Goal: Task Accomplishment & Management: Use online tool/utility

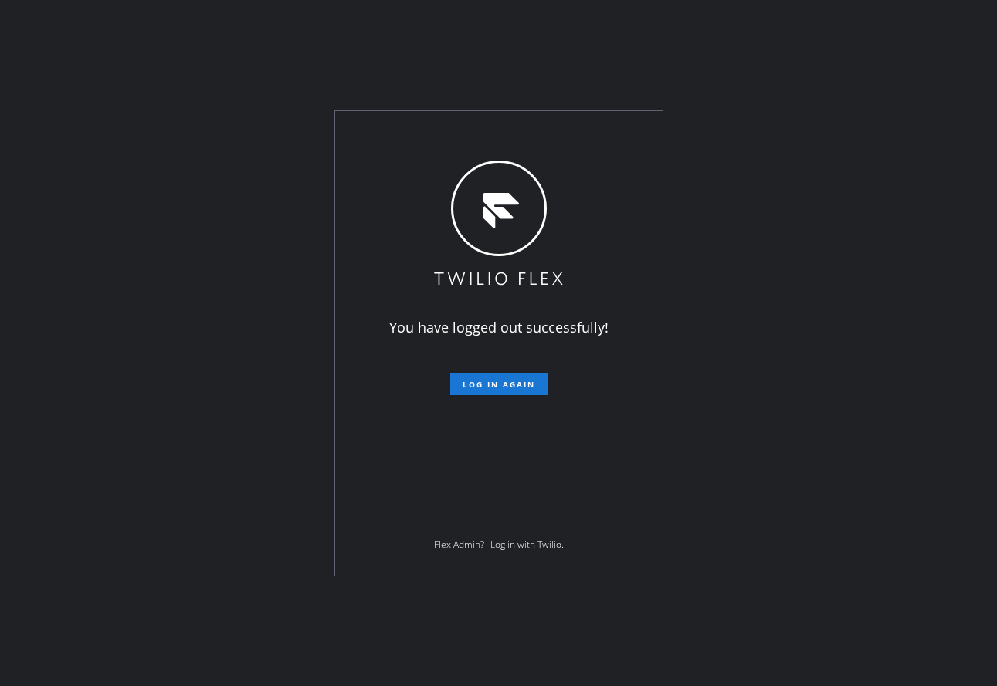
click at [148, 126] on div "You have logged out successfully! Log in again Flex Admin? Log in with Twilio." at bounding box center [498, 343] width 997 height 686
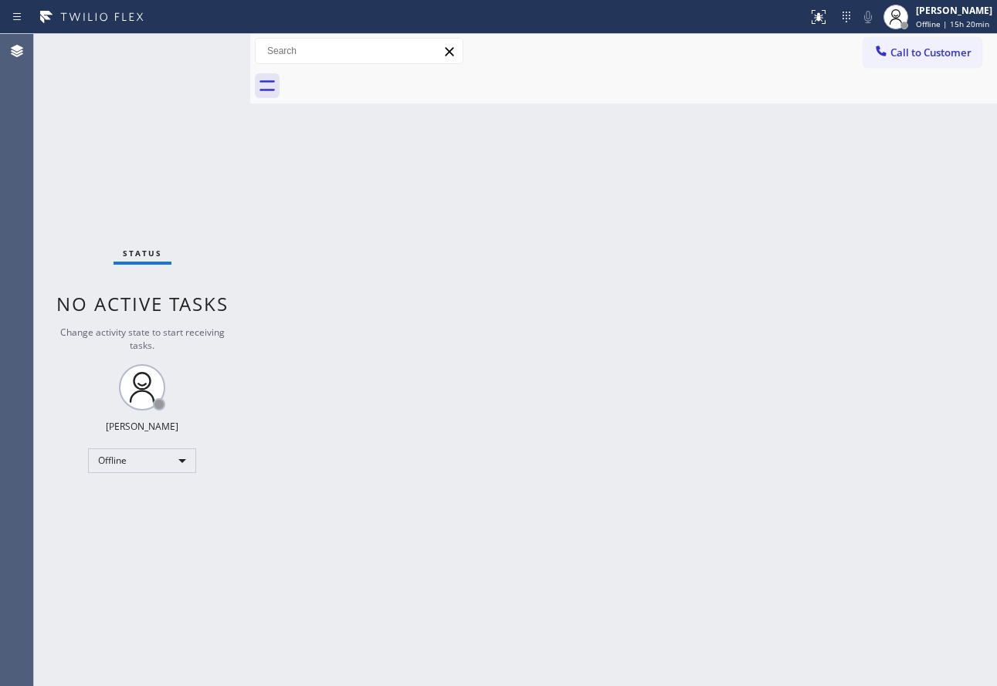
click at [319, 469] on div "Back to Dashboard Change Sender ID Customers Technicians Select a contact Outbo…" at bounding box center [623, 360] width 746 height 652
click at [927, 16] on div "John Tindoc" at bounding box center [954, 10] width 76 height 13
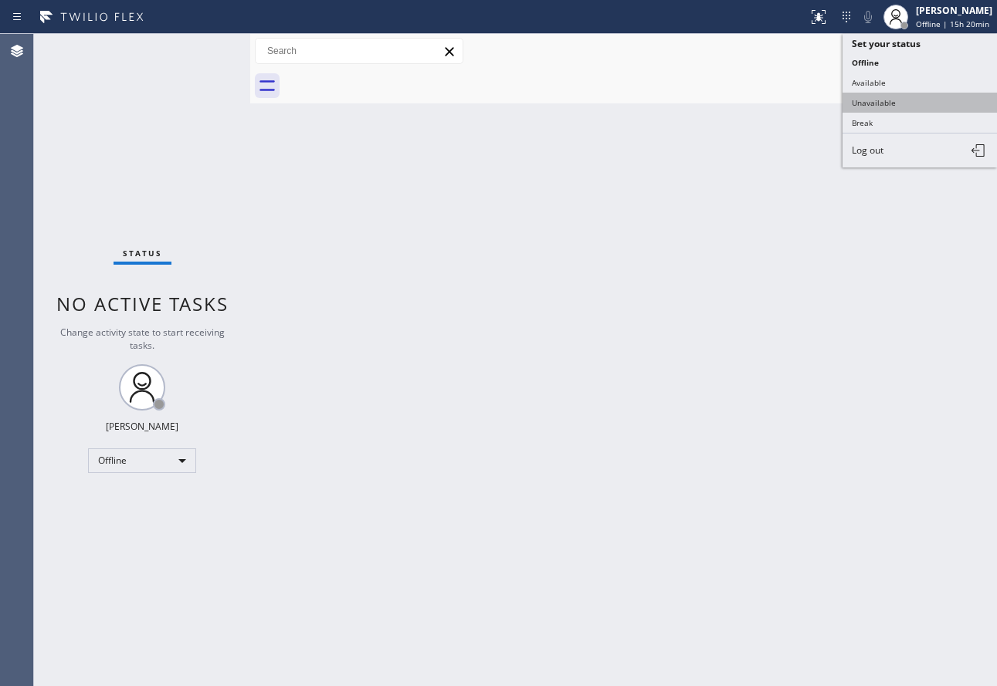
click at [891, 106] on button "Unavailable" at bounding box center [919, 103] width 154 height 20
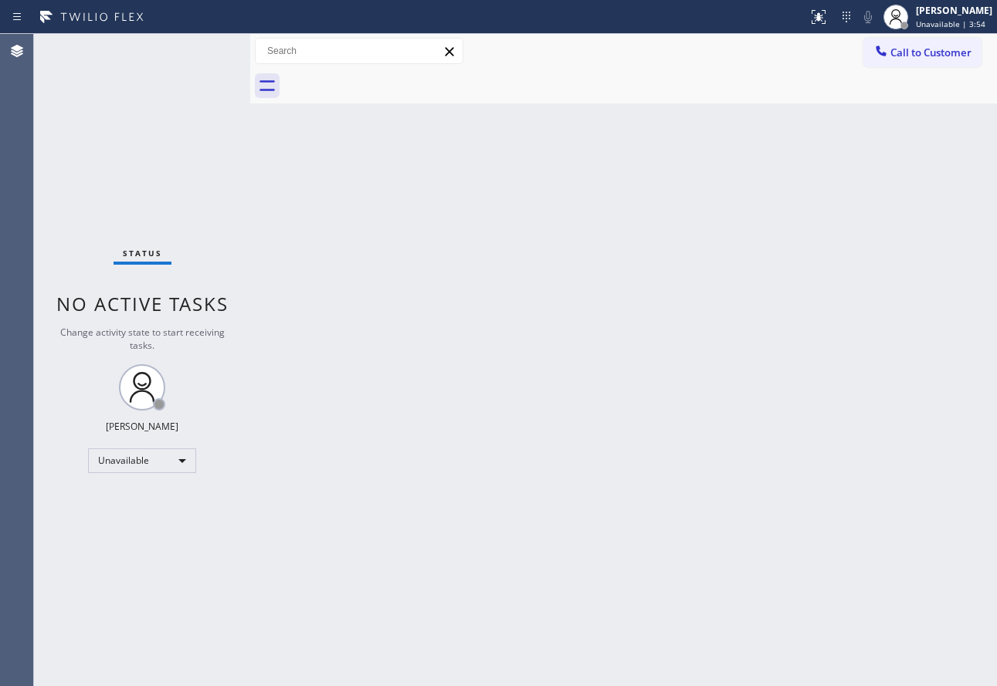
click at [663, 457] on div "Back to Dashboard Change Sender ID Customers Technicians Select a contact Outbo…" at bounding box center [623, 360] width 746 height 652
click at [934, 16] on div "John Tindoc" at bounding box center [954, 10] width 76 height 13
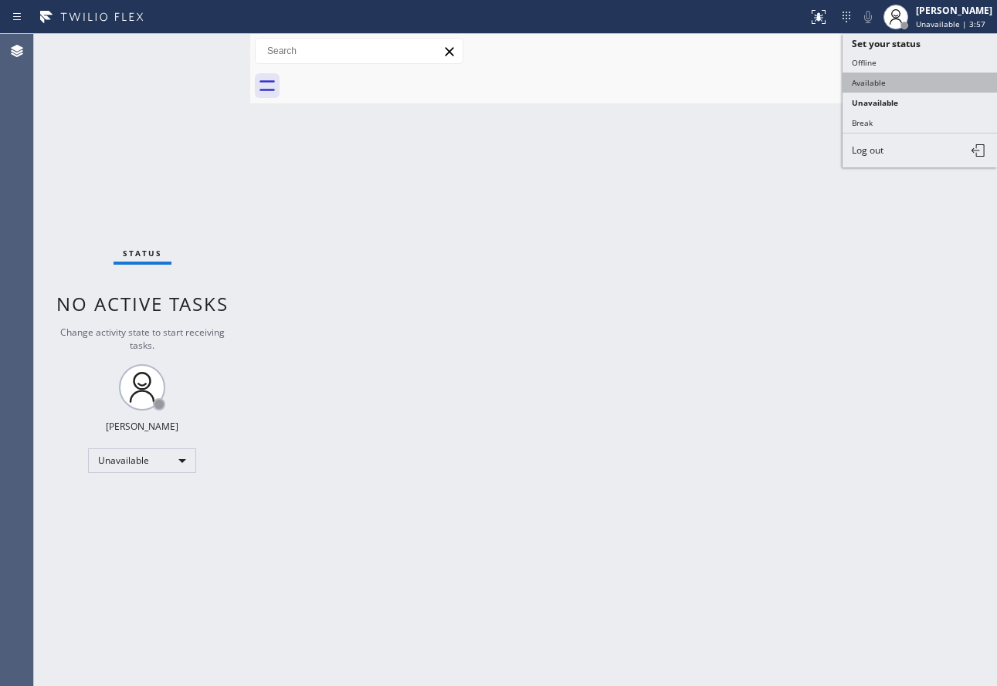
click at [885, 80] on button "Available" at bounding box center [919, 83] width 154 height 20
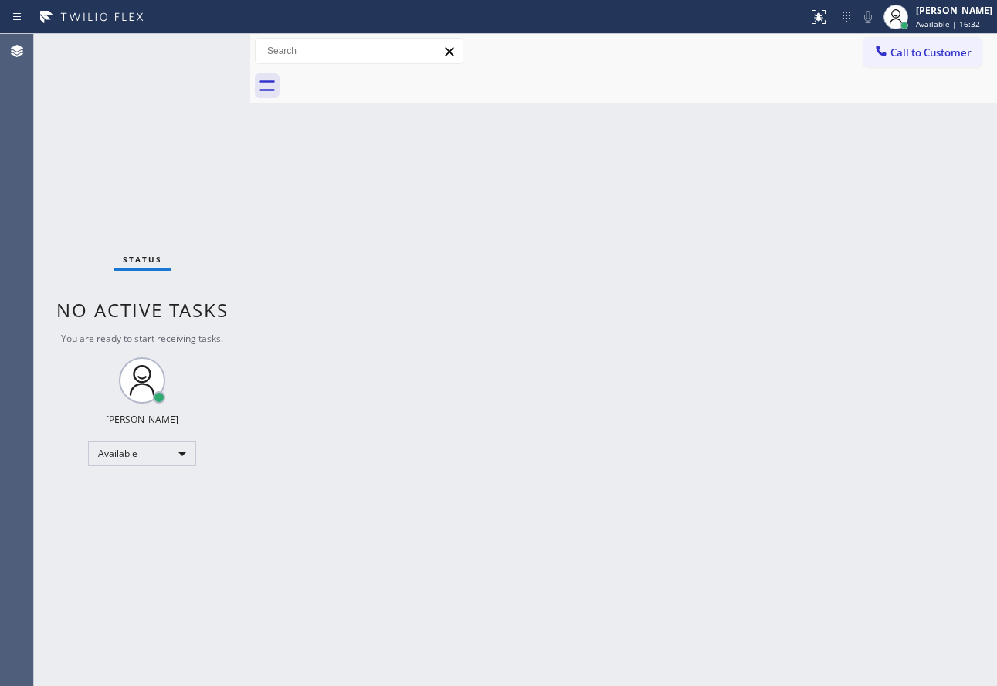
click at [494, 543] on div "Back to Dashboard Change Sender ID Customers Technicians Select a contact Outbo…" at bounding box center [623, 360] width 746 height 652
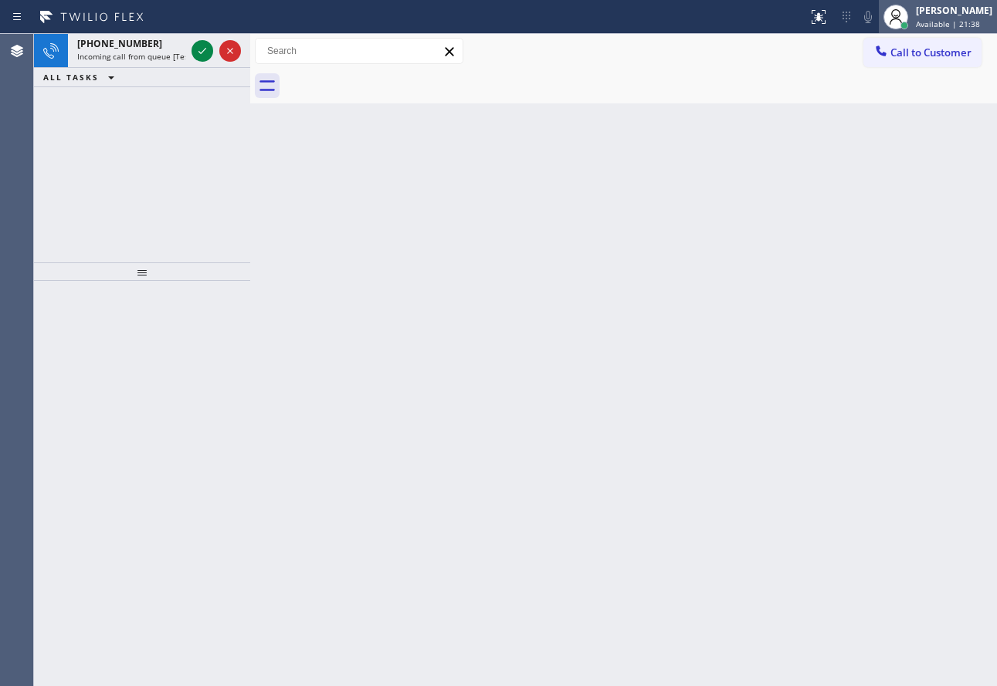
click at [933, 9] on div "John Tindoc" at bounding box center [954, 10] width 76 height 13
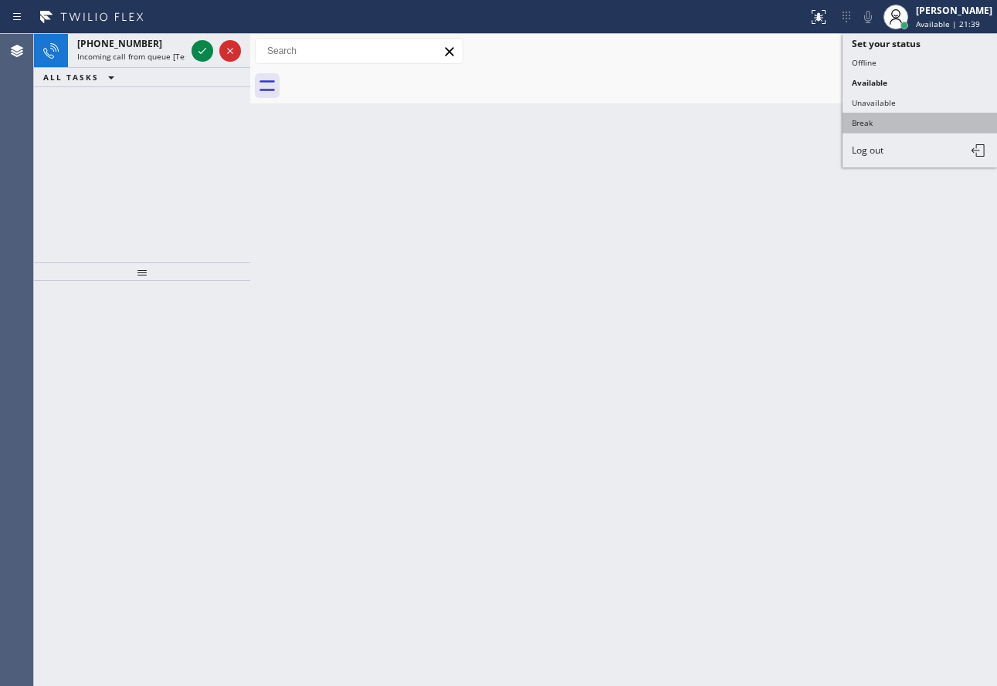
click at [884, 118] on button "Break" at bounding box center [919, 123] width 154 height 20
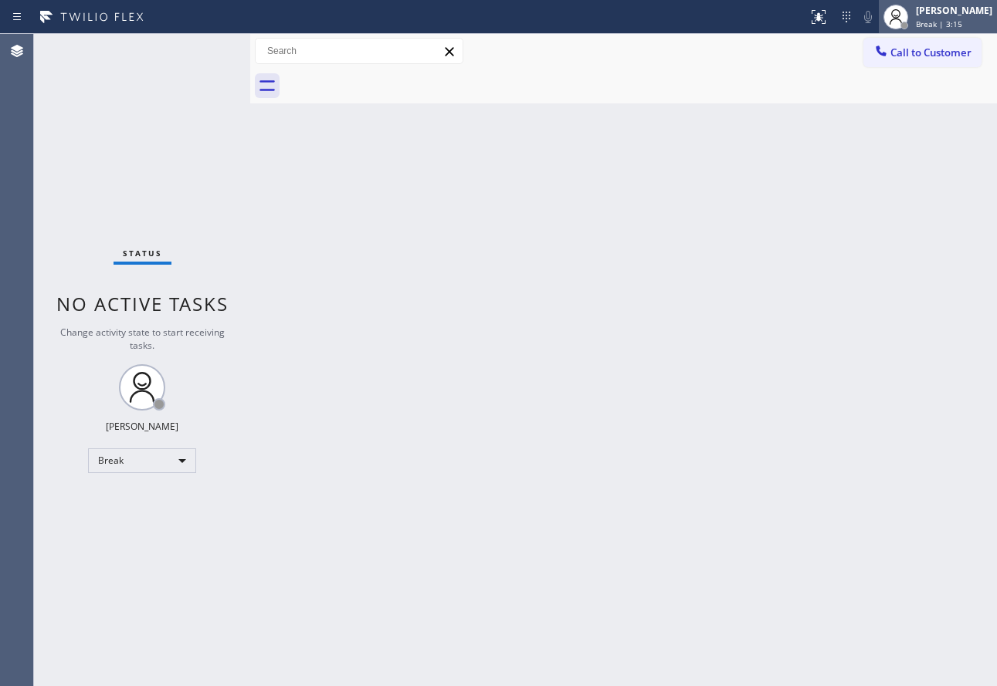
click at [908, 15] on div at bounding box center [895, 17] width 25 height 25
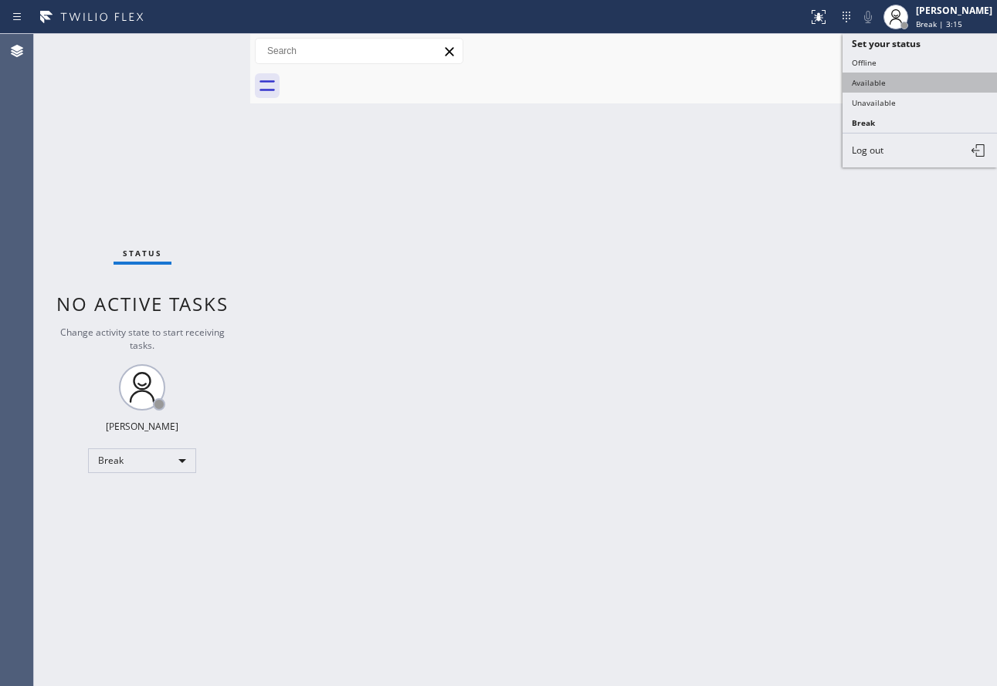
click at [881, 75] on button "Available" at bounding box center [919, 83] width 154 height 20
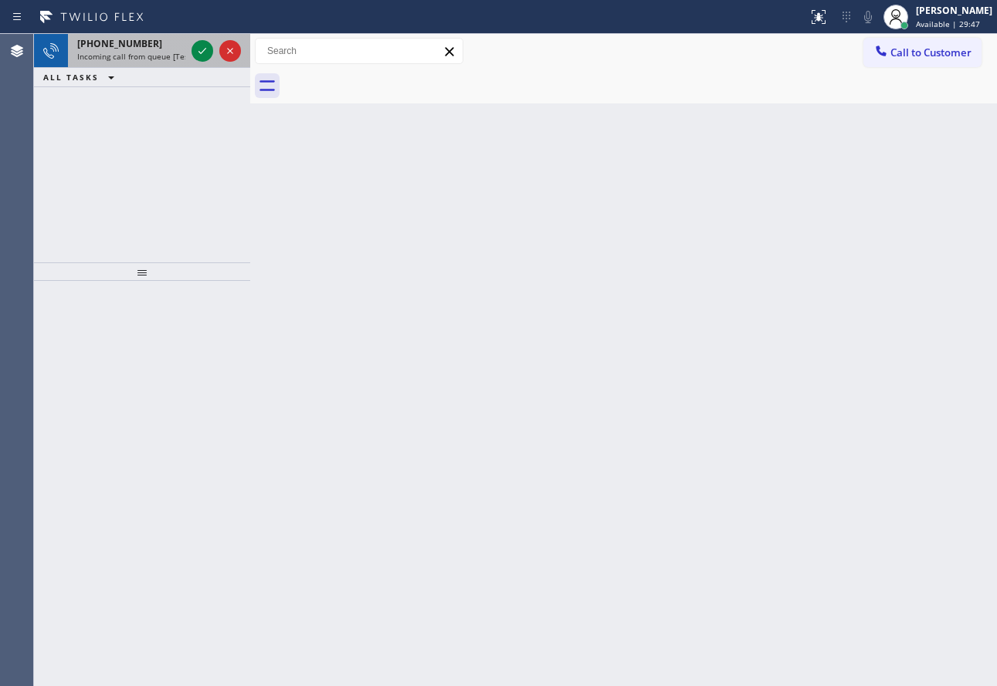
click at [105, 59] on span "Incoming call from queue [Test] All" at bounding box center [141, 56] width 128 height 11
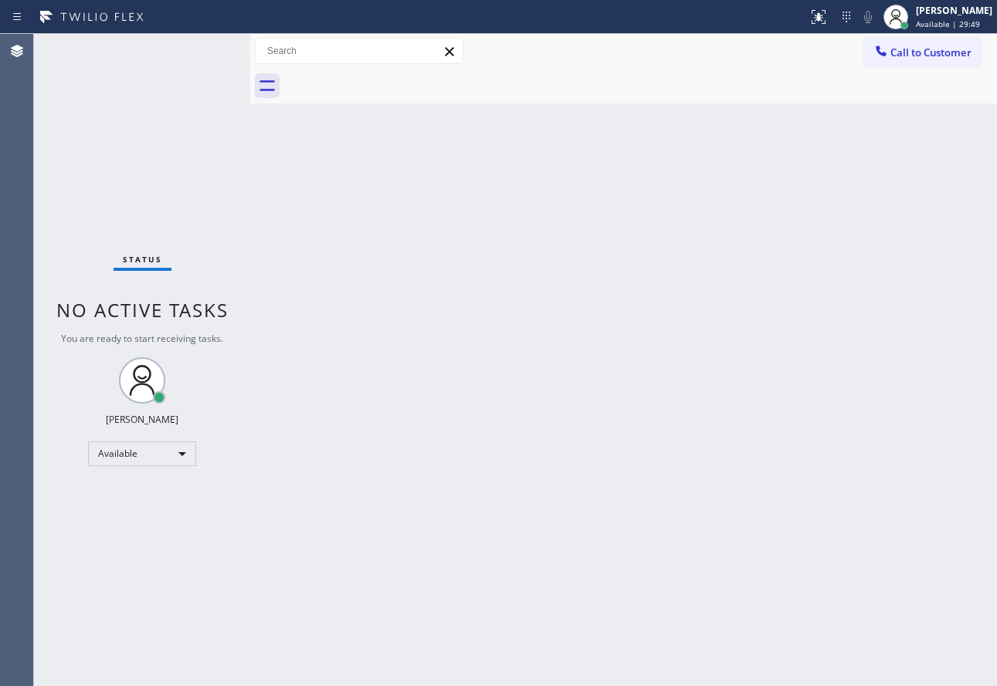
click at [208, 333] on span "You are ready to start receiving tasks." at bounding box center [142, 338] width 162 height 13
click at [939, 19] on span "Available | 30:06" at bounding box center [948, 24] width 64 height 11
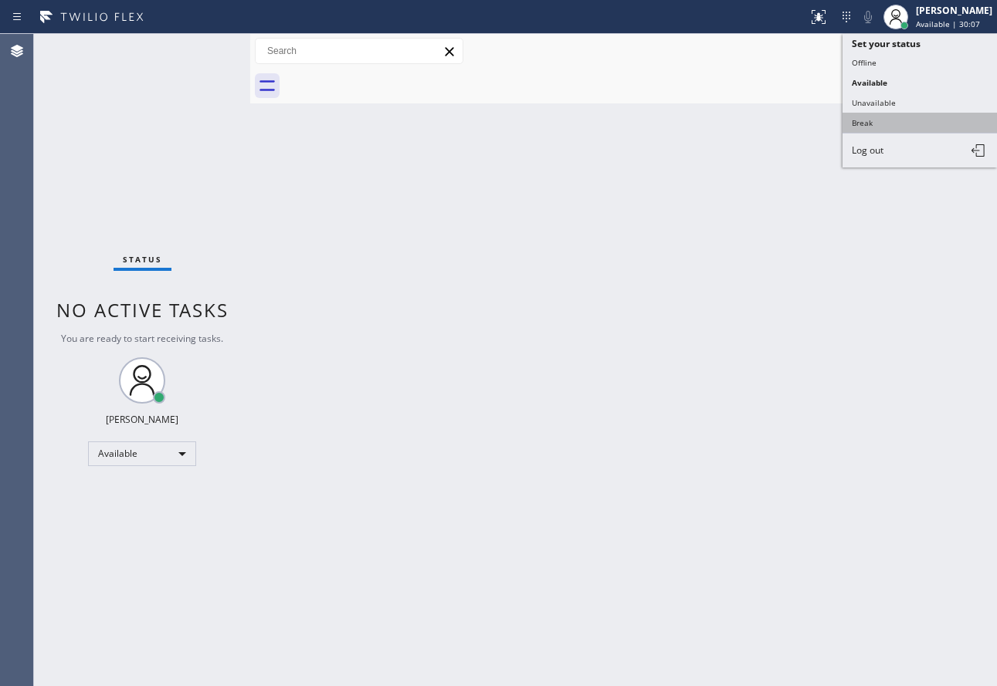
click at [871, 119] on button "Break" at bounding box center [919, 123] width 154 height 20
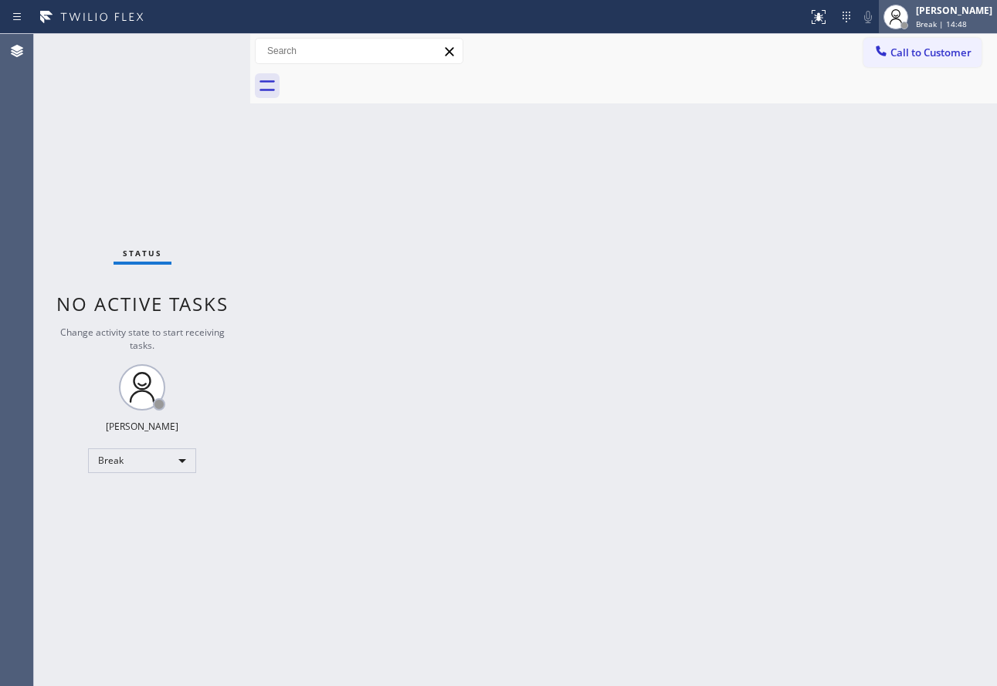
click at [947, 22] on span "Break | 14:48" at bounding box center [941, 24] width 51 height 11
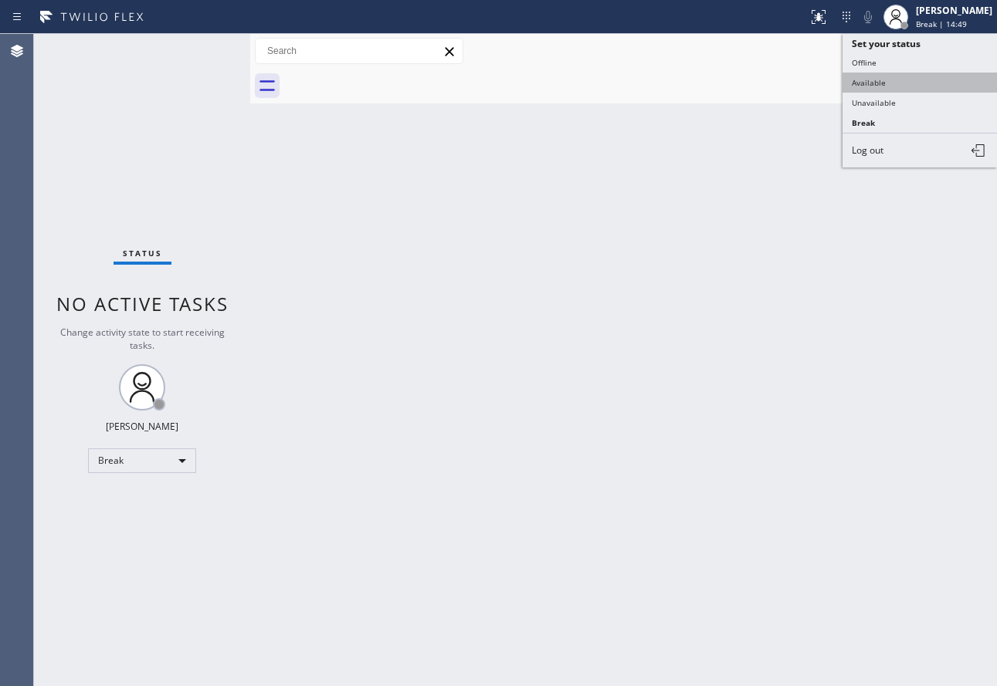
click at [869, 86] on button "Available" at bounding box center [919, 83] width 154 height 20
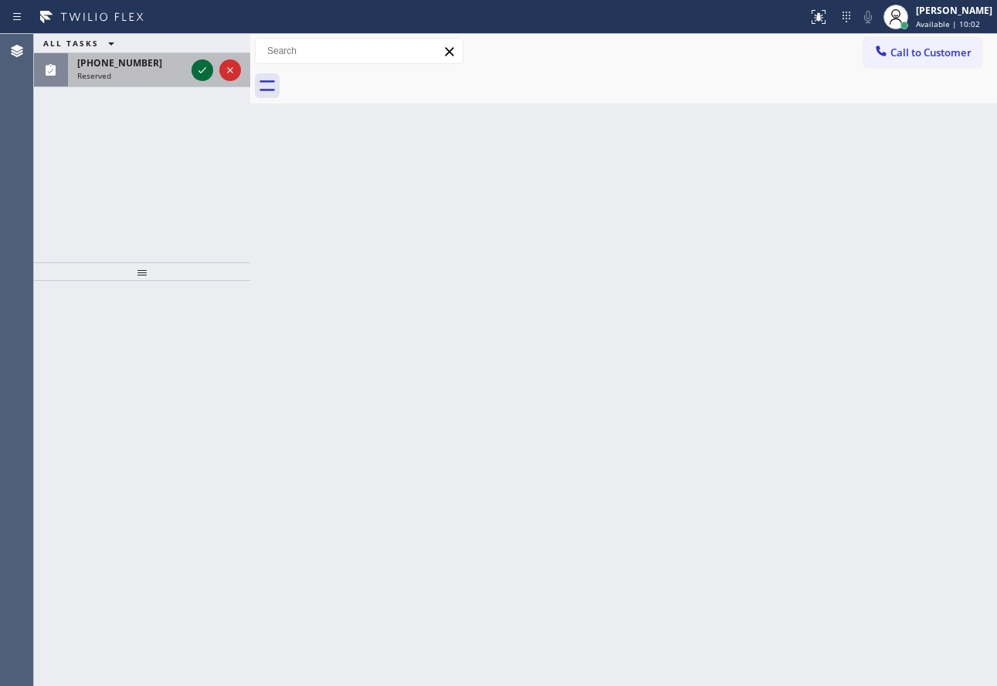
click at [201, 70] on icon at bounding box center [202, 70] width 19 height 19
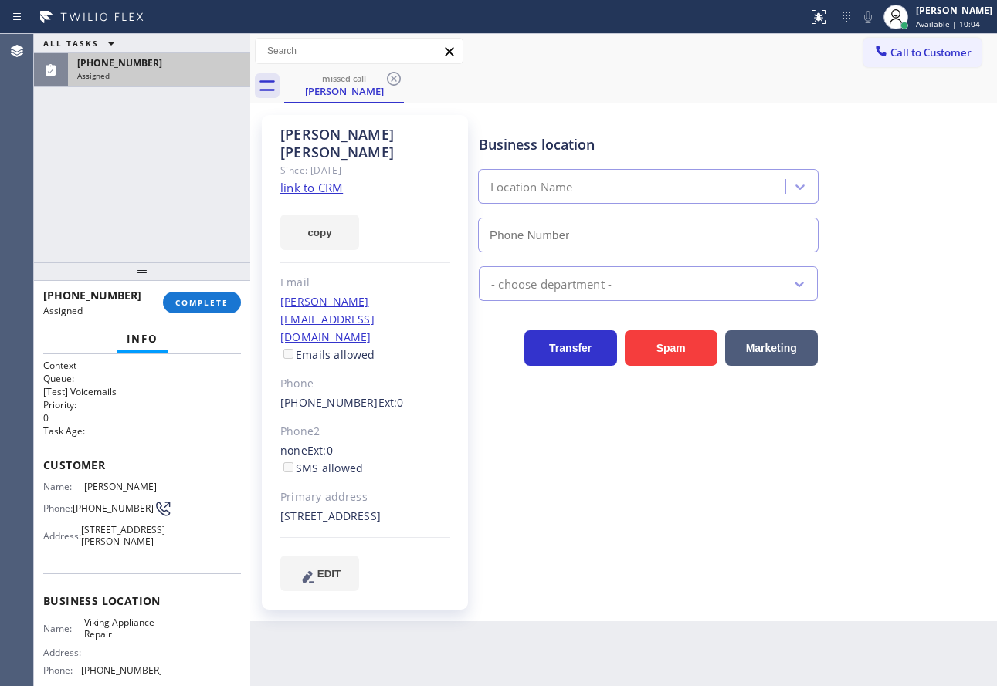
type input "[PHONE_NUMBER]"
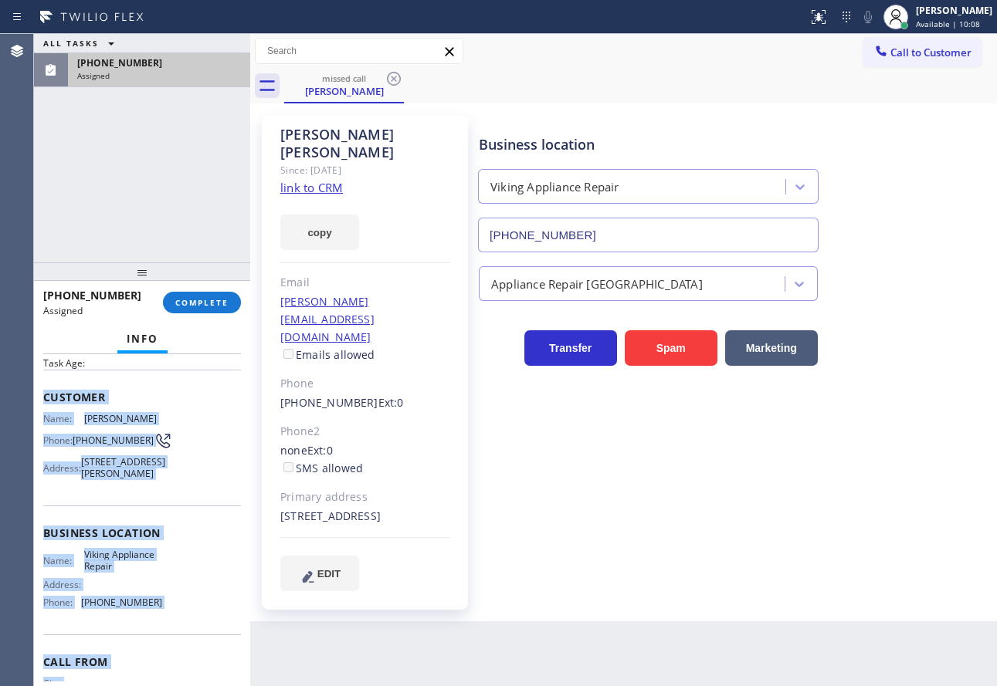
scroll to position [167, 0]
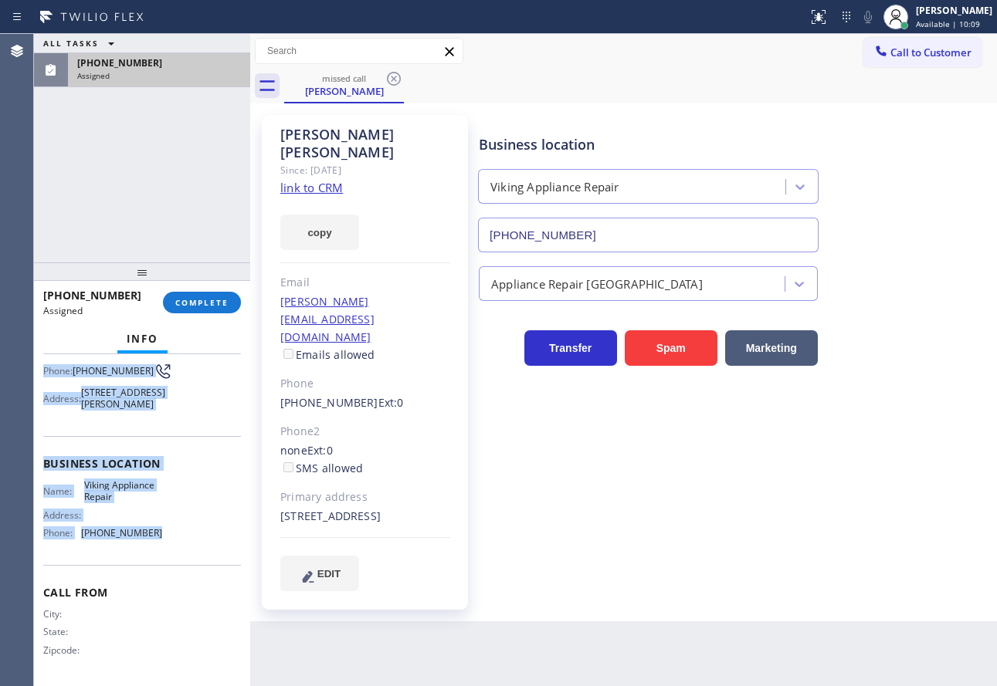
drag, startPoint x: 43, startPoint y: 468, endPoint x: 153, endPoint y: 538, distance: 130.2
click at [153, 538] on div "Context Queue: [Test] Voicemails Priority: 0 Task Age: Customer Name: [PERSON_N…" at bounding box center [142, 452] width 198 height 460
copy div "Customer Name: [PERSON_NAME] Phone: [PHONE_NUMBER] Address: [STREET_ADDRESS][PE…"
click at [210, 298] on span "COMPLETE" at bounding box center [201, 302] width 53 height 11
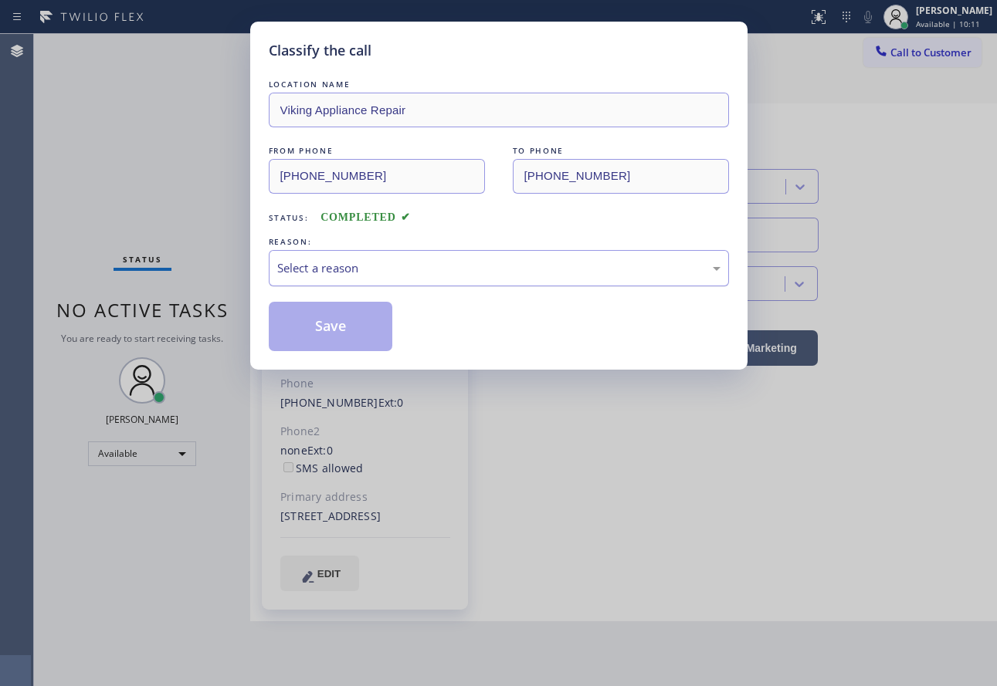
click at [406, 264] on div "Select a reason" at bounding box center [498, 268] width 443 height 18
click at [339, 329] on button "Save" at bounding box center [331, 326] width 124 height 49
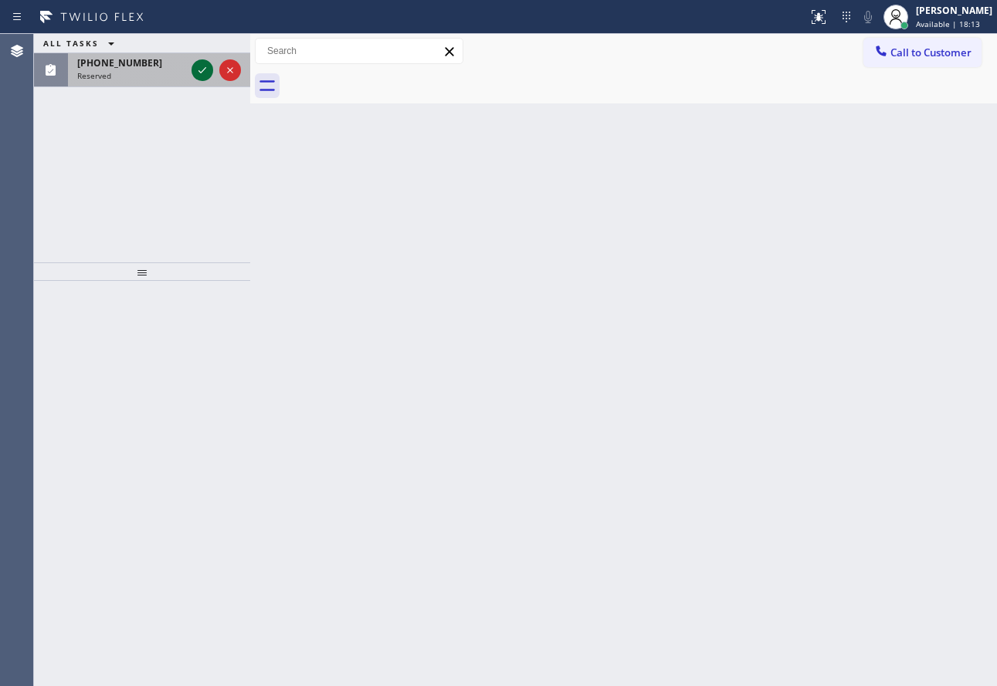
click at [204, 69] on icon at bounding box center [202, 70] width 8 height 6
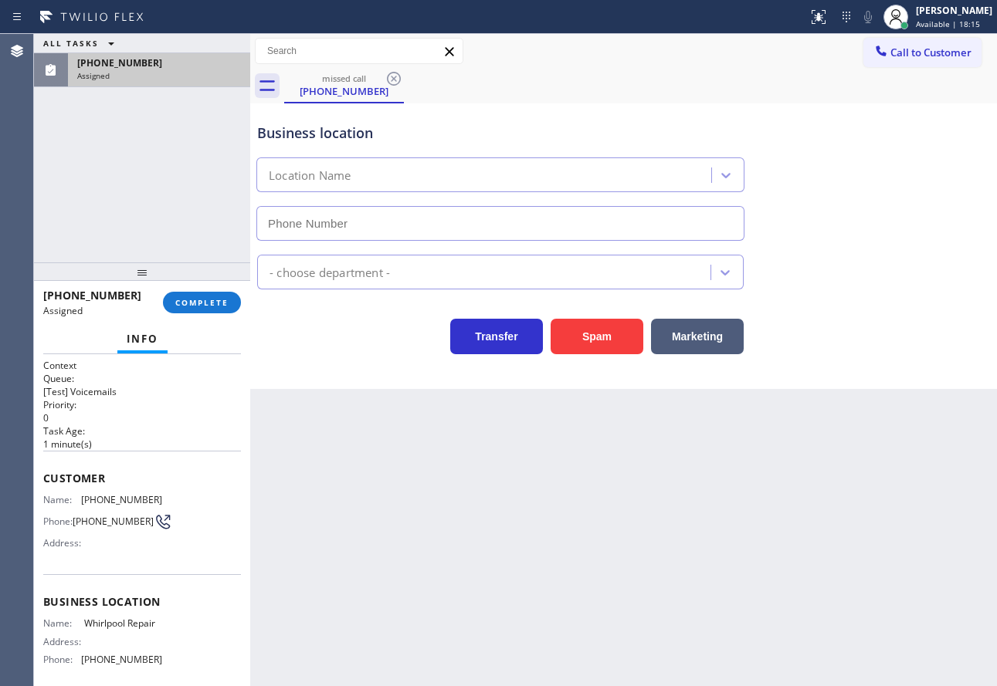
type input "[PHONE_NUMBER]"
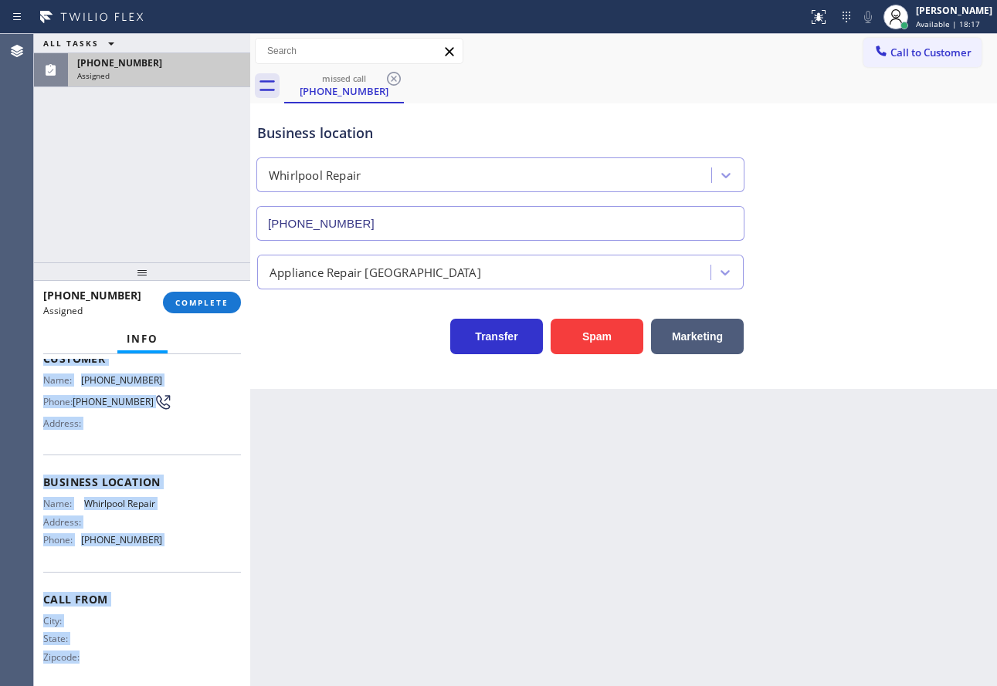
scroll to position [132, 0]
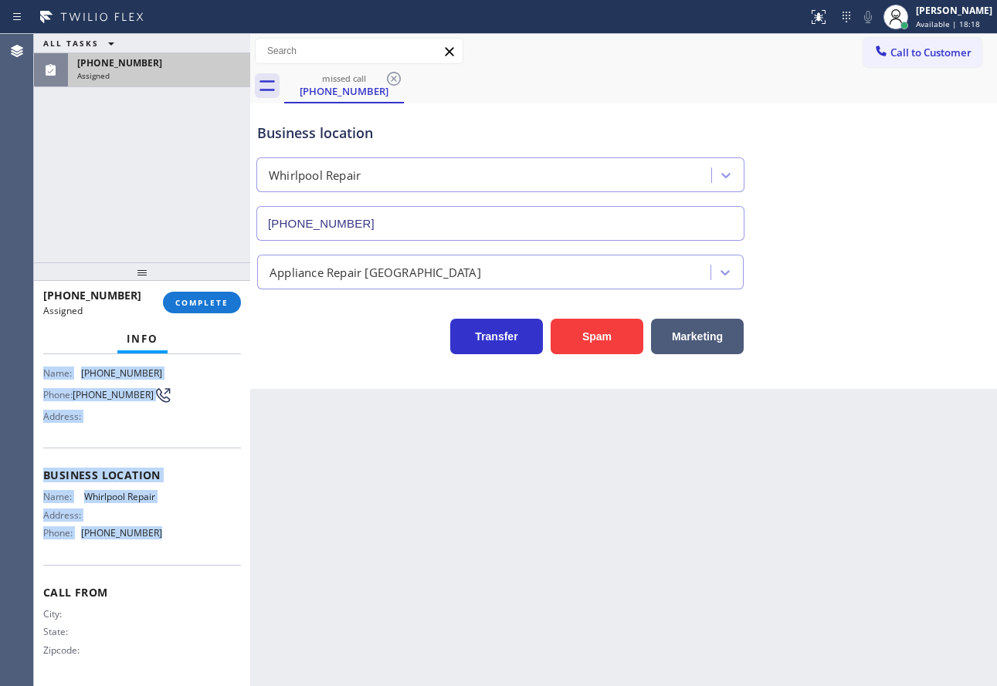
drag, startPoint x: 42, startPoint y: 476, endPoint x: 166, endPoint y: 533, distance: 136.1
click at [166, 533] on div "Context Queue: [Test] Voicemails Priority: 0 Task Age: [DEMOGRAPHIC_DATA] minut…" at bounding box center [142, 520] width 216 height 332
copy div "Customer Name: [PHONE_NUMBER] Phone: [PHONE_NUMBER] Address: Business location …"
click at [195, 302] on span "COMPLETE" at bounding box center [201, 302] width 53 height 11
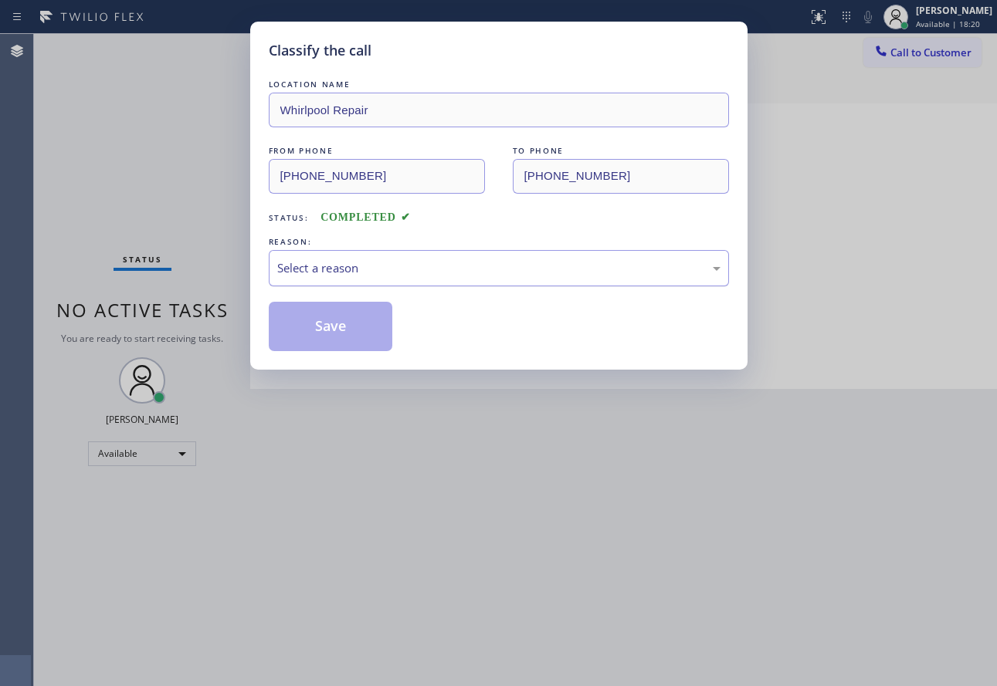
click at [438, 266] on div "Select a reason" at bounding box center [498, 268] width 443 height 18
click at [336, 331] on button "Save" at bounding box center [331, 326] width 124 height 49
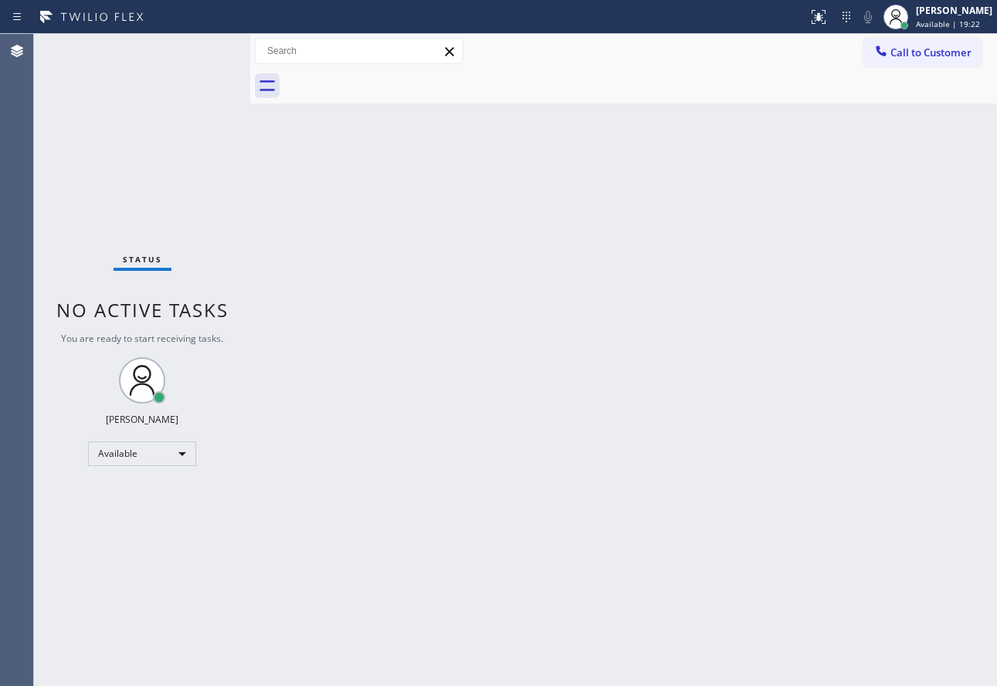
click at [170, 59] on div "Status No active tasks You are ready to start receiving tasks. [PERSON_NAME] Av…" at bounding box center [142, 360] width 216 height 652
click at [137, 48] on div "Status No active tasks You are ready to start receiving tasks. [PERSON_NAME] Av…" at bounding box center [142, 360] width 216 height 652
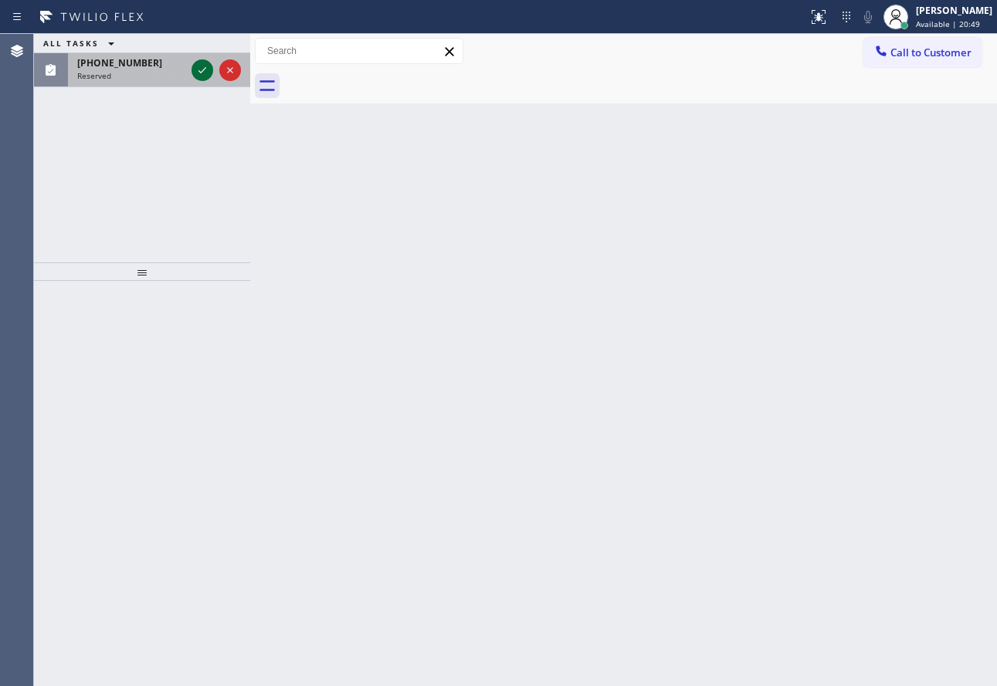
click at [200, 70] on icon at bounding box center [202, 70] width 19 height 19
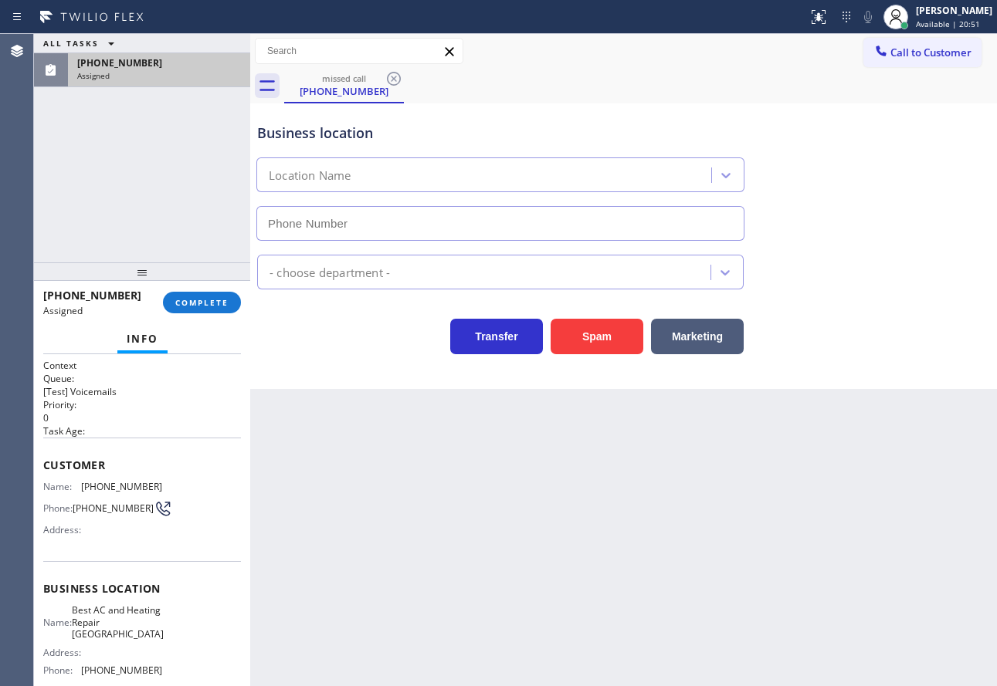
type input "[PHONE_NUMBER]"
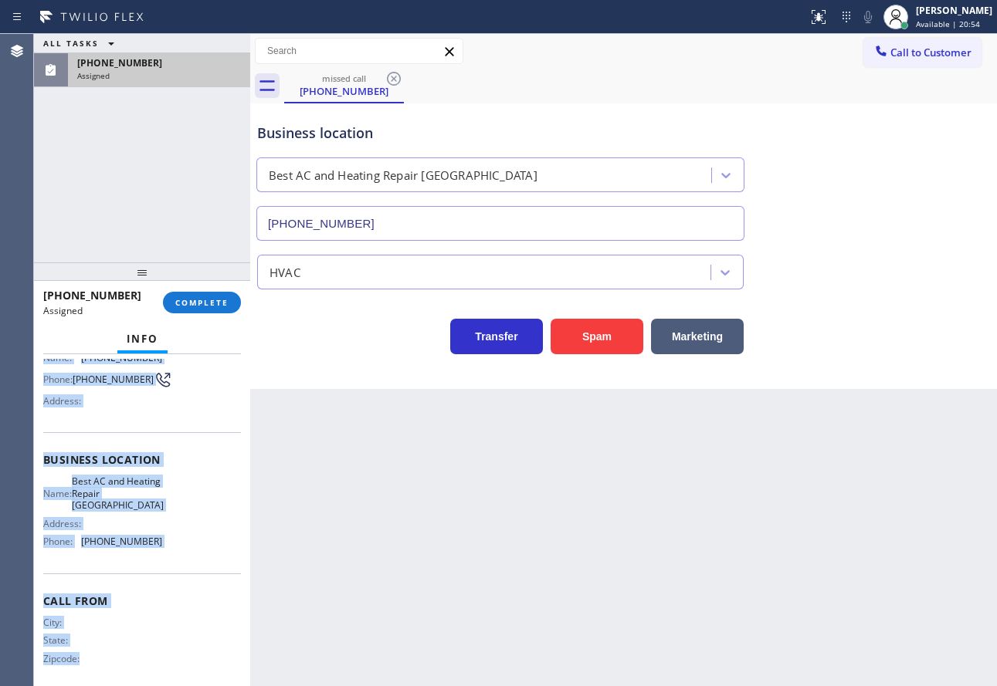
scroll to position [156, 0]
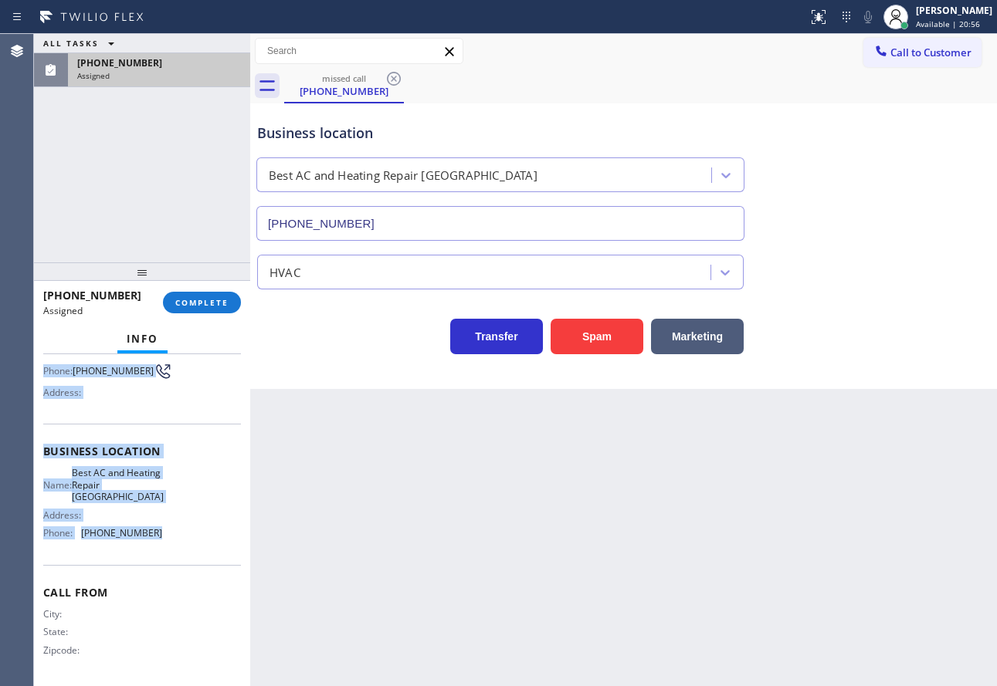
drag, startPoint x: 45, startPoint y: 476, endPoint x: 156, endPoint y: 537, distance: 126.8
click at [156, 537] on div "Context Queue: [Test] Voicemails Priority: 0 Task Age: [DEMOGRAPHIC_DATA] minut…" at bounding box center [142, 444] width 198 height 473
copy div "Customer Name: [PHONE_NUMBER] Phone: [PHONE_NUMBER] Address: Business location …"
click at [212, 304] on span "COMPLETE" at bounding box center [201, 302] width 53 height 11
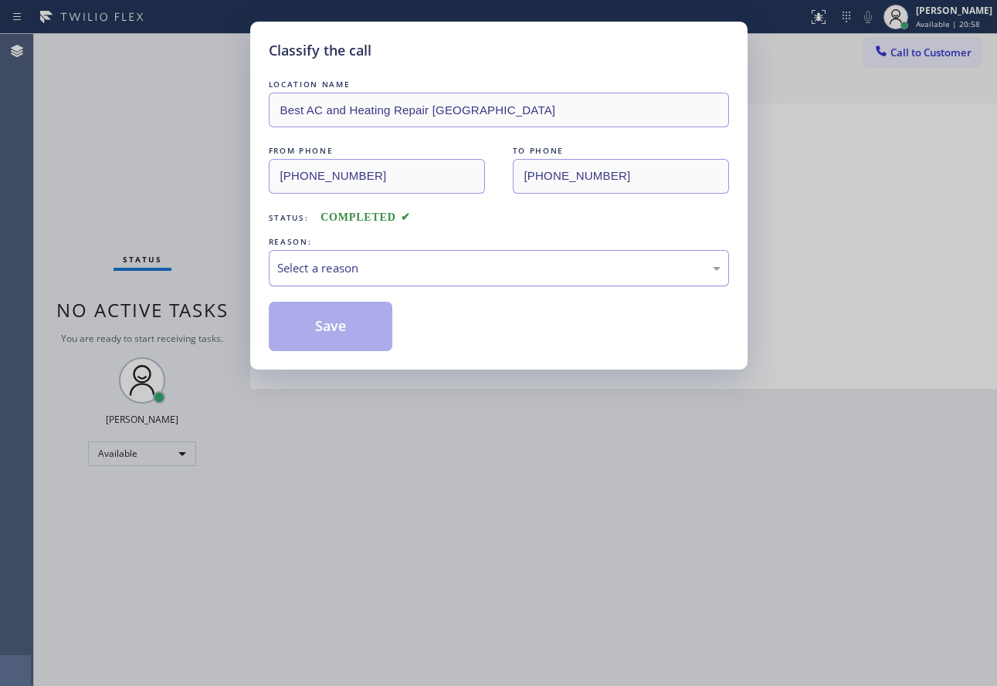
click at [372, 265] on div "Select a reason" at bounding box center [498, 268] width 443 height 18
drag, startPoint x: 335, startPoint y: 342, endPoint x: 348, endPoint y: 367, distance: 28.0
click at [335, 341] on button "Save" at bounding box center [331, 326] width 124 height 49
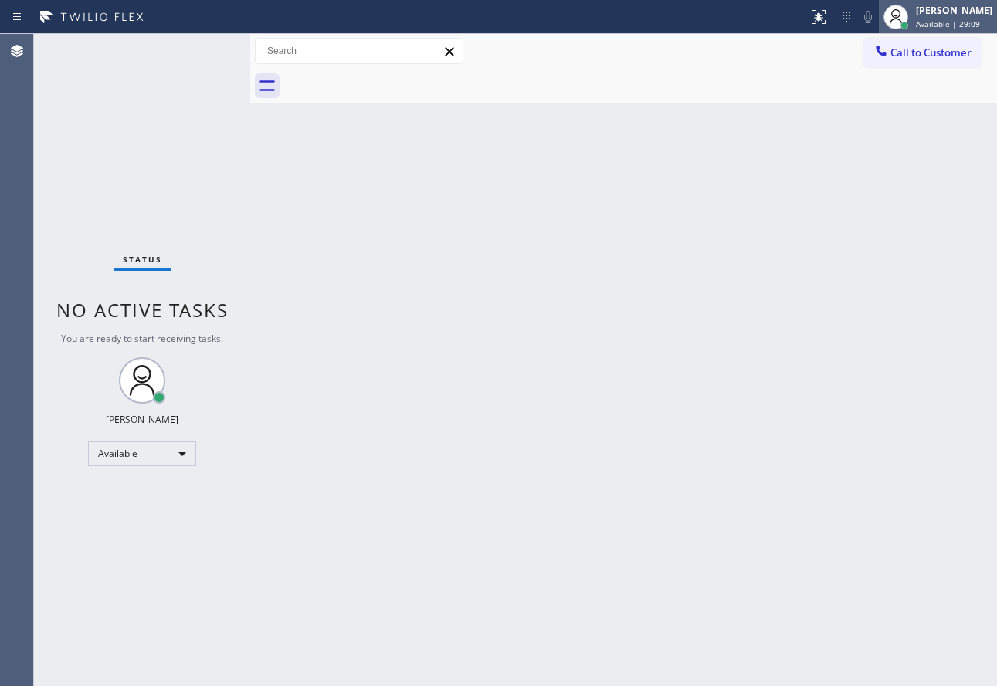
click at [951, 21] on span "Available | 29:09" at bounding box center [948, 24] width 64 height 11
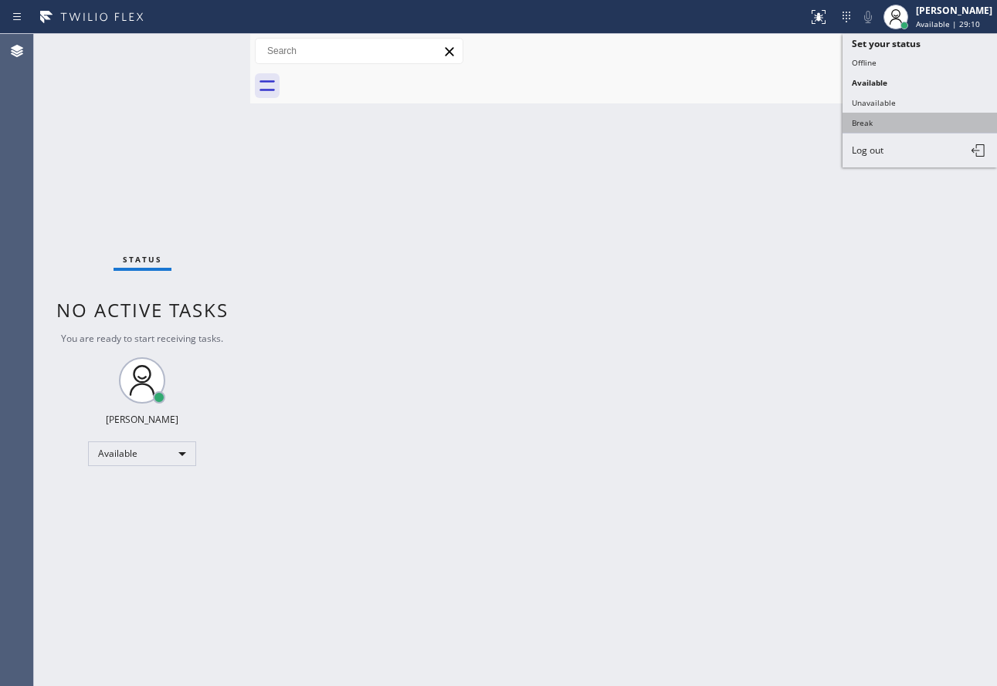
click at [877, 127] on button "Break" at bounding box center [919, 123] width 154 height 20
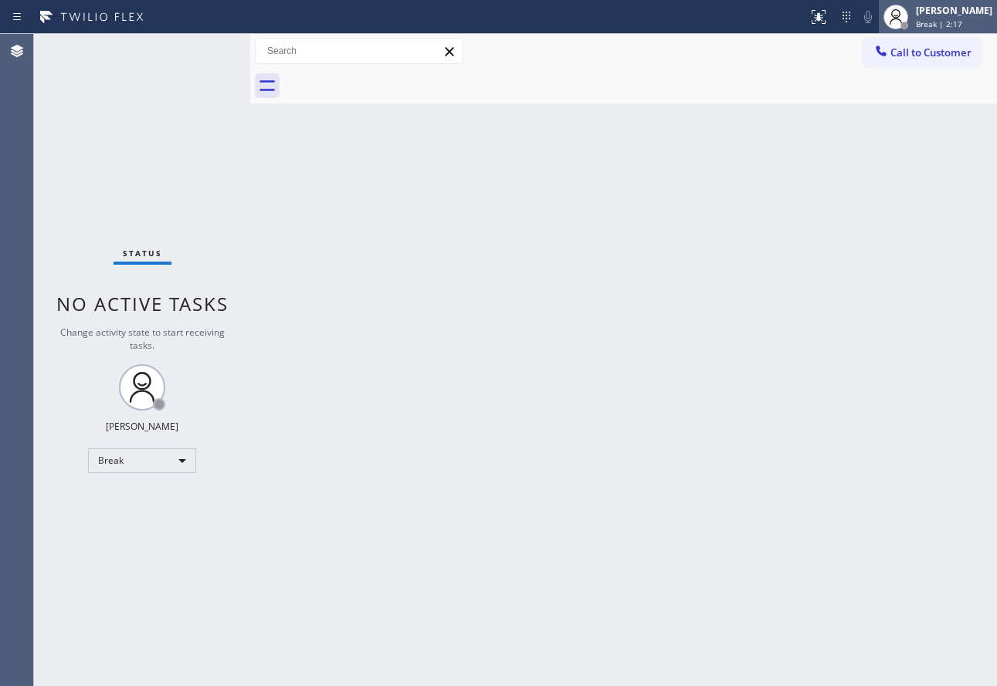
click at [957, 18] on div "[PERSON_NAME] Break | 2:17" at bounding box center [954, 16] width 84 height 27
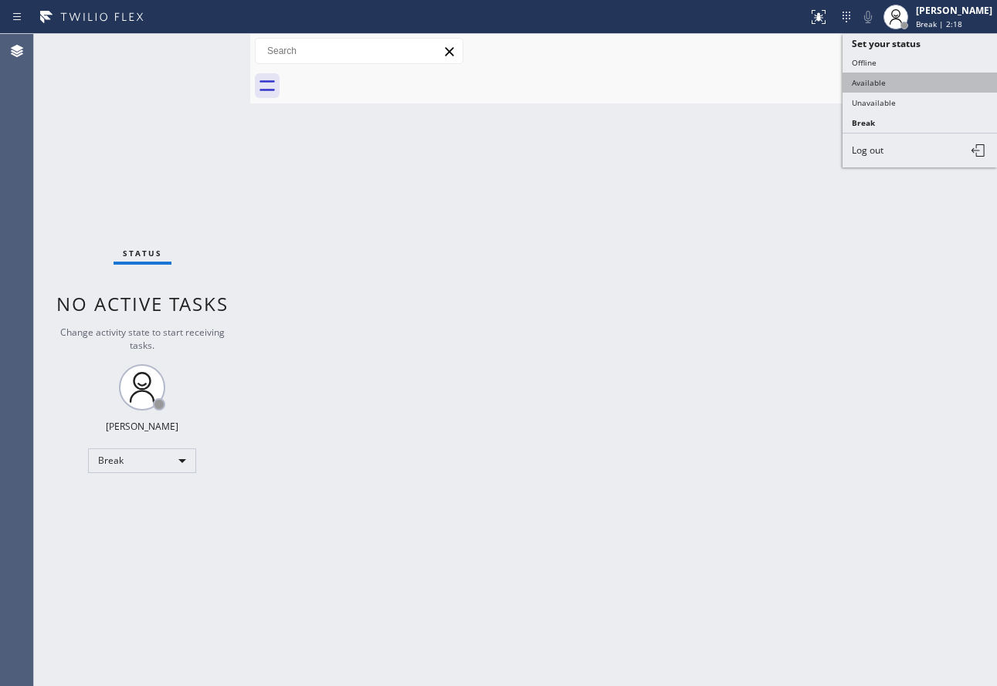
click at [898, 80] on button "Available" at bounding box center [919, 83] width 154 height 20
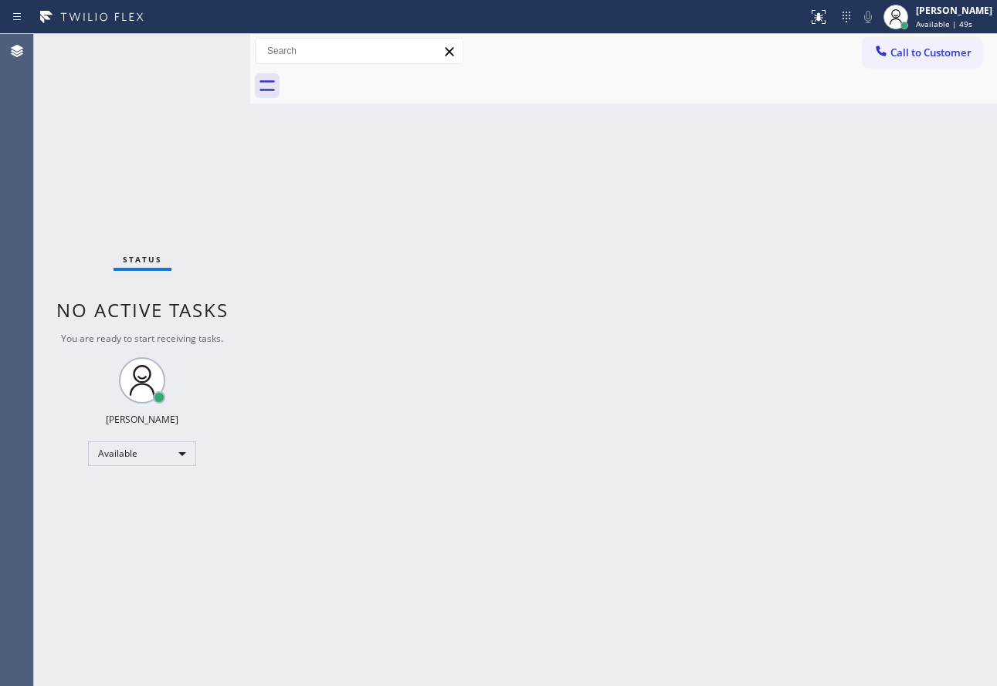
click at [864, 471] on div "Back to Dashboard Change Sender ID Customers Technicians Select a contact Outbo…" at bounding box center [623, 360] width 746 height 652
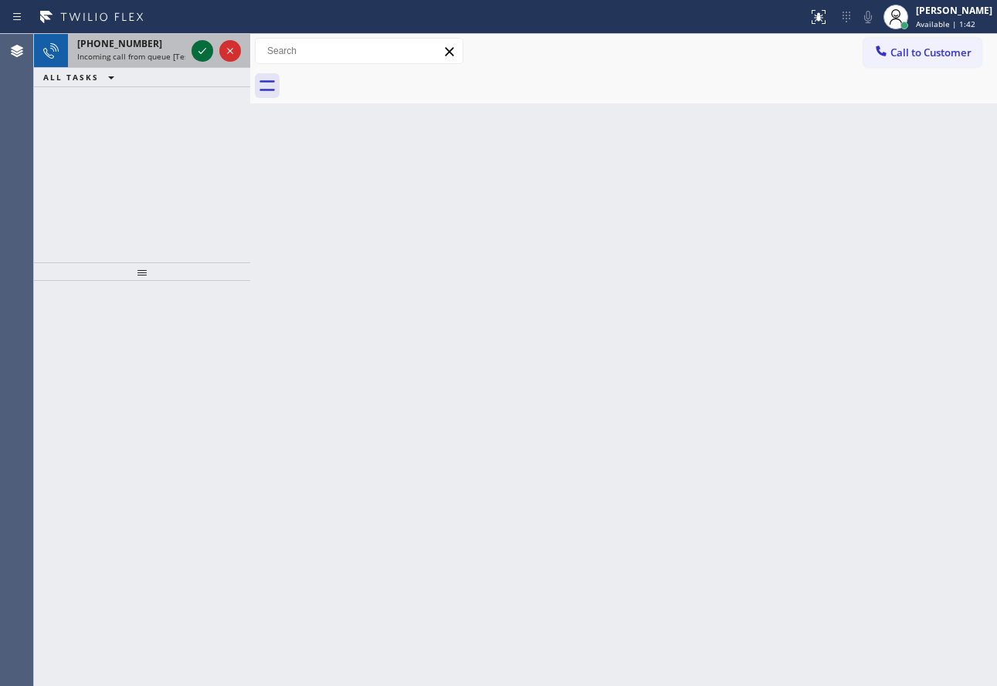
click at [202, 42] on icon at bounding box center [202, 51] width 19 height 19
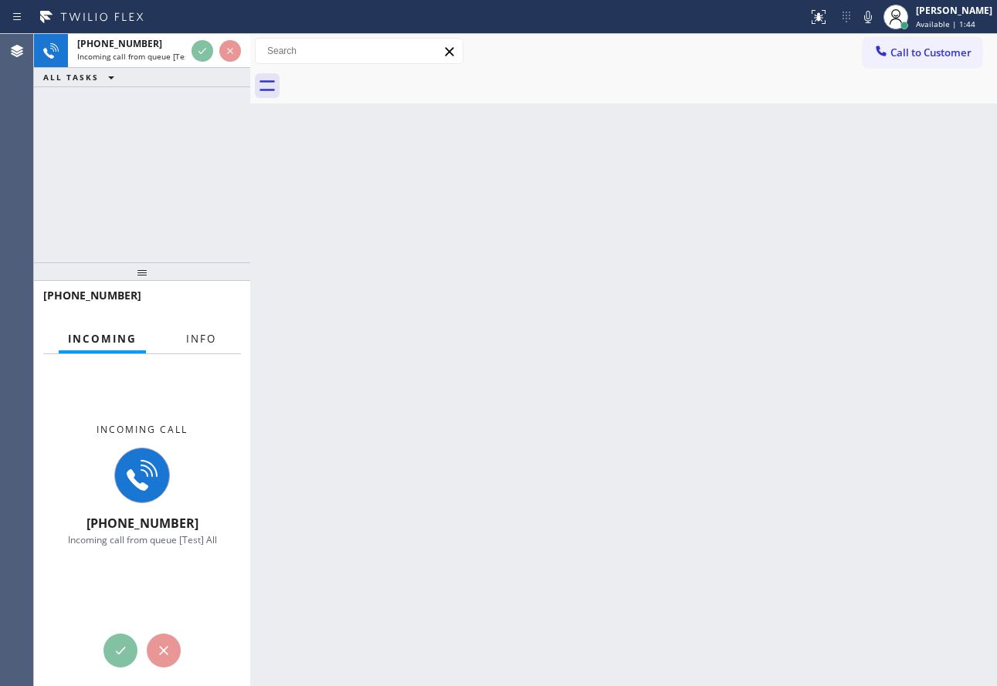
click at [205, 336] on span "Info" at bounding box center [201, 339] width 30 height 14
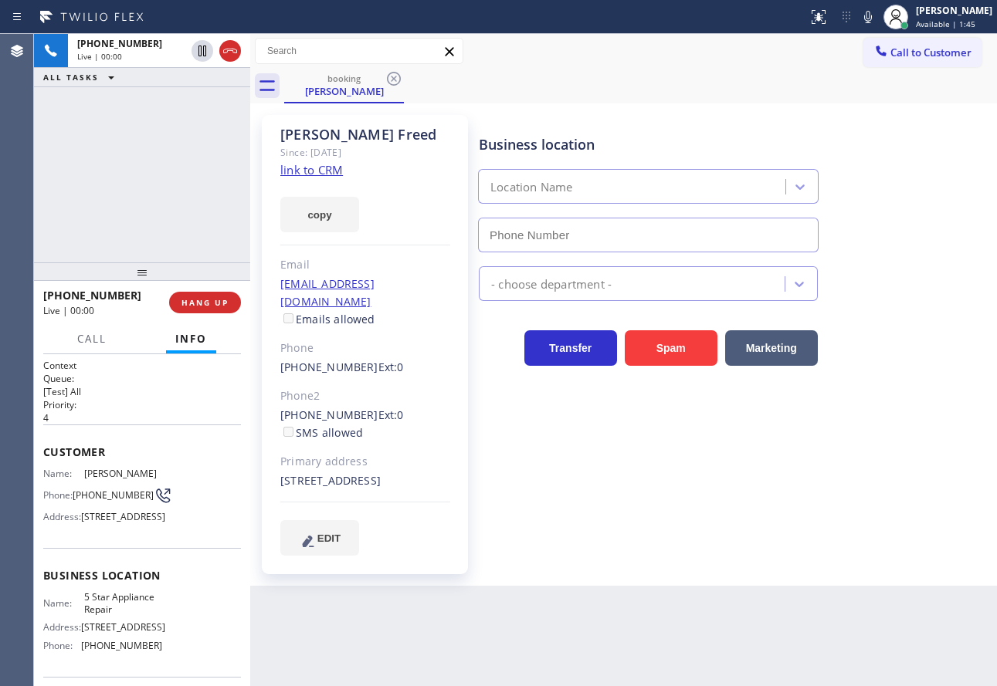
type input "[PHONE_NUMBER]"
click at [313, 170] on link "link to CRM" at bounding box center [311, 169] width 63 height 15
click at [683, 144] on div "Business location" at bounding box center [648, 144] width 339 height 21
click at [877, 19] on icon at bounding box center [867, 17] width 19 height 19
click at [873, 19] on rect at bounding box center [867, 15] width 11 height 11
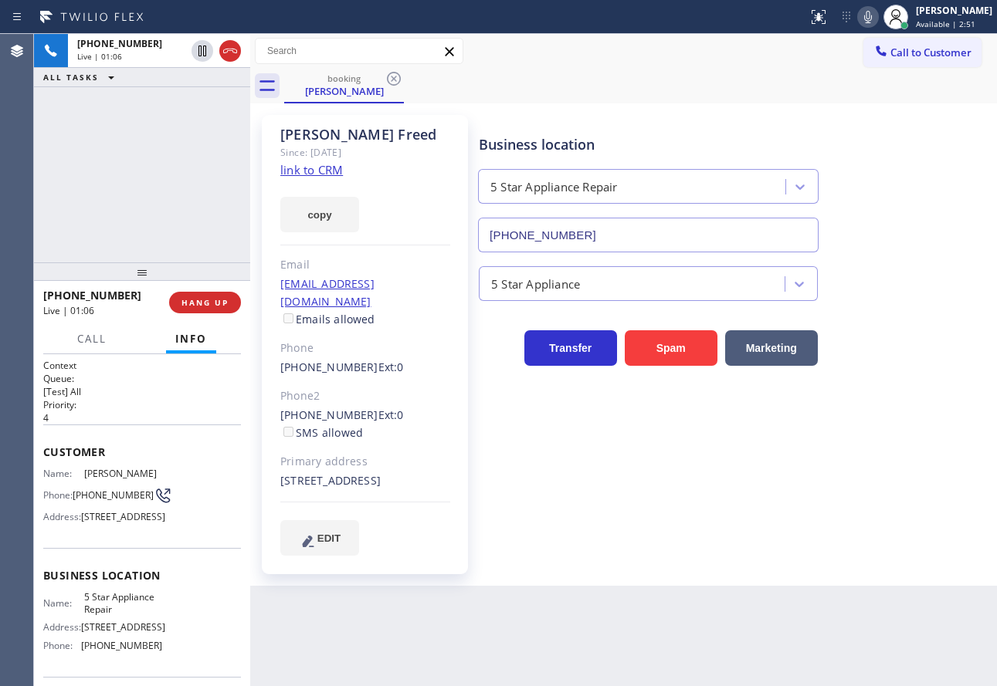
click at [877, 19] on icon at bounding box center [867, 17] width 19 height 19
click at [873, 19] on rect at bounding box center [867, 15] width 11 height 11
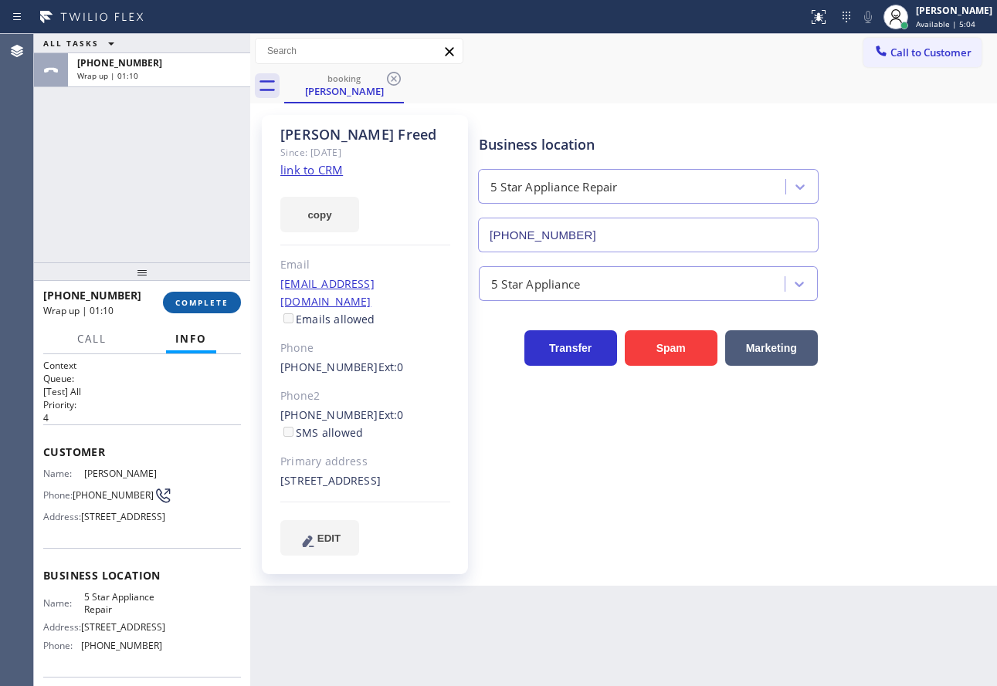
click at [190, 302] on span "COMPLETE" at bounding box center [201, 302] width 53 height 11
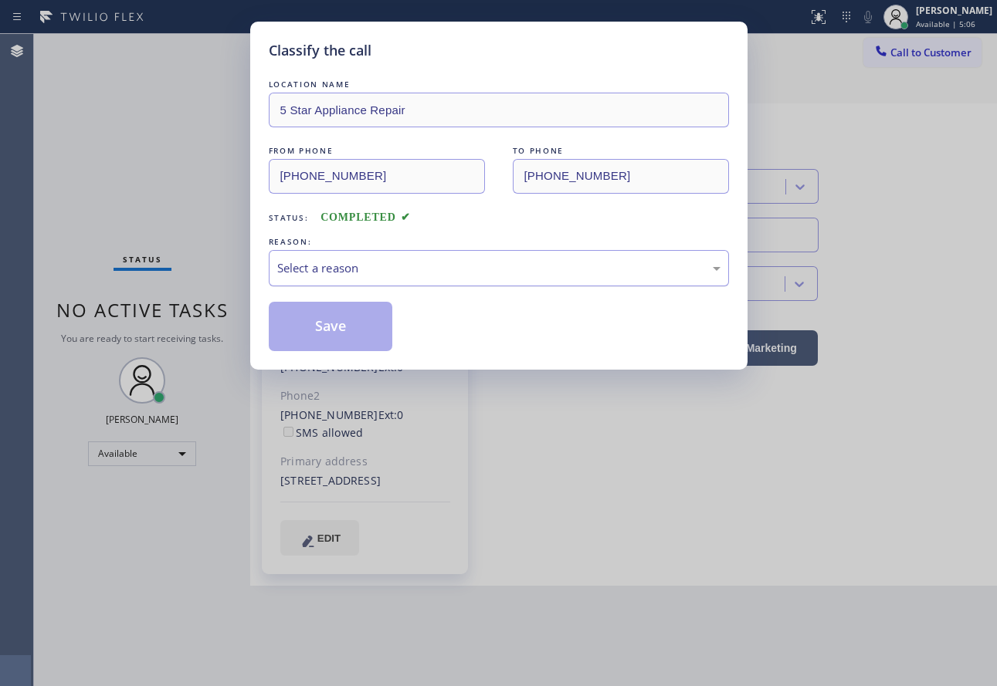
click at [329, 255] on div "Select a reason" at bounding box center [499, 268] width 460 height 36
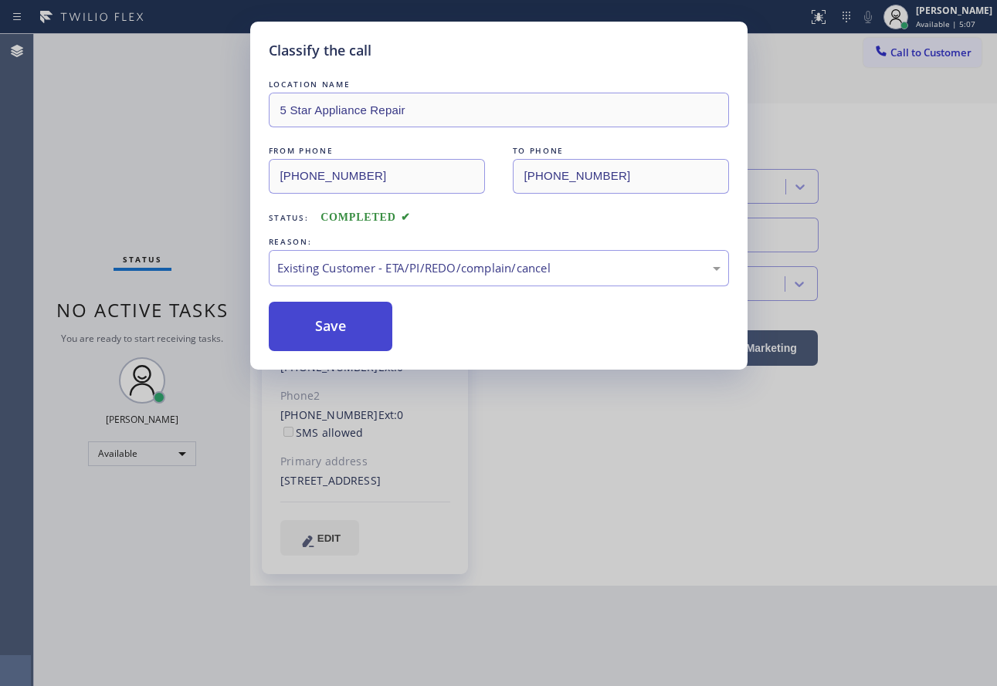
click at [337, 331] on button "Save" at bounding box center [331, 326] width 124 height 49
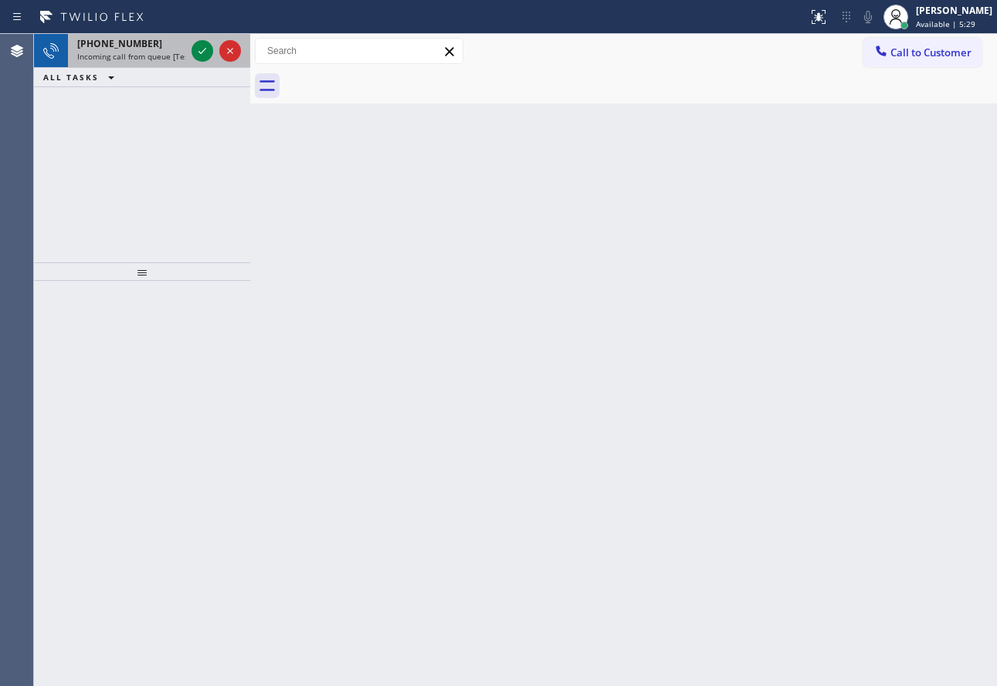
click at [149, 48] on div "[PHONE_NUMBER]" at bounding box center [131, 43] width 108 height 13
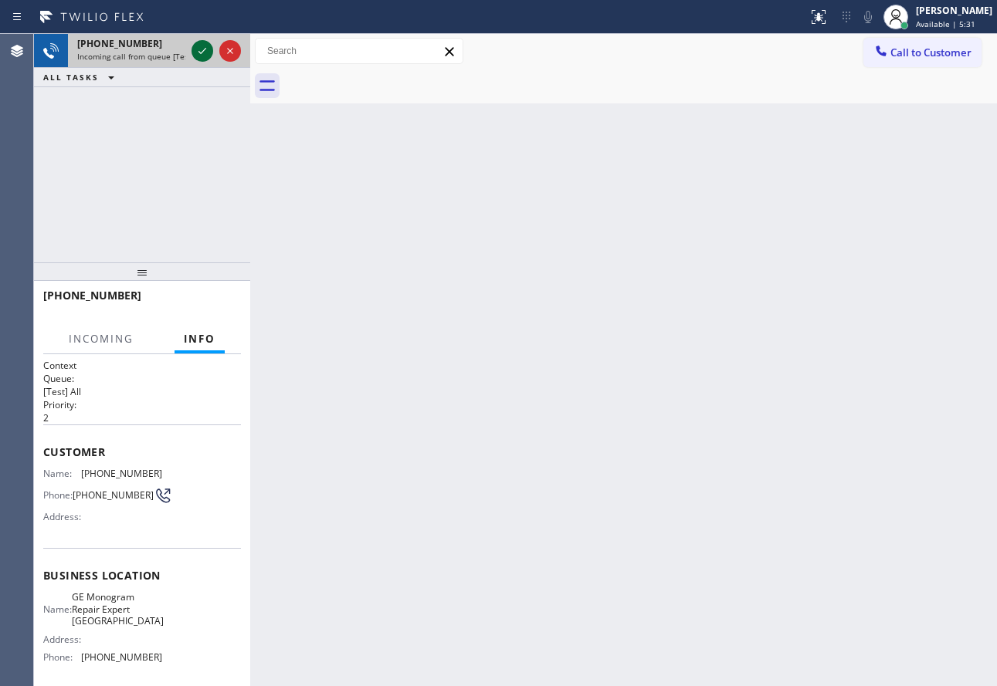
click at [200, 59] on icon at bounding box center [202, 51] width 19 height 19
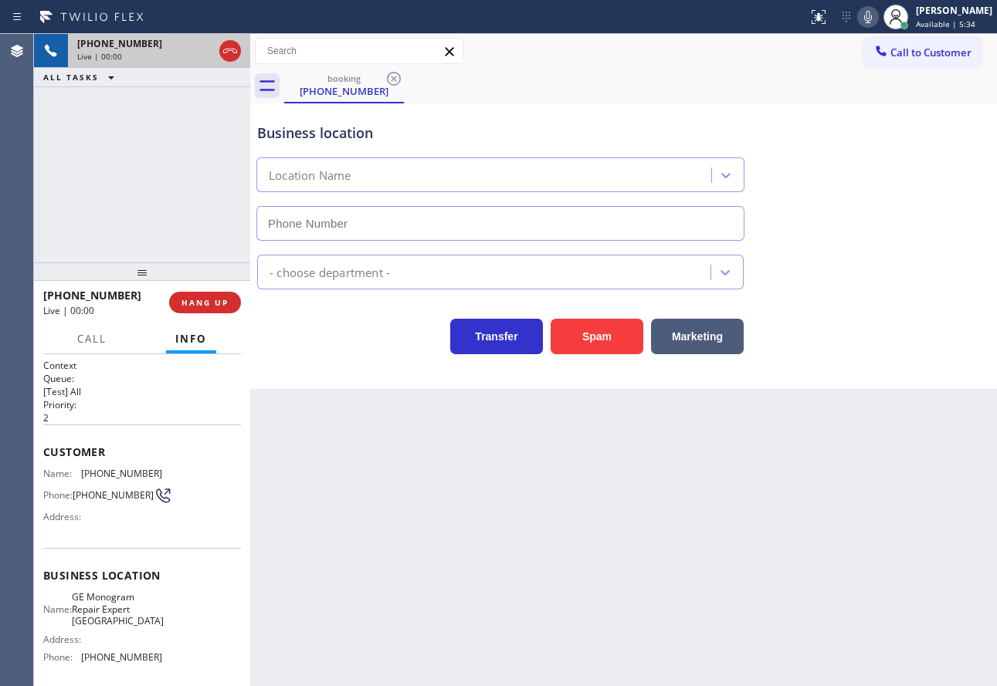
type input "[PHONE_NUMBER]"
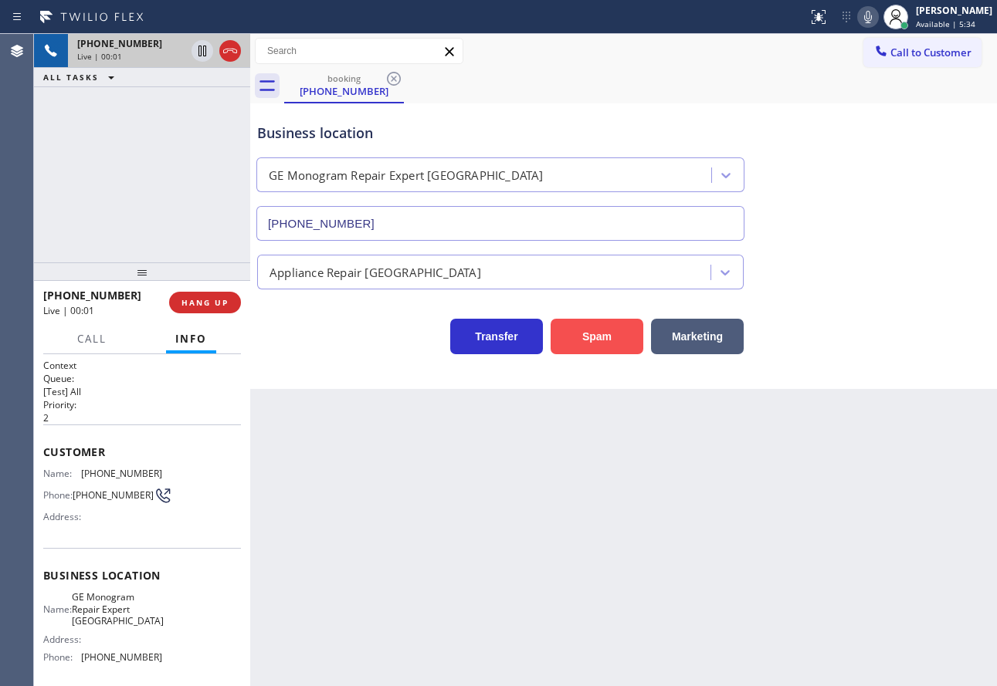
click at [575, 331] on button "Spam" at bounding box center [596, 337] width 93 height 36
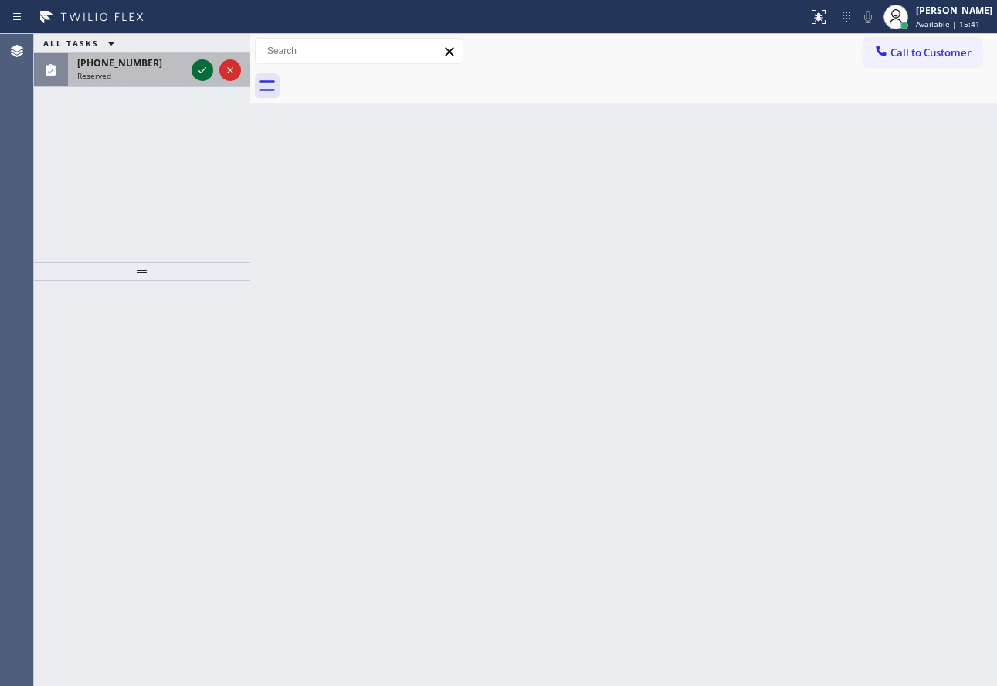
drag, startPoint x: 206, startPoint y: 66, endPoint x: 205, endPoint y: 74, distance: 7.9
click at [205, 66] on icon at bounding box center [202, 70] width 19 height 19
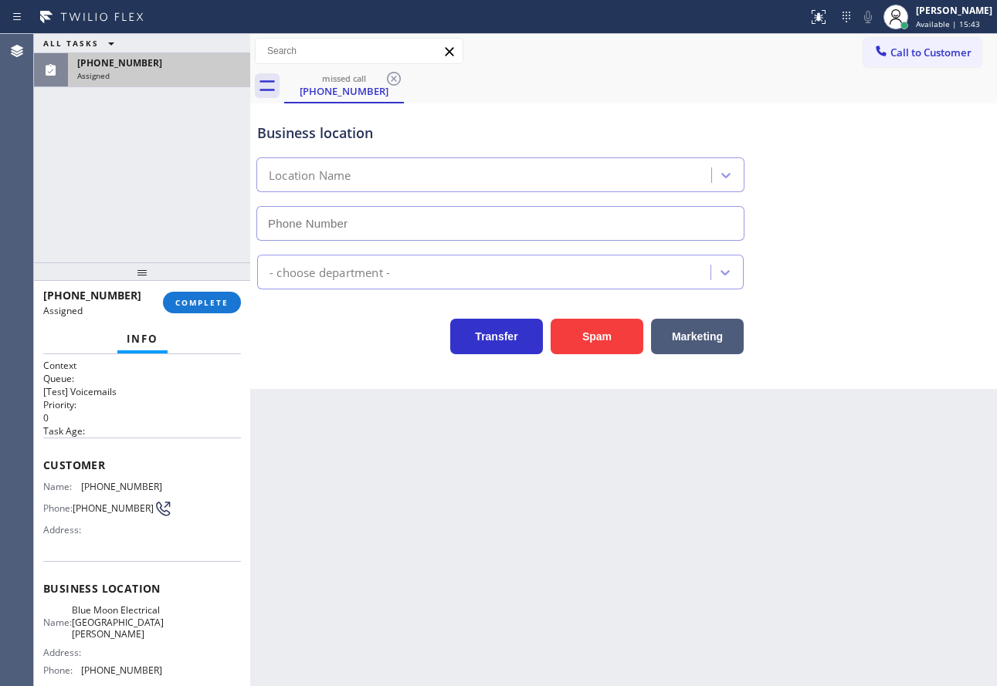
type input "[PHONE_NUMBER]"
click at [196, 308] on button "COMPLETE" at bounding box center [202, 303] width 78 height 22
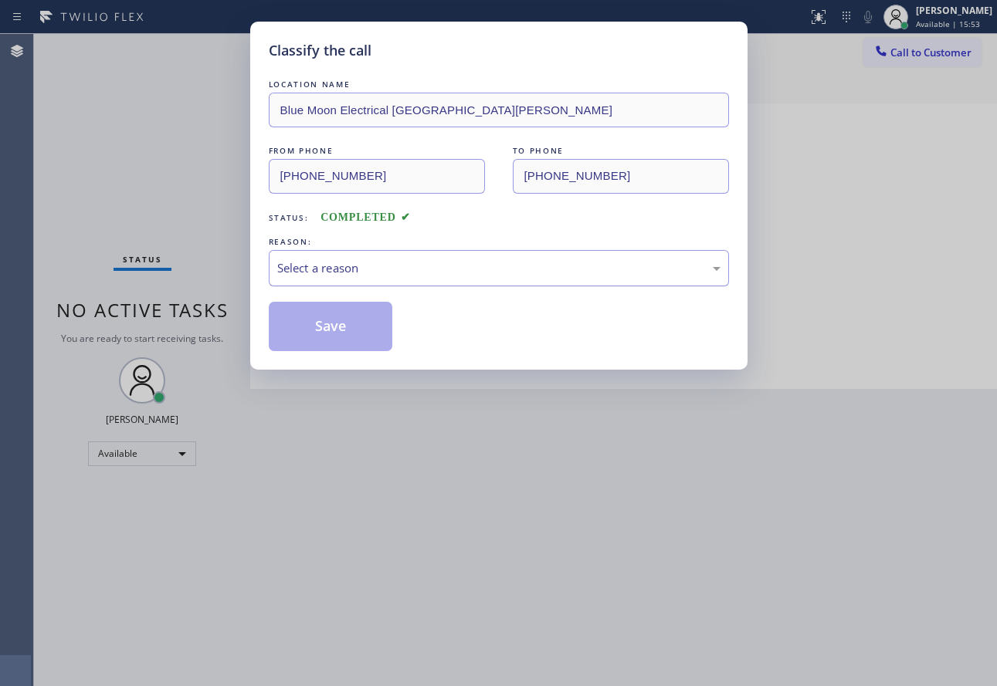
click at [408, 266] on div "Select a reason" at bounding box center [498, 268] width 443 height 18
click at [327, 334] on button "Save" at bounding box center [331, 326] width 124 height 49
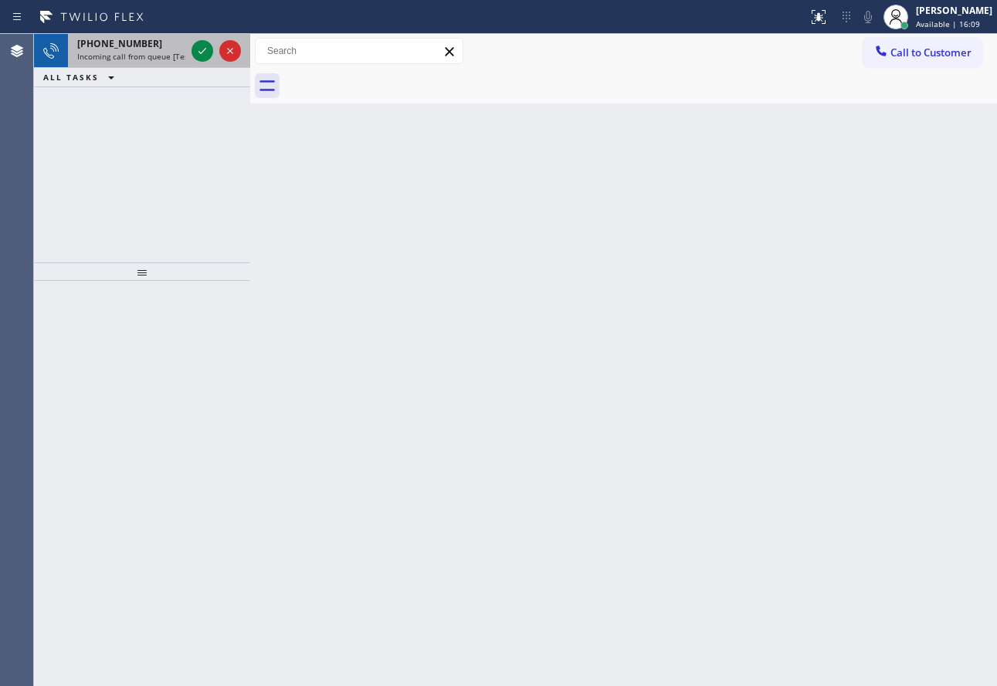
click at [134, 65] on div "[PHONE_NUMBER] Incoming call from queue [Test] All" at bounding box center [128, 51] width 120 height 34
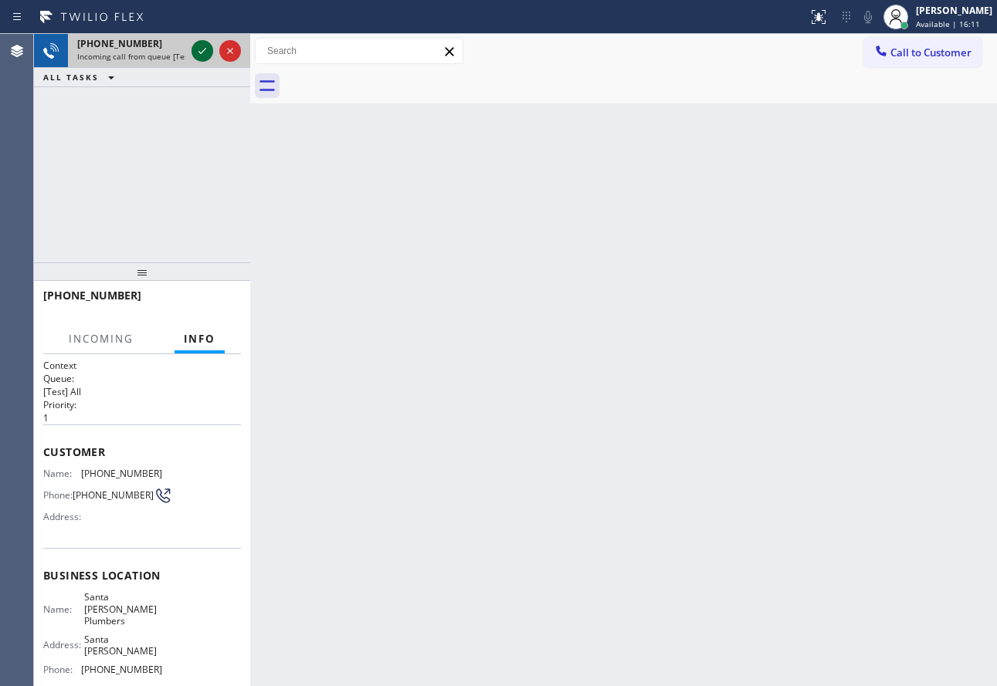
click at [201, 49] on icon at bounding box center [202, 51] width 19 height 19
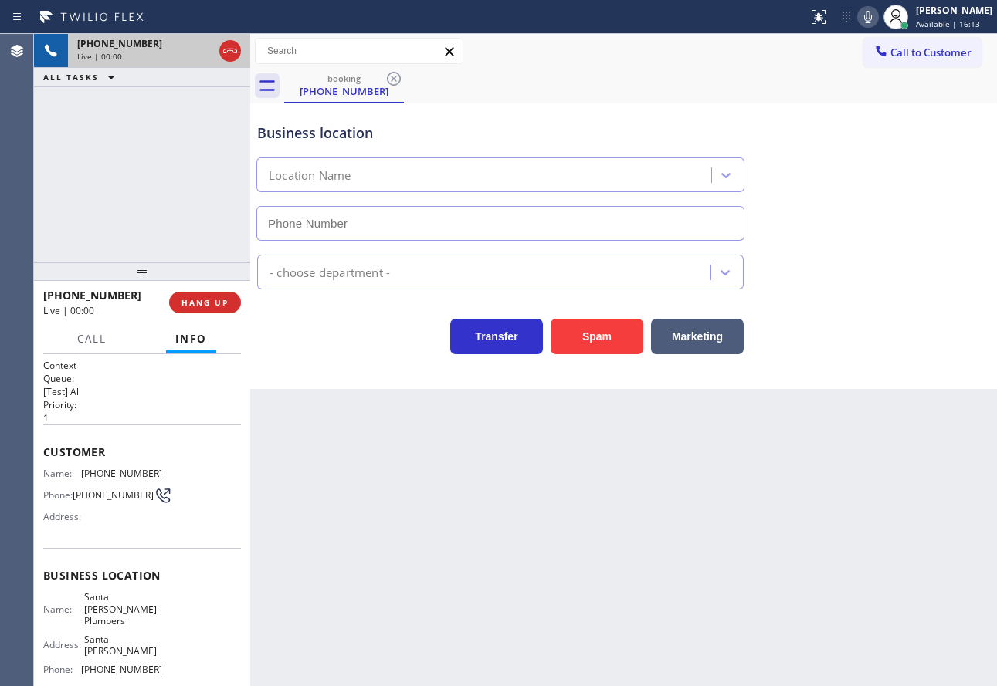
type input "[PHONE_NUMBER]"
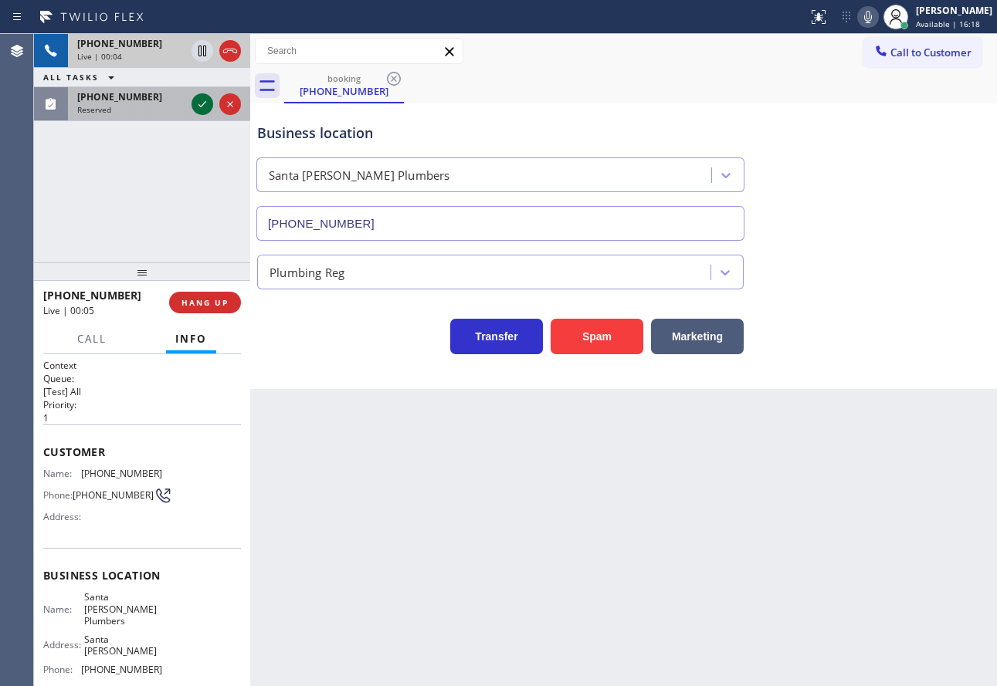
click at [198, 102] on icon at bounding box center [202, 104] width 19 height 19
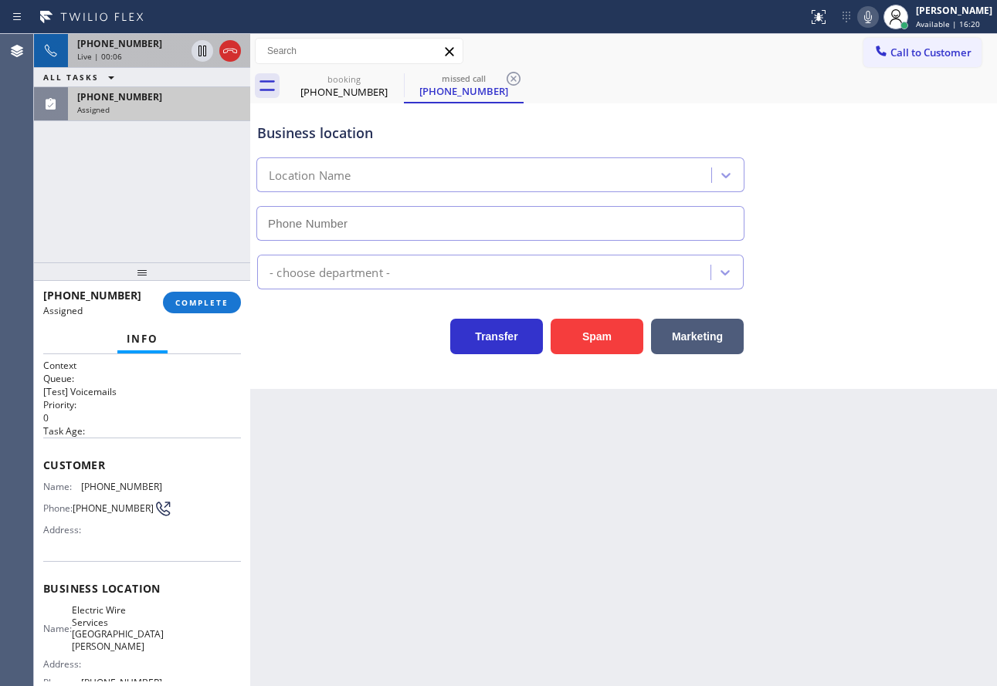
type input "[PHONE_NUMBER]"
click at [202, 297] on span "COMPLETE" at bounding box center [201, 302] width 53 height 11
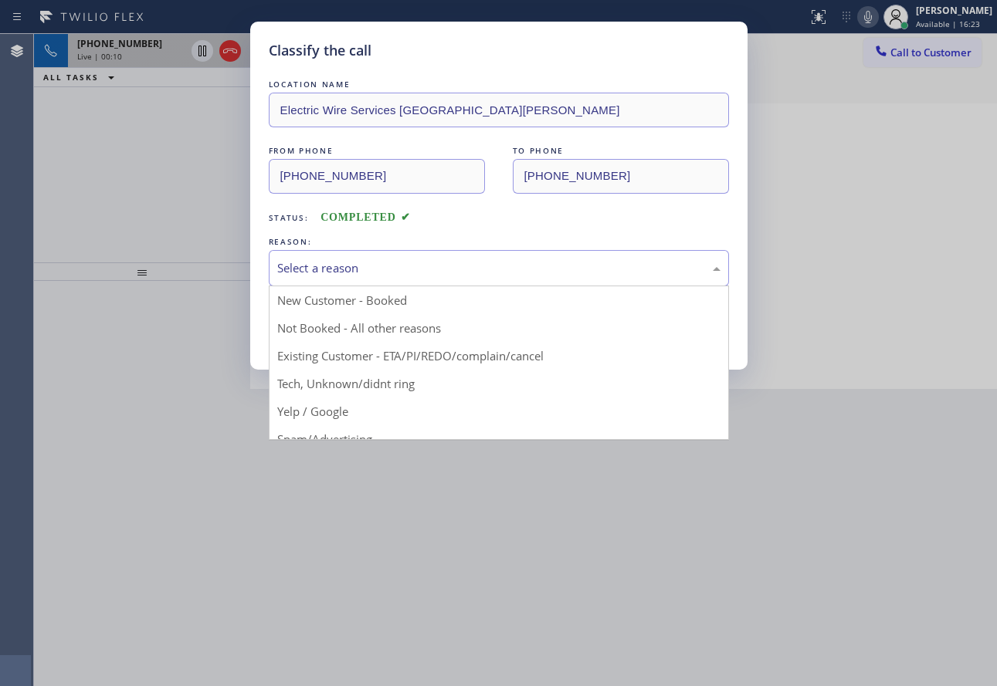
click at [337, 268] on div "Select a reason" at bounding box center [498, 268] width 443 height 18
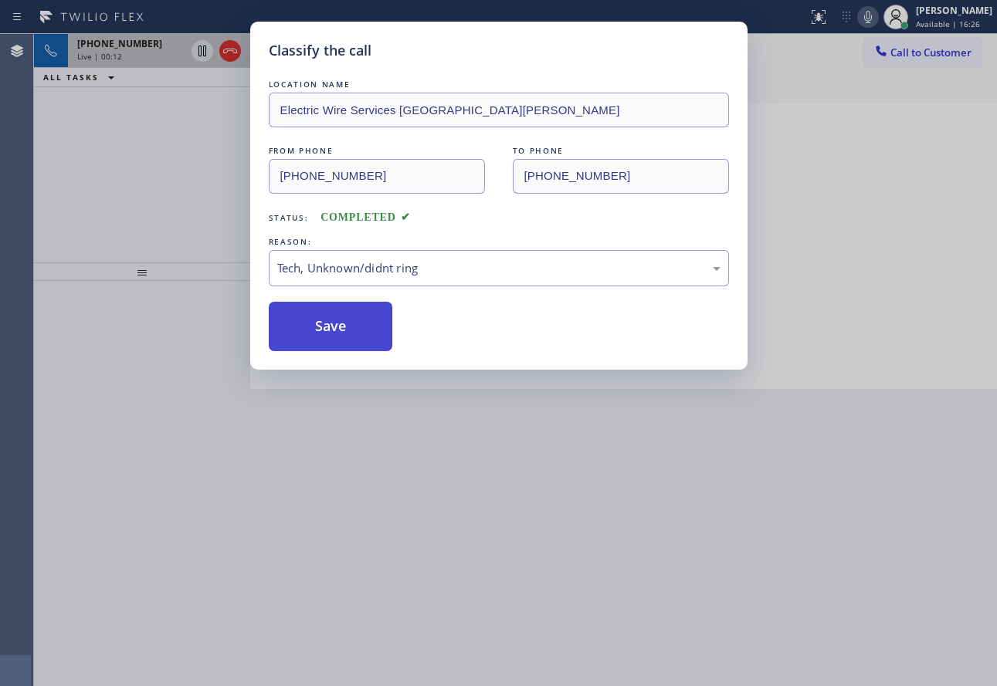
click at [332, 338] on button "Save" at bounding box center [331, 326] width 124 height 49
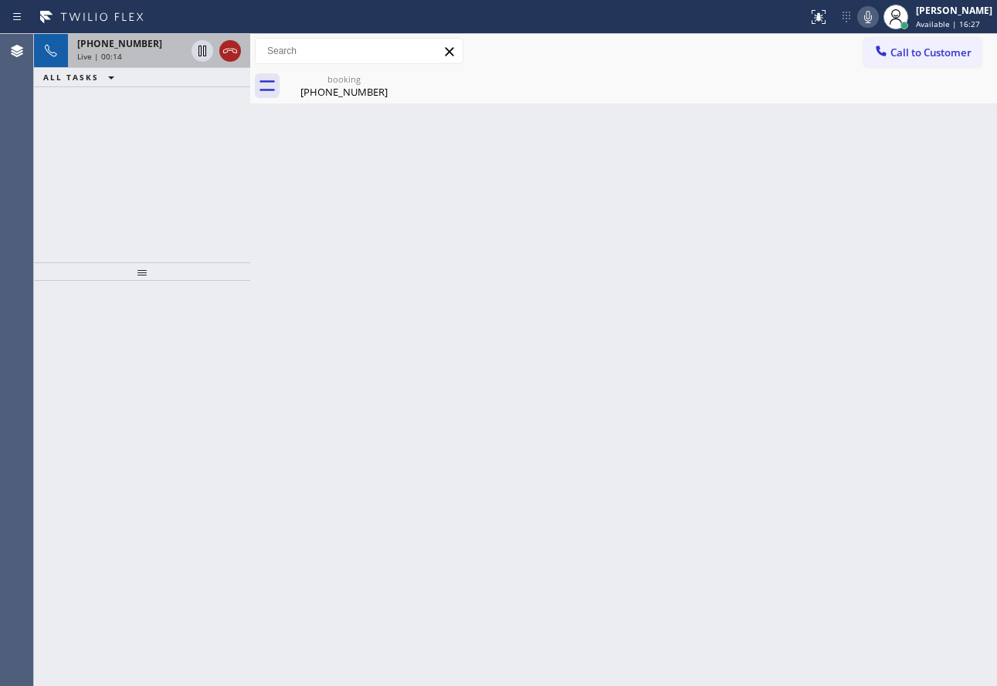
click at [233, 49] on icon at bounding box center [230, 51] width 19 height 19
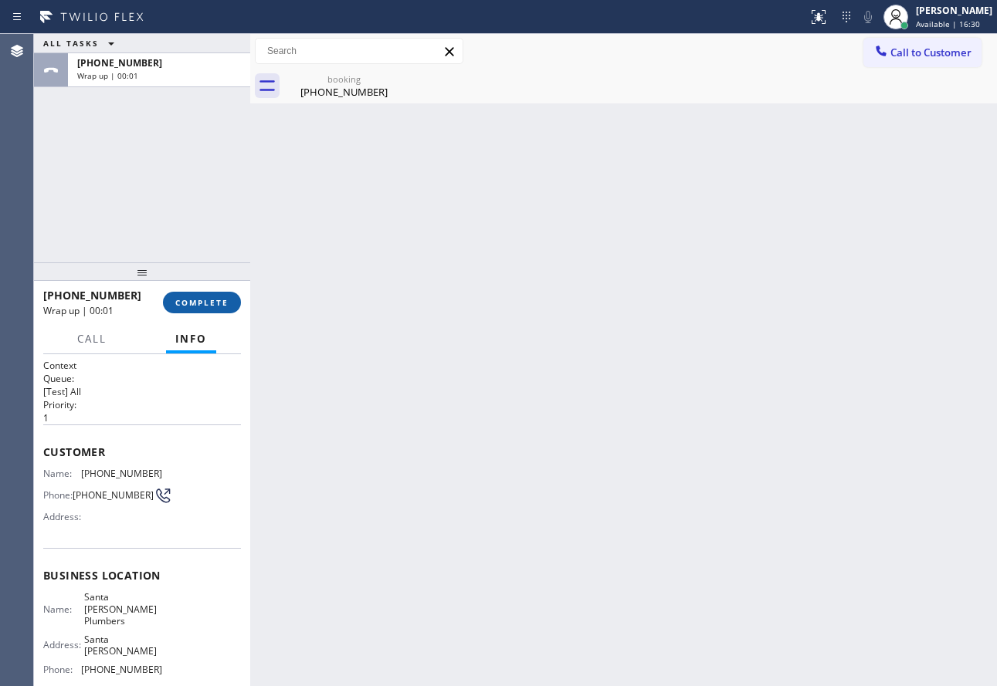
click at [207, 310] on button "COMPLETE" at bounding box center [202, 303] width 78 height 22
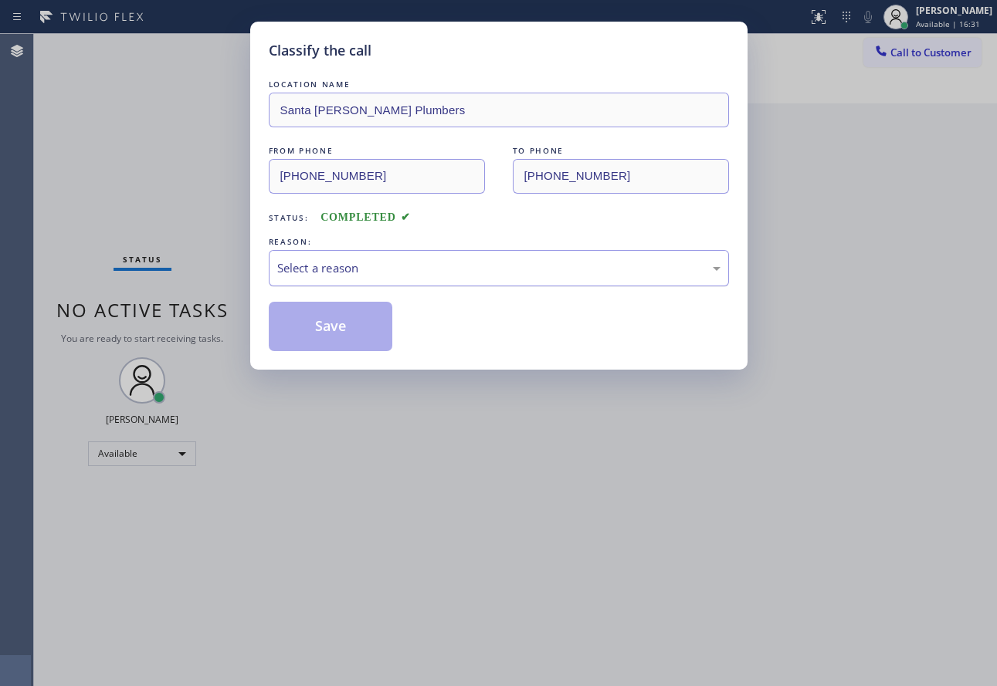
click at [395, 282] on div "Select a reason" at bounding box center [499, 268] width 460 height 36
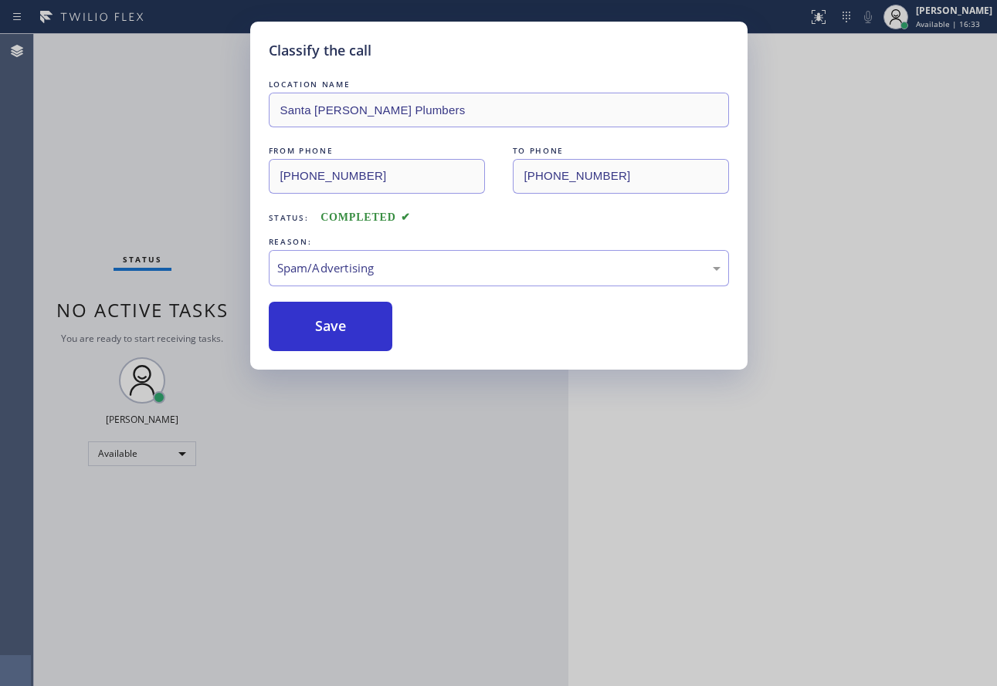
click at [322, 335] on div "Save" at bounding box center [499, 326] width 460 height 49
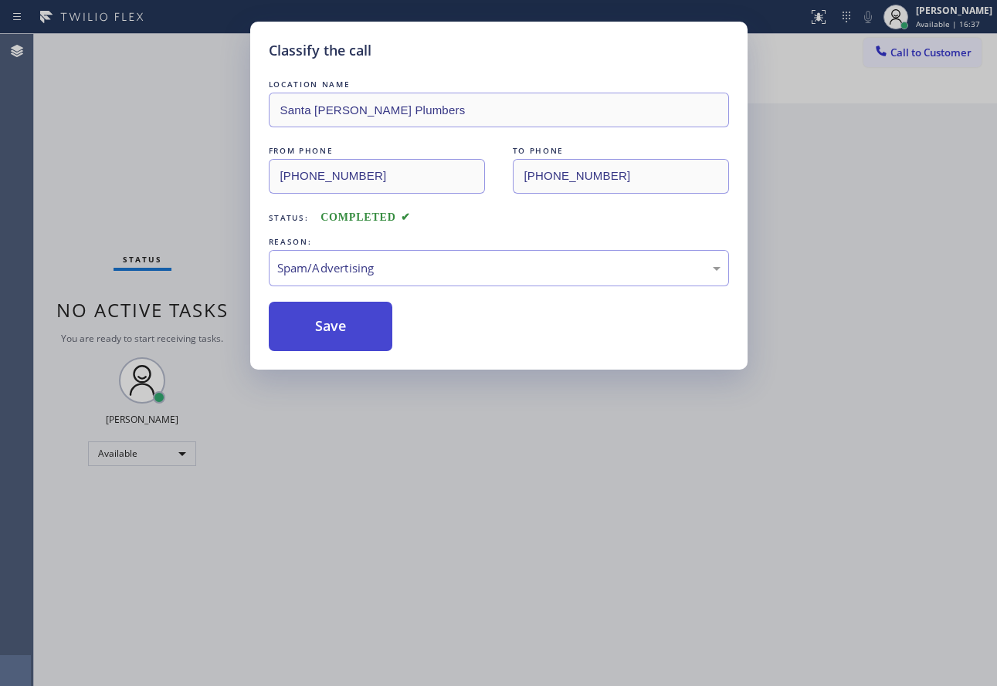
click at [332, 332] on button "Save" at bounding box center [331, 326] width 124 height 49
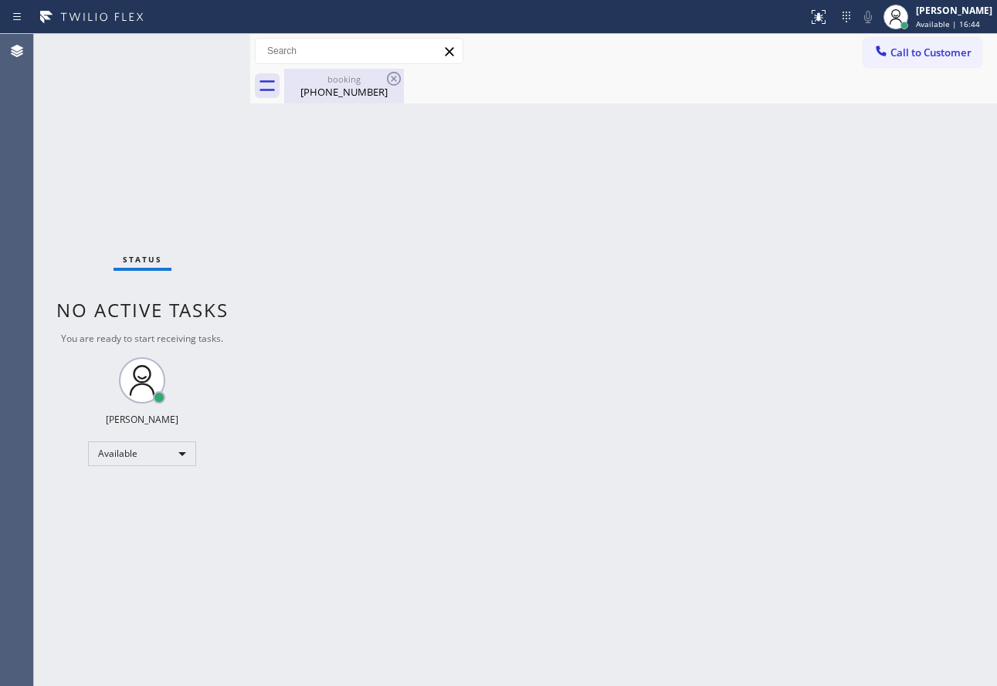
click at [339, 94] on div "[PHONE_NUMBER]" at bounding box center [344, 92] width 117 height 14
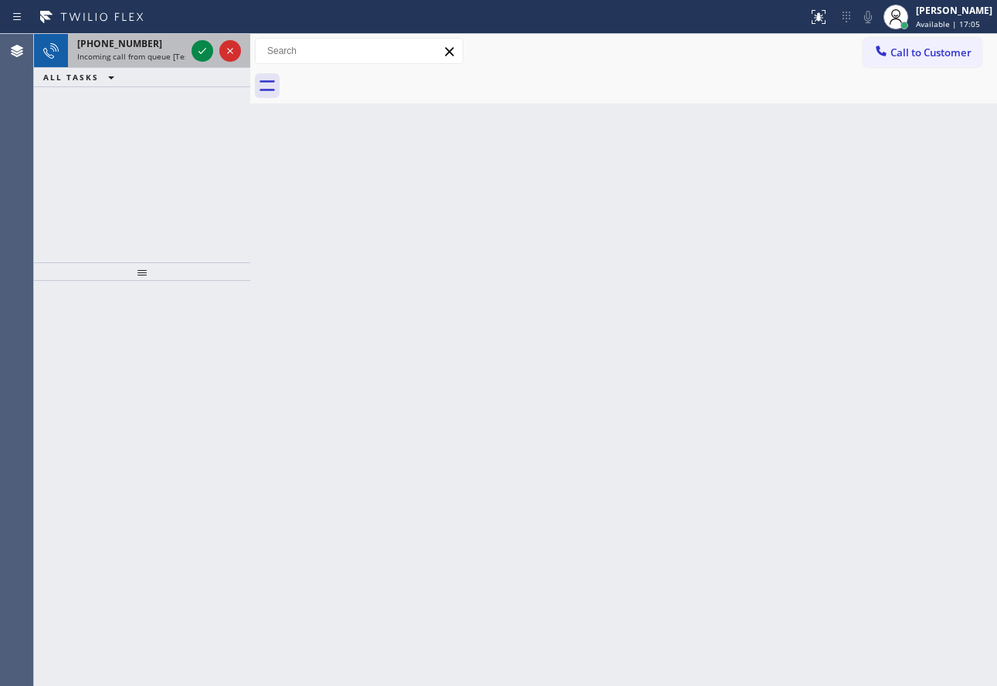
click at [111, 56] on span "Incoming call from queue [Test] All" at bounding box center [141, 56] width 128 height 11
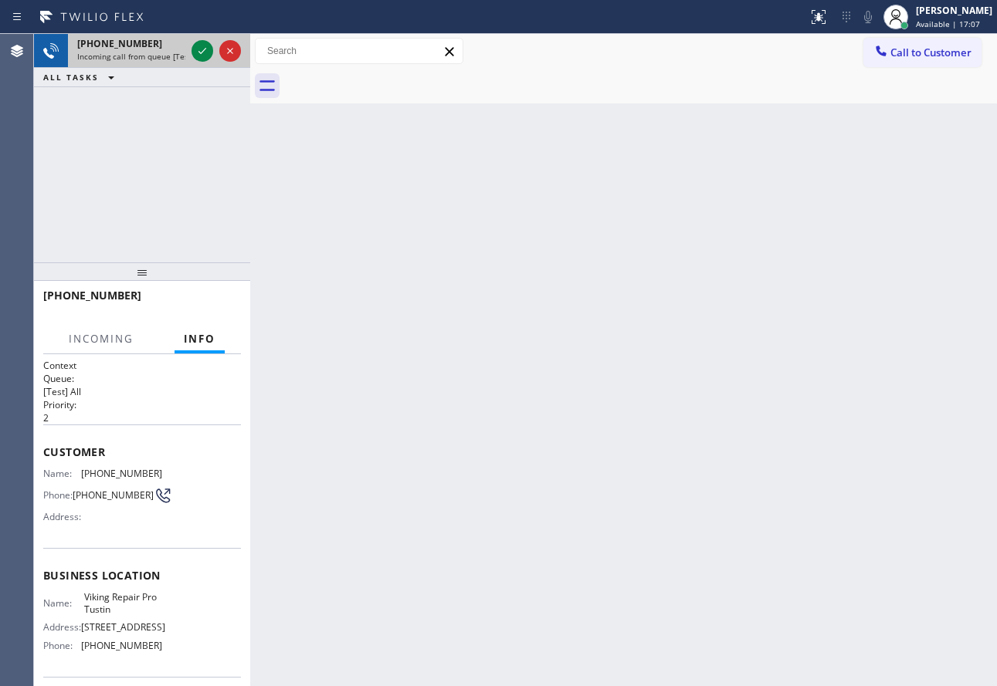
click at [188, 56] on div "[PHONE_NUMBER] Incoming call from queue [Test] All" at bounding box center [128, 51] width 120 height 34
click at [201, 54] on icon at bounding box center [202, 51] width 19 height 19
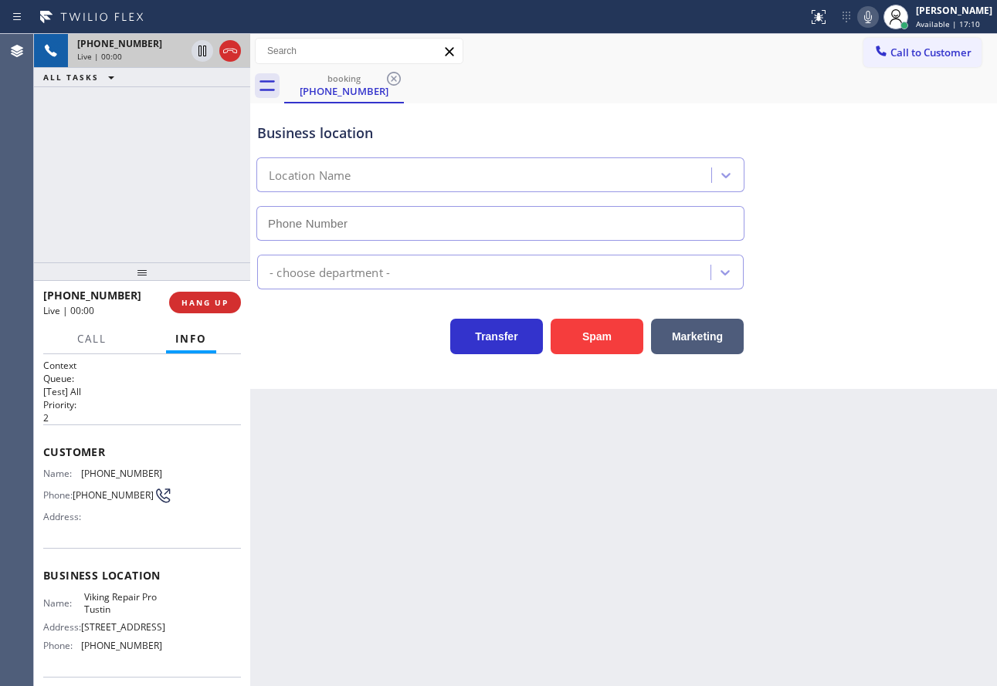
type input "[PHONE_NUMBER]"
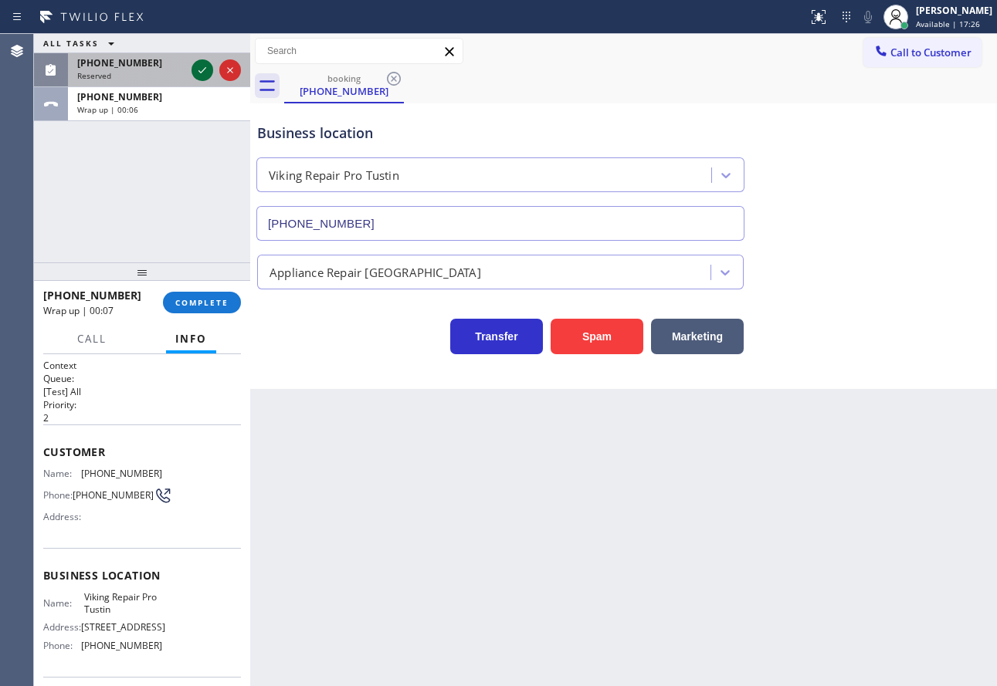
click at [198, 68] on icon at bounding box center [202, 70] width 19 height 19
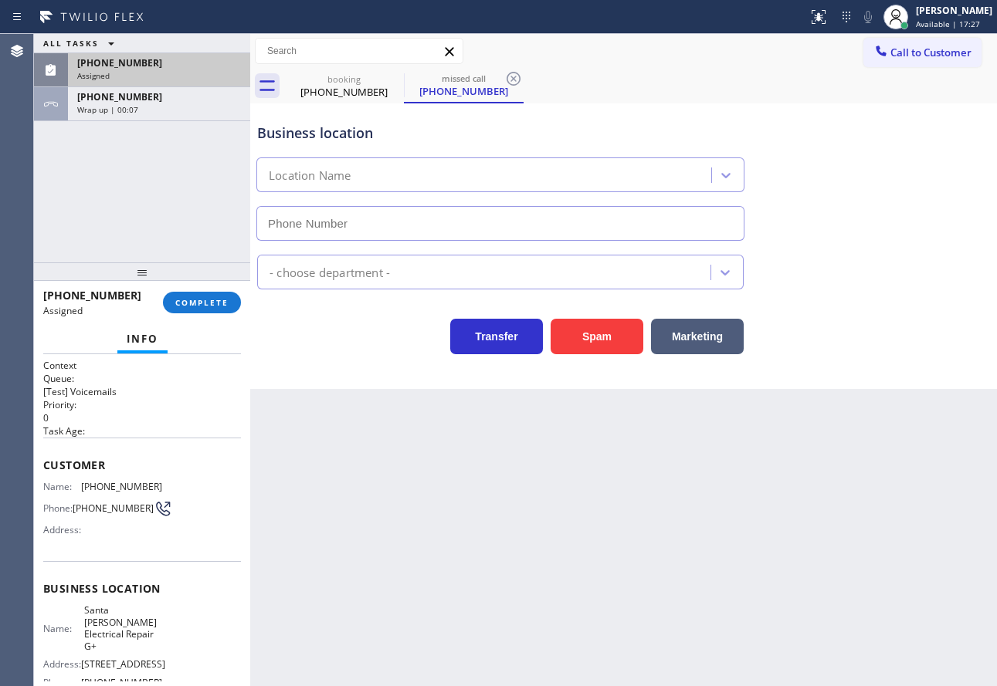
type input "[PHONE_NUMBER]"
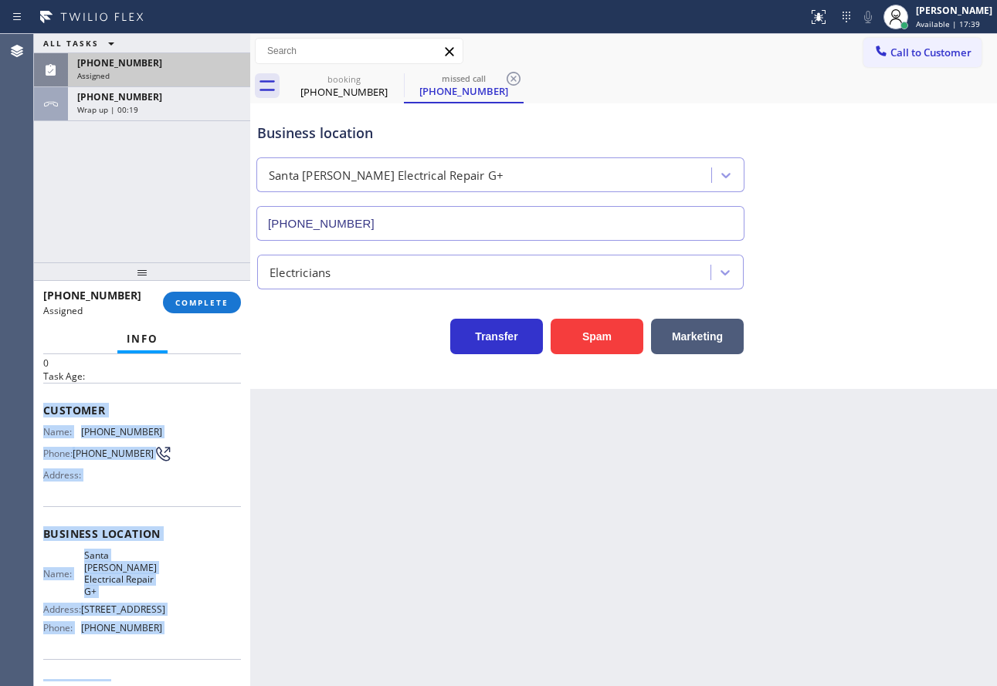
scroll to position [137, 0]
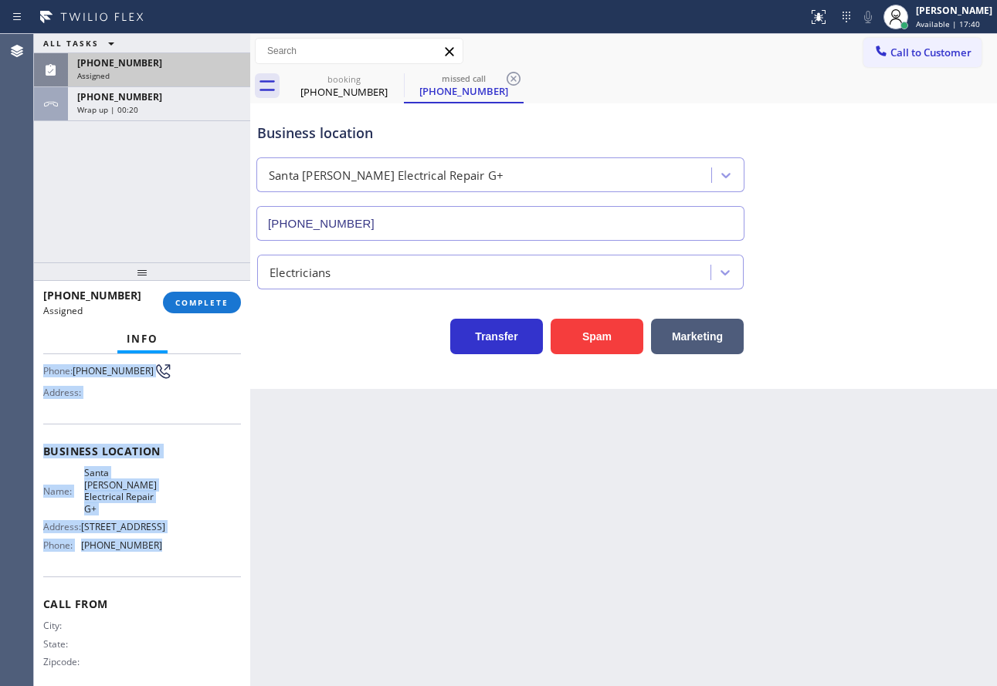
copy div "Customer Name: [PHONE_NUMBER] Phone: [PHONE_NUMBER] Address: Business location …"
drag, startPoint x: 41, startPoint y: 465, endPoint x: 152, endPoint y: 557, distance: 143.7
click at [152, 557] on div "Context Queue: [Test] Voicemails Priority: 0 Task Age: Customer Name: [PHONE_NU…" at bounding box center [142, 520] width 216 height 332
click at [222, 306] on span "COMPLETE" at bounding box center [201, 302] width 53 height 11
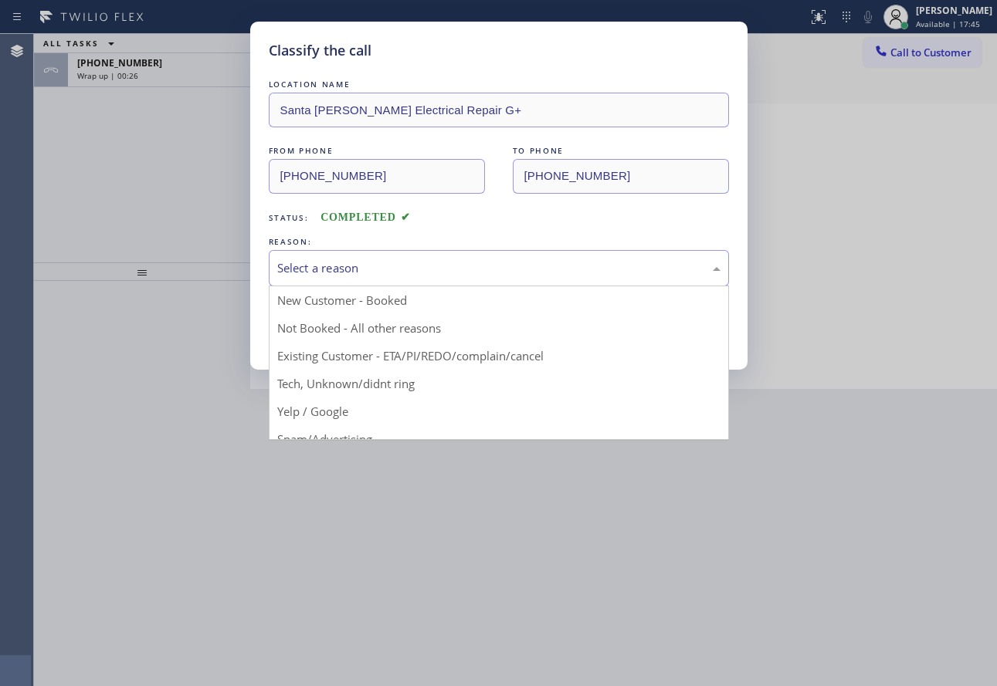
click at [333, 268] on div "Select a reason" at bounding box center [498, 268] width 443 height 18
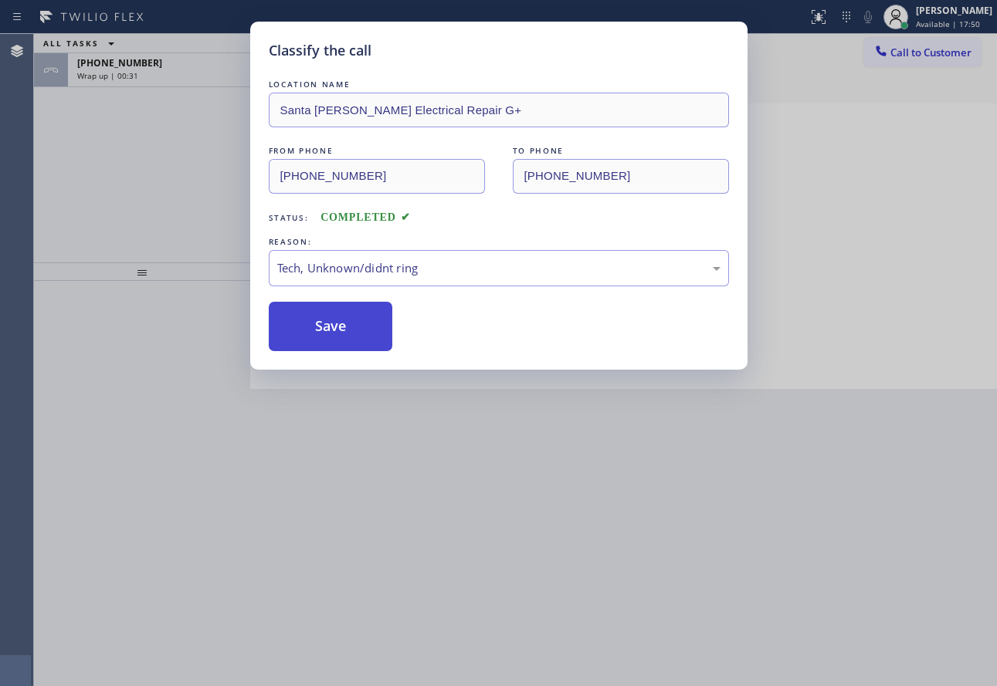
click at [326, 323] on button "Save" at bounding box center [331, 326] width 124 height 49
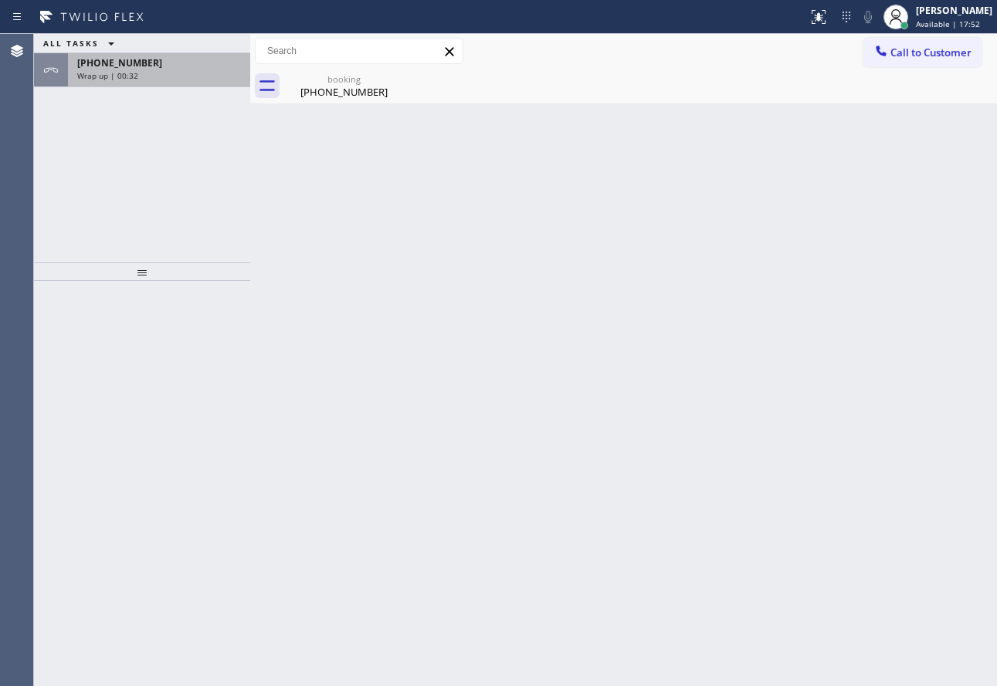
click at [164, 62] on div "[PHONE_NUMBER]" at bounding box center [159, 62] width 164 height 13
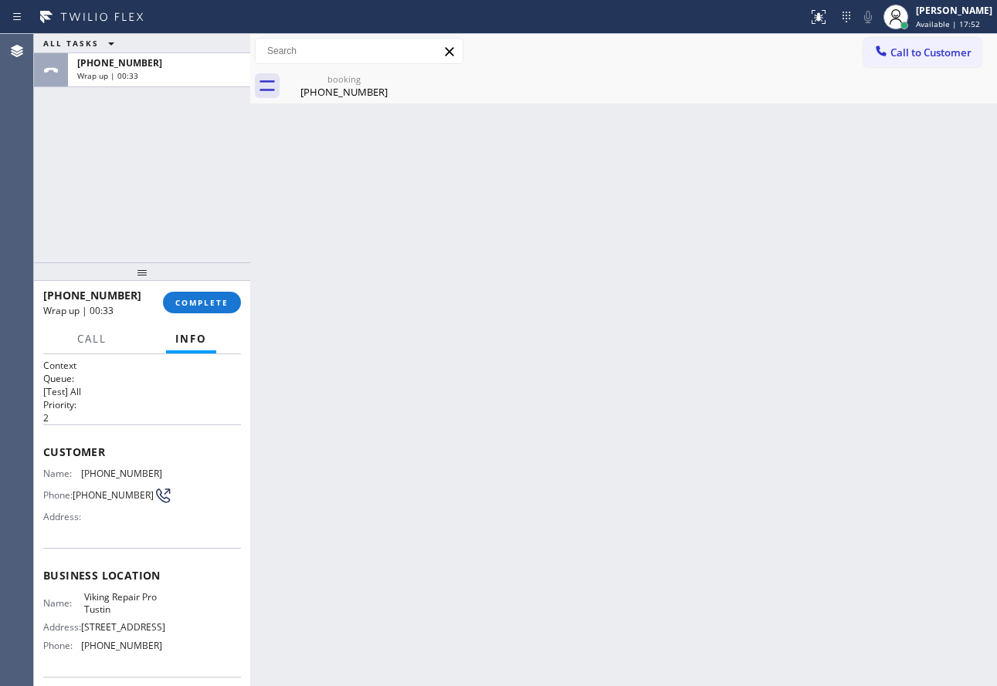
click at [330, 107] on div "Back to Dashboard Change Sender ID Customers Technicians Select a contact Outbo…" at bounding box center [623, 360] width 746 height 652
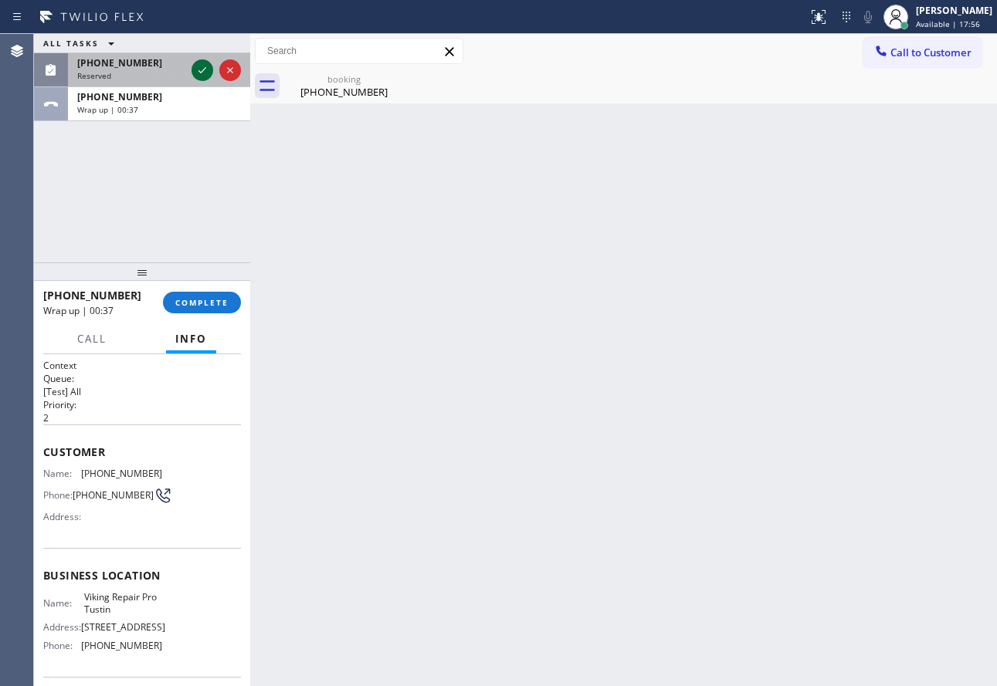
click at [196, 69] on icon at bounding box center [202, 70] width 19 height 19
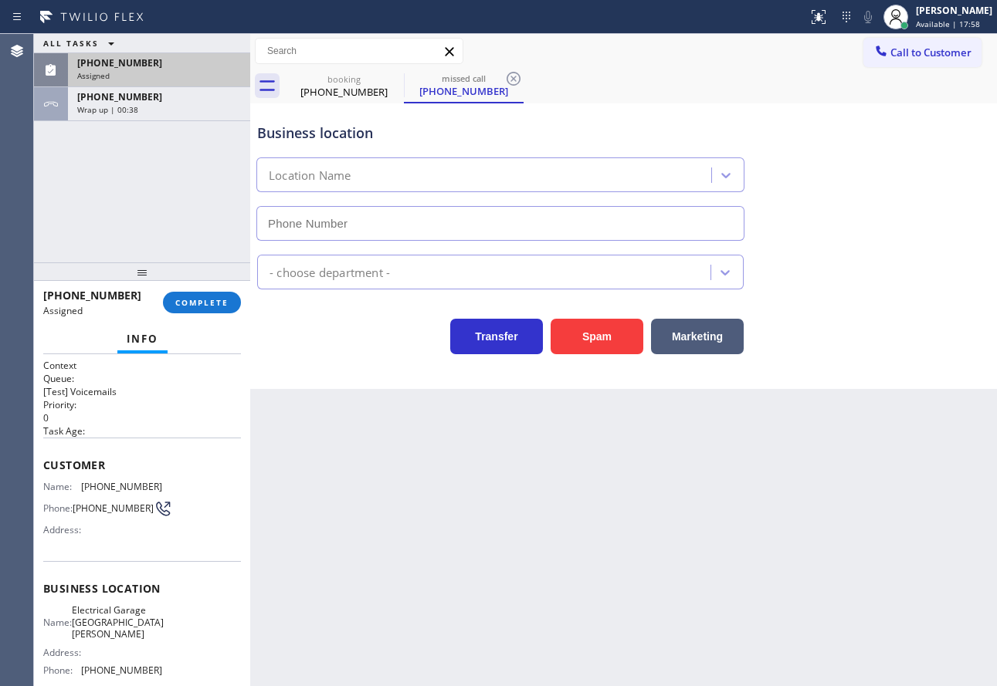
type input "[PHONE_NUMBER]"
click at [215, 309] on button "COMPLETE" at bounding box center [202, 303] width 78 height 22
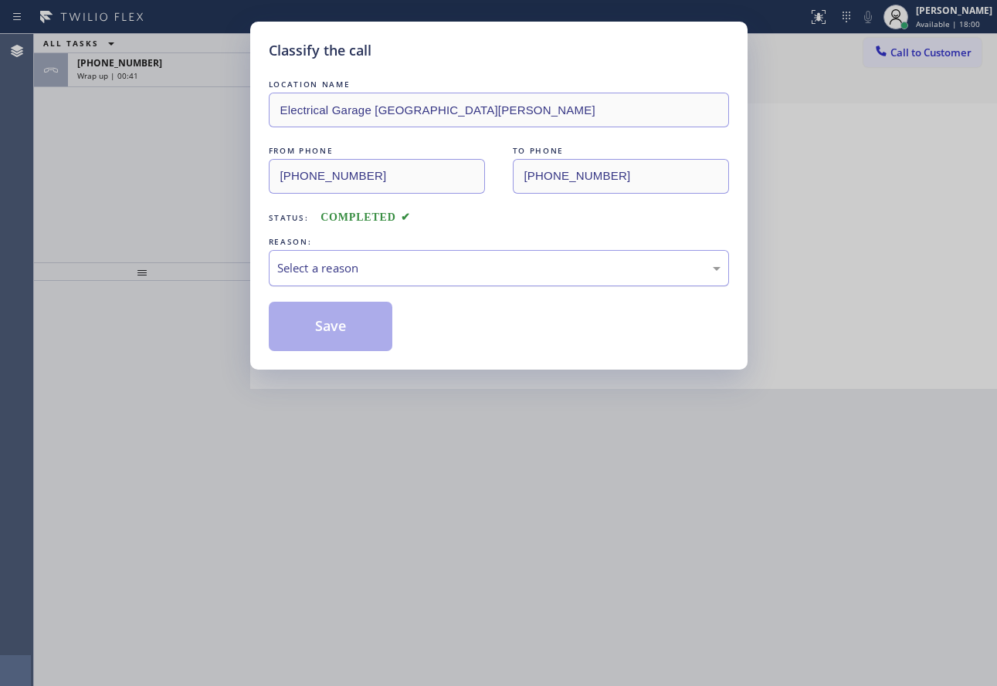
click at [400, 267] on div "Select a reason" at bounding box center [498, 268] width 443 height 18
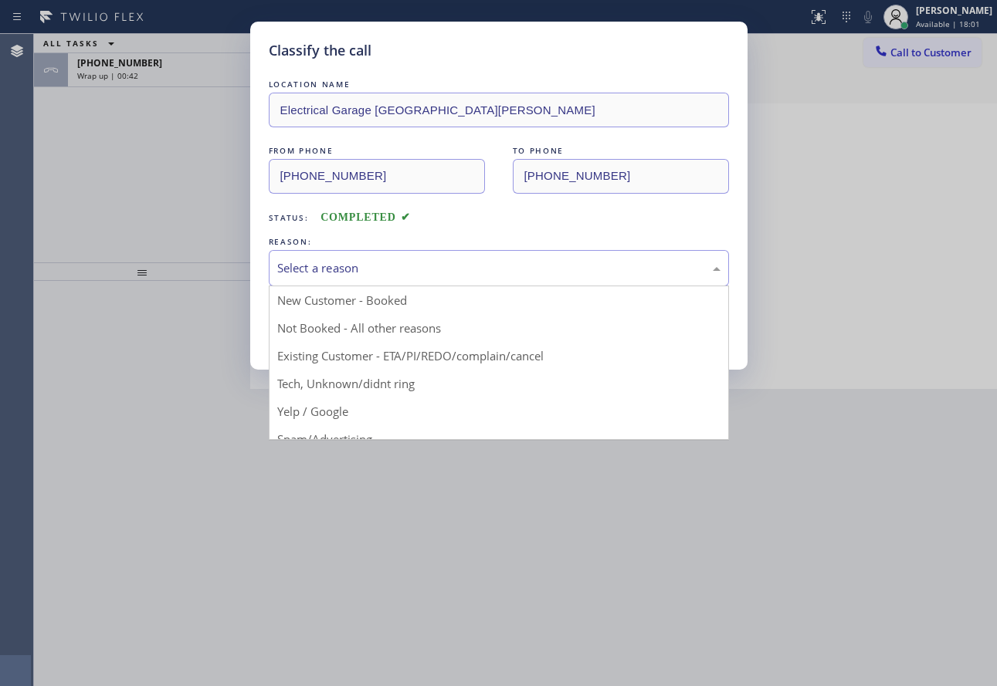
drag, startPoint x: 323, startPoint y: 433, endPoint x: 323, endPoint y: 424, distance: 9.3
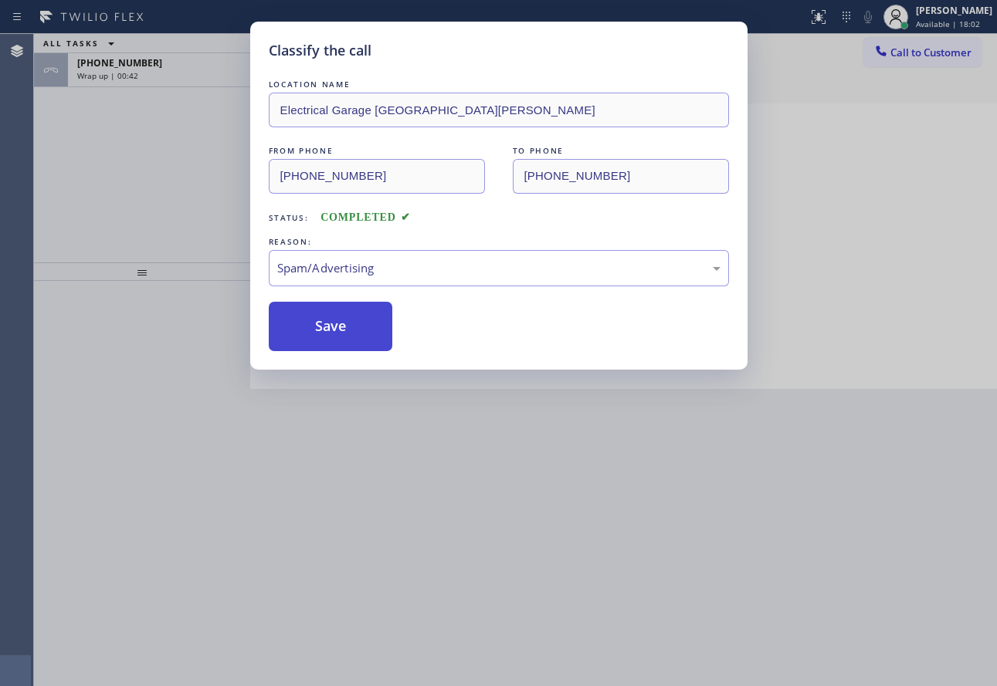
click at [333, 338] on button "Save" at bounding box center [331, 326] width 124 height 49
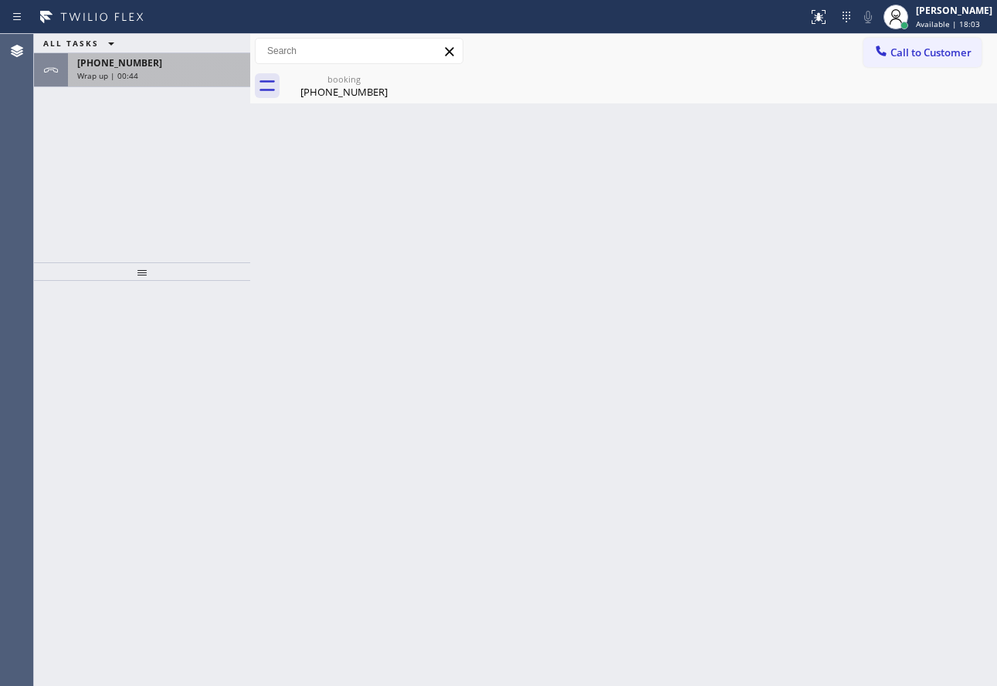
click at [152, 75] on div "Wrap up | 00:44" at bounding box center [159, 75] width 164 height 11
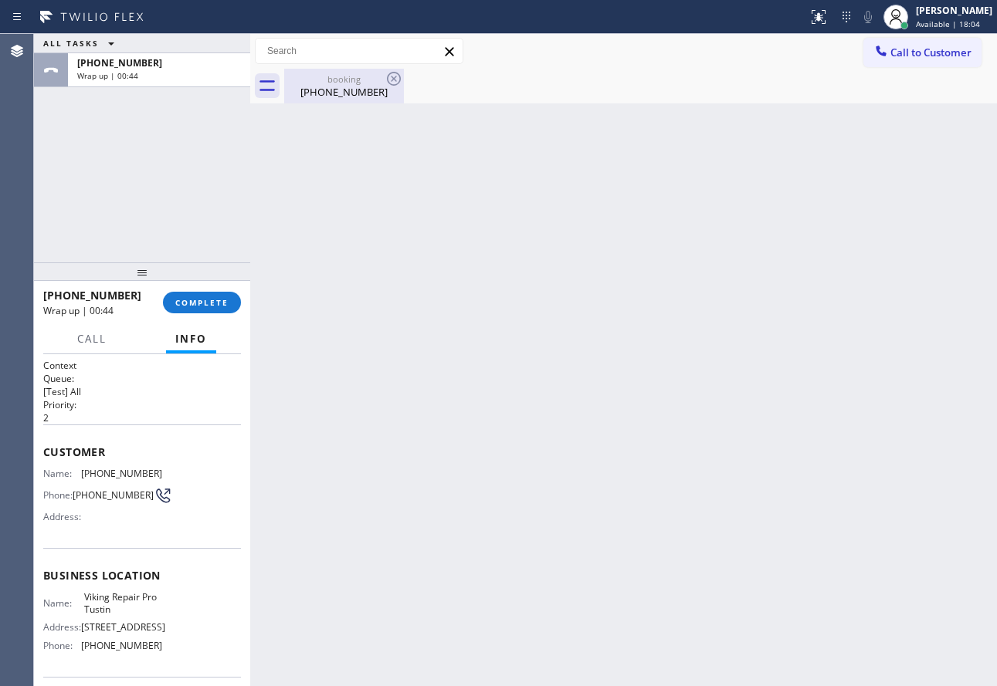
click at [340, 87] on div "[PHONE_NUMBER]" at bounding box center [344, 92] width 117 height 14
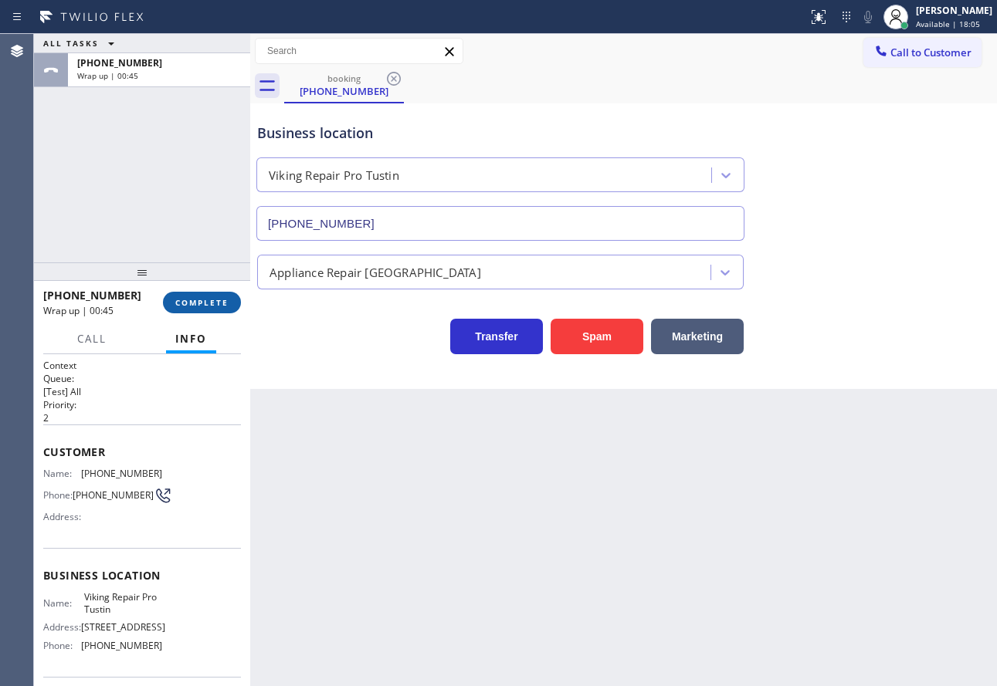
click at [194, 305] on span "COMPLETE" at bounding box center [201, 302] width 53 height 11
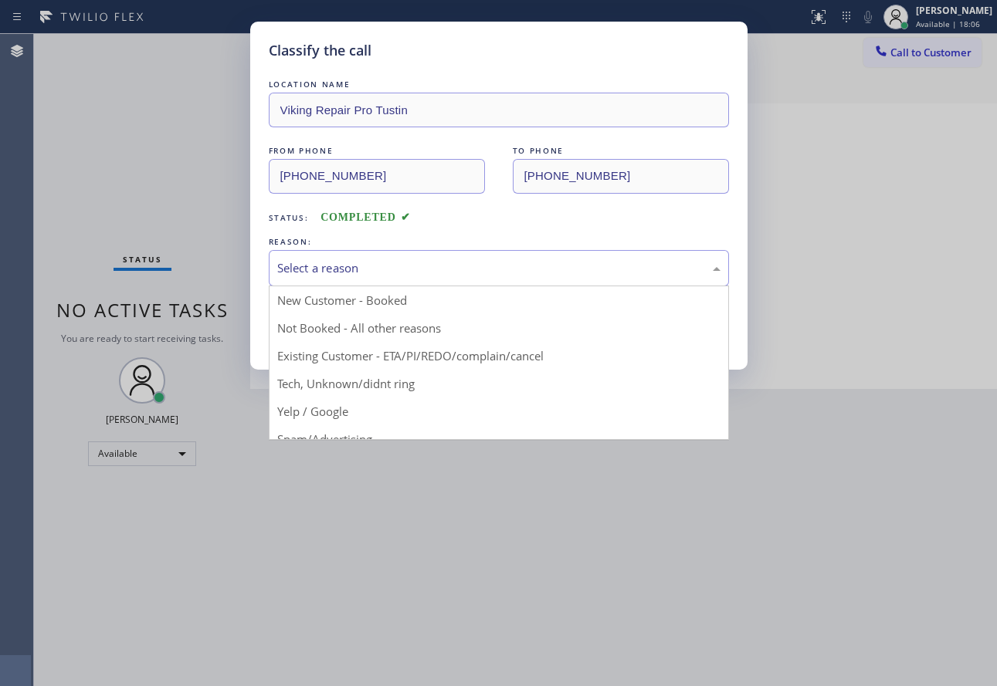
click at [333, 268] on div "Select a reason" at bounding box center [498, 268] width 443 height 18
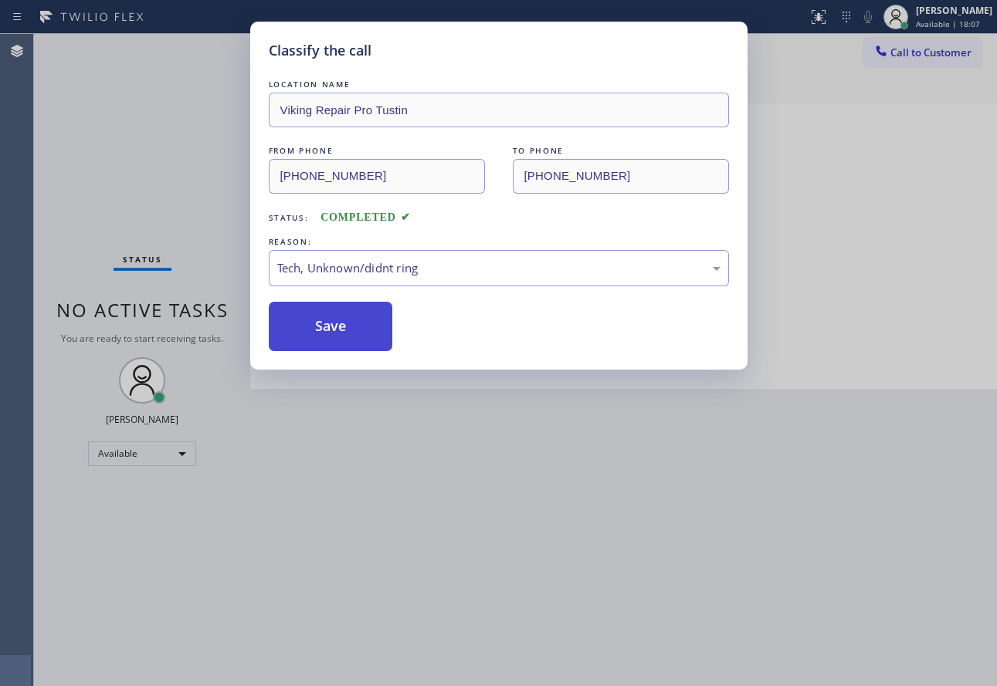
click at [316, 336] on button "Save" at bounding box center [331, 326] width 124 height 49
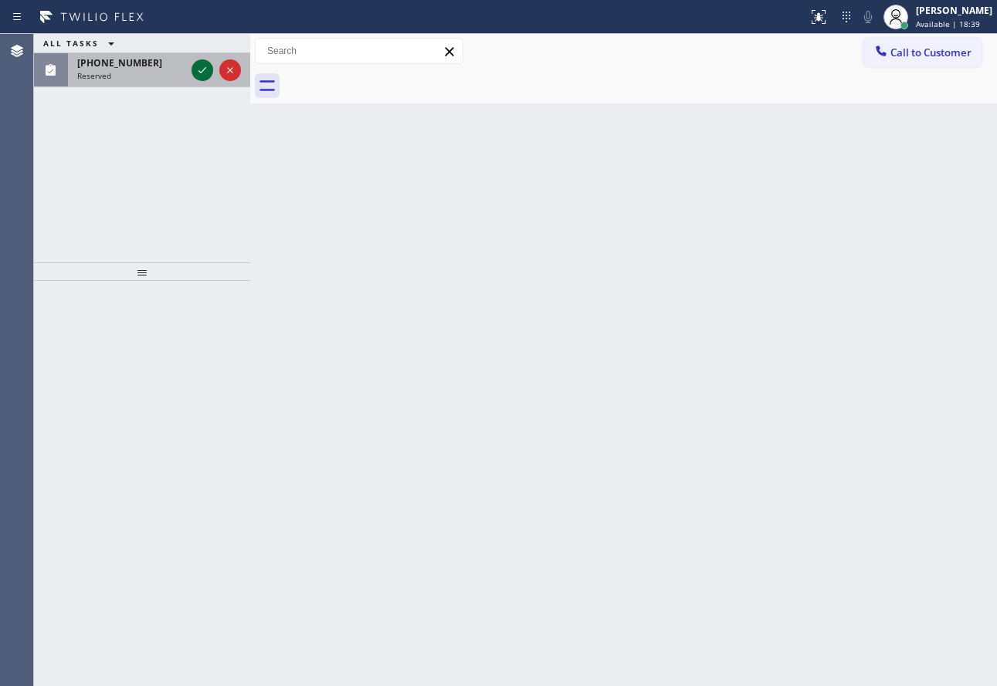
click at [201, 68] on icon at bounding box center [202, 70] width 19 height 19
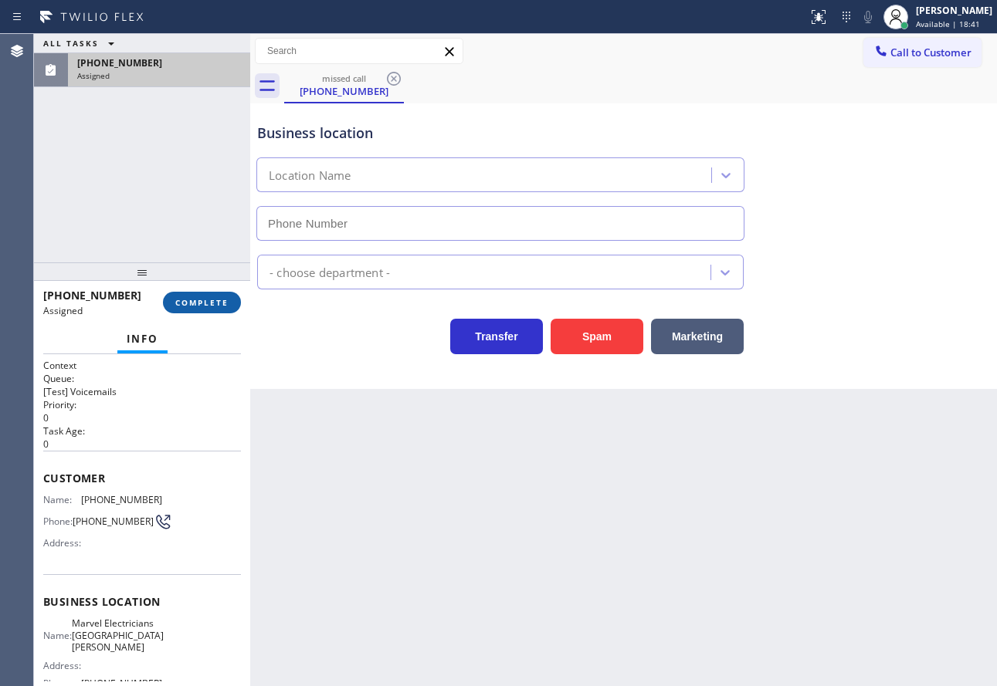
type input "[PHONE_NUMBER]"
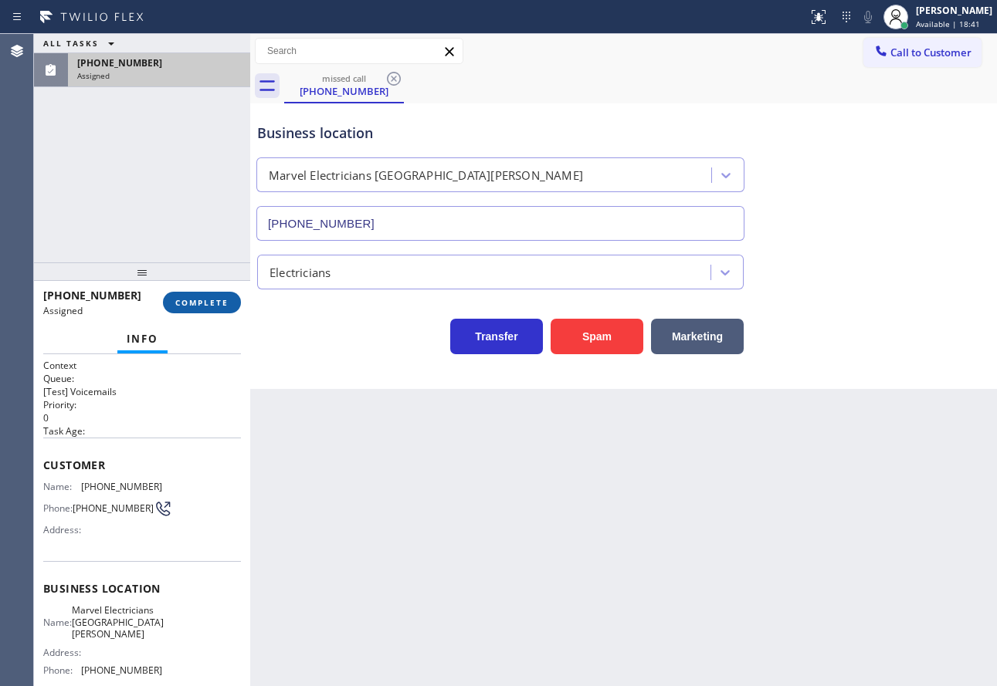
click at [211, 305] on span "COMPLETE" at bounding box center [201, 302] width 53 height 11
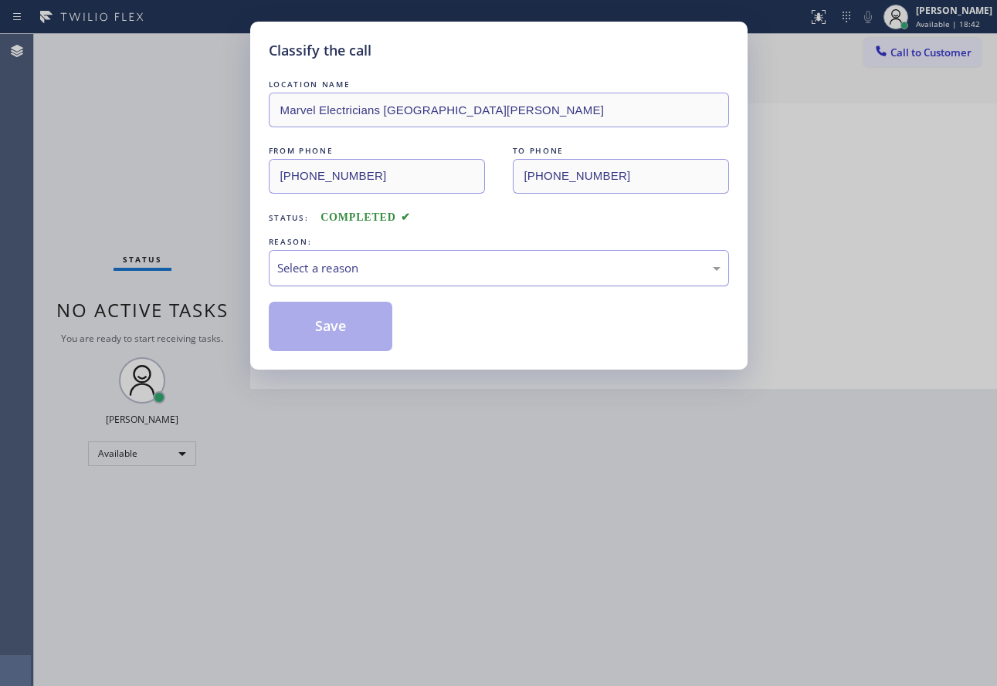
click at [443, 259] on div "Select a reason" at bounding box center [498, 268] width 443 height 18
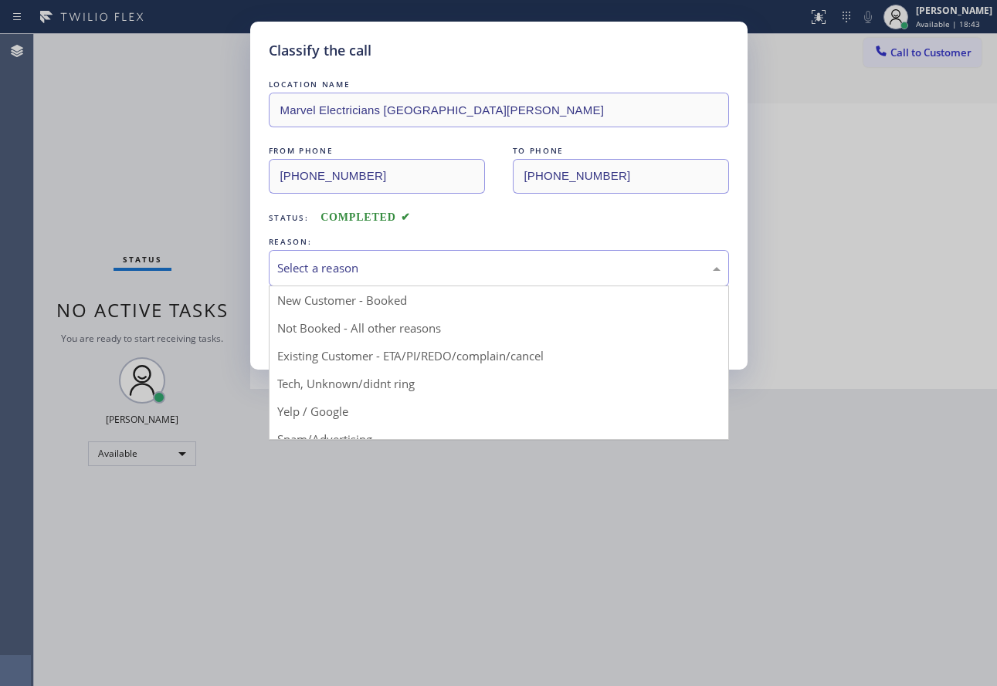
drag, startPoint x: 323, startPoint y: 435, endPoint x: 327, endPoint y: 350, distance: 85.0
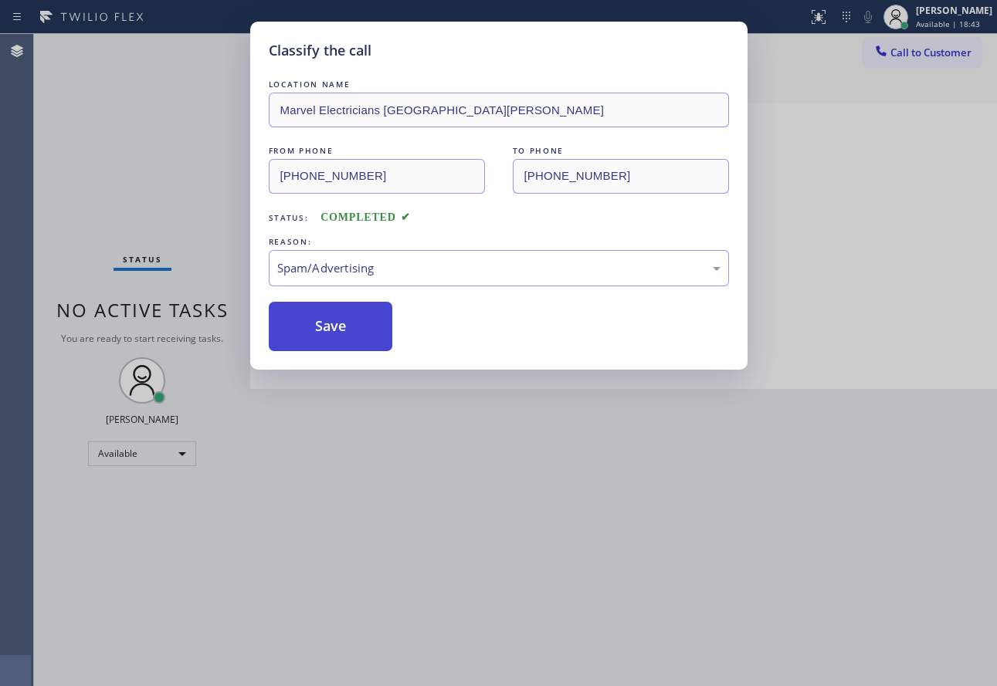
click at [329, 327] on button "Save" at bounding box center [331, 326] width 124 height 49
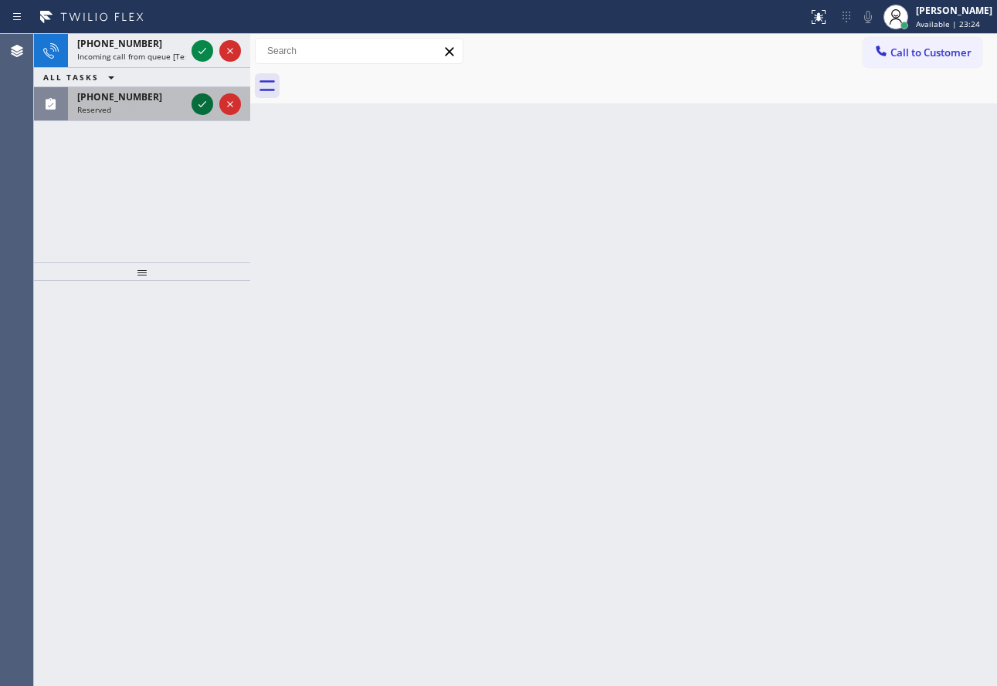
click at [198, 101] on icon at bounding box center [202, 104] width 19 height 19
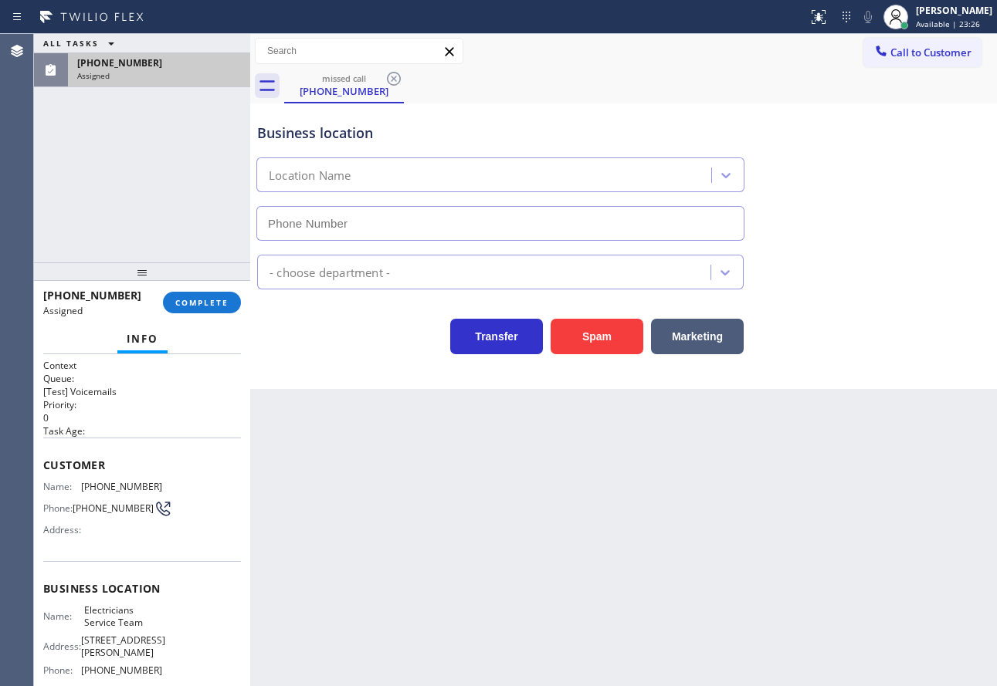
type input "[PHONE_NUMBER]"
click at [222, 300] on span "COMPLETE" at bounding box center [201, 302] width 53 height 11
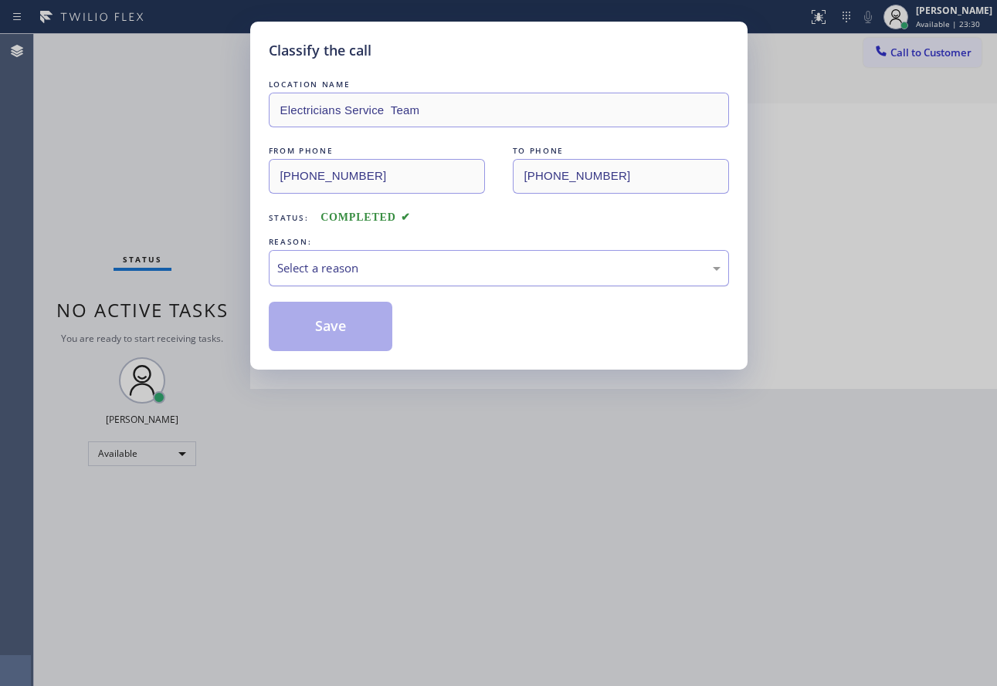
click at [394, 266] on div "Select a reason" at bounding box center [498, 268] width 443 height 18
click at [339, 326] on button "Save" at bounding box center [331, 326] width 124 height 49
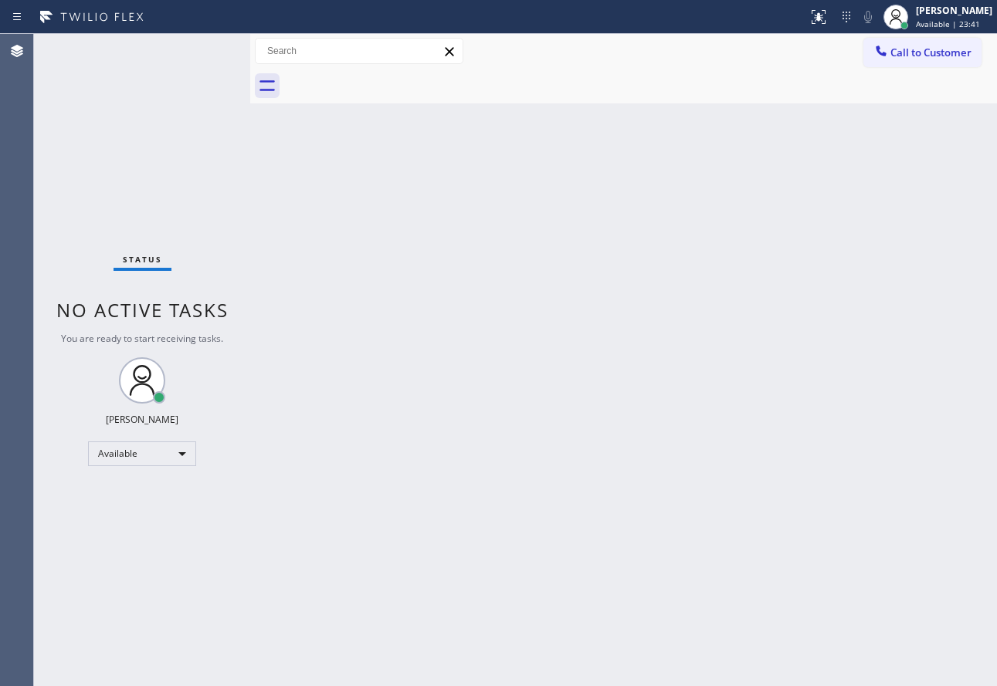
click at [398, 228] on div "Back to Dashboard Change Sender ID Customers Technicians Select a contact Outbo…" at bounding box center [623, 360] width 746 height 652
click at [947, 14] on div "[PERSON_NAME]" at bounding box center [954, 10] width 76 height 13
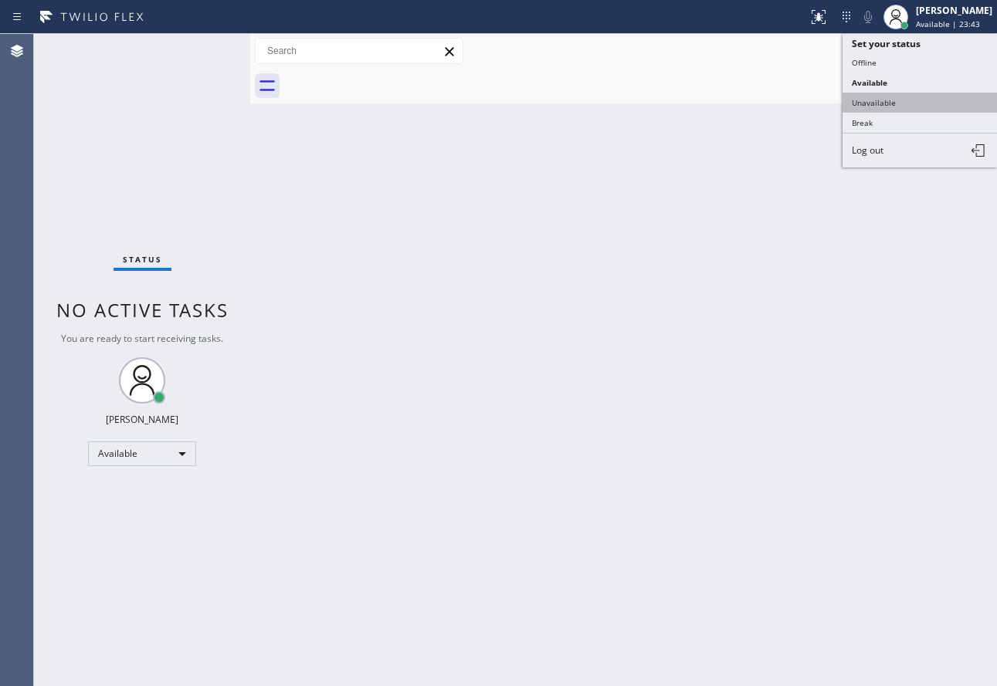
click at [909, 96] on button "Unavailable" at bounding box center [919, 103] width 154 height 20
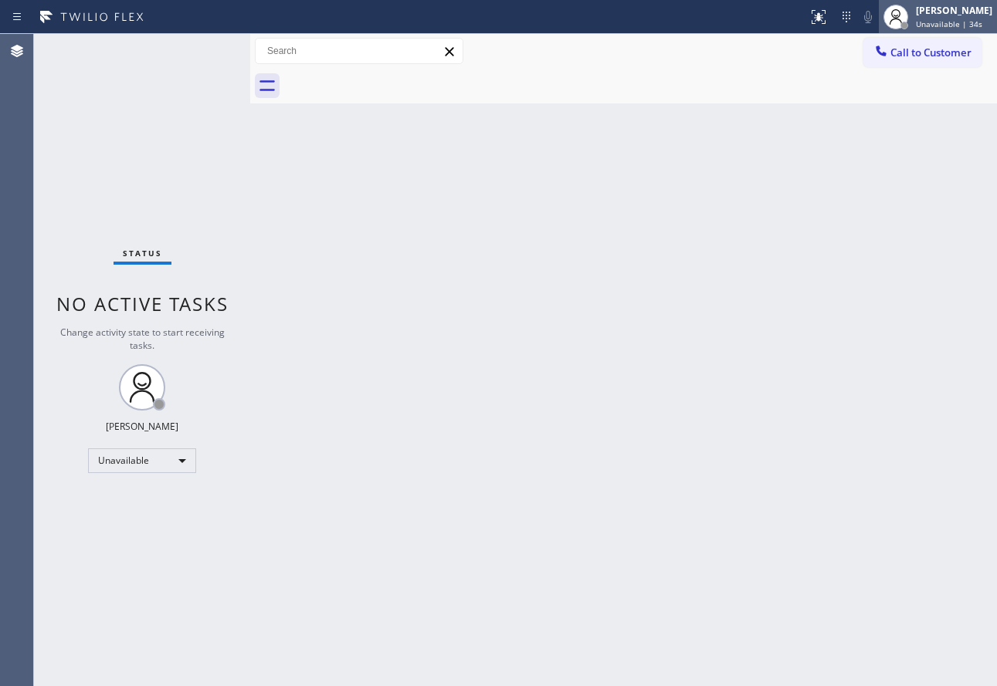
click at [933, 19] on span "Unavailable | 34s" at bounding box center [949, 24] width 66 height 11
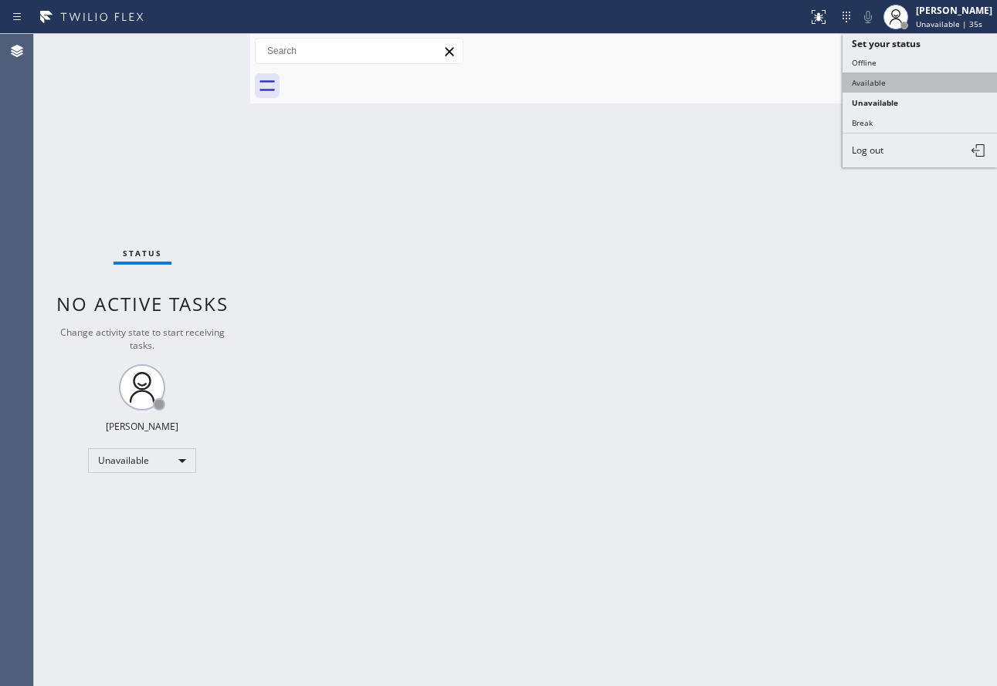
click at [893, 83] on button "Available" at bounding box center [919, 83] width 154 height 20
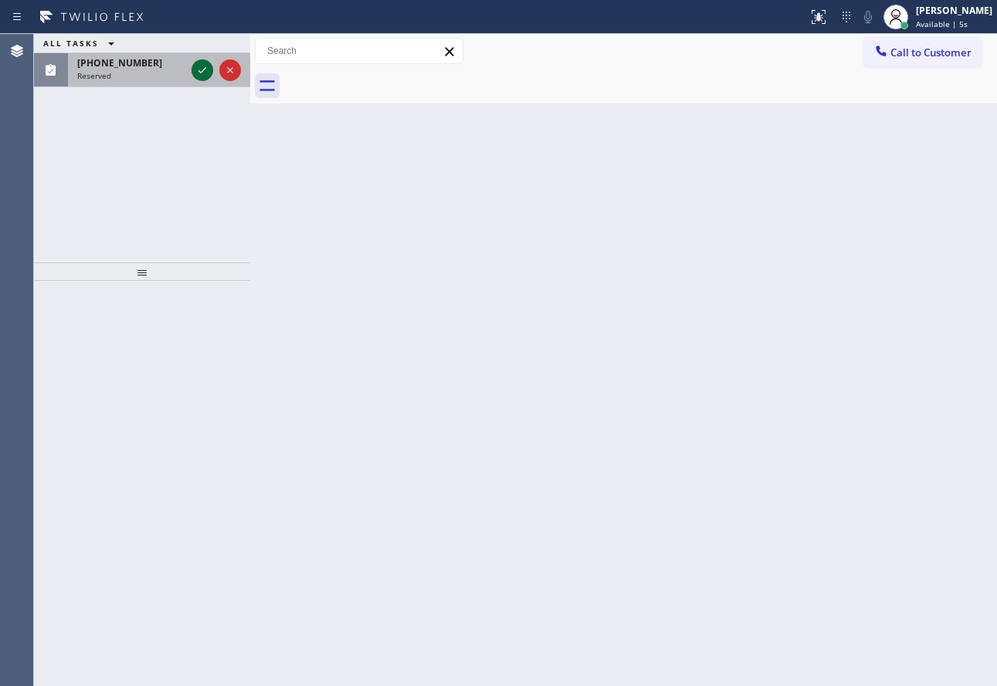
click at [201, 77] on icon at bounding box center [202, 70] width 19 height 19
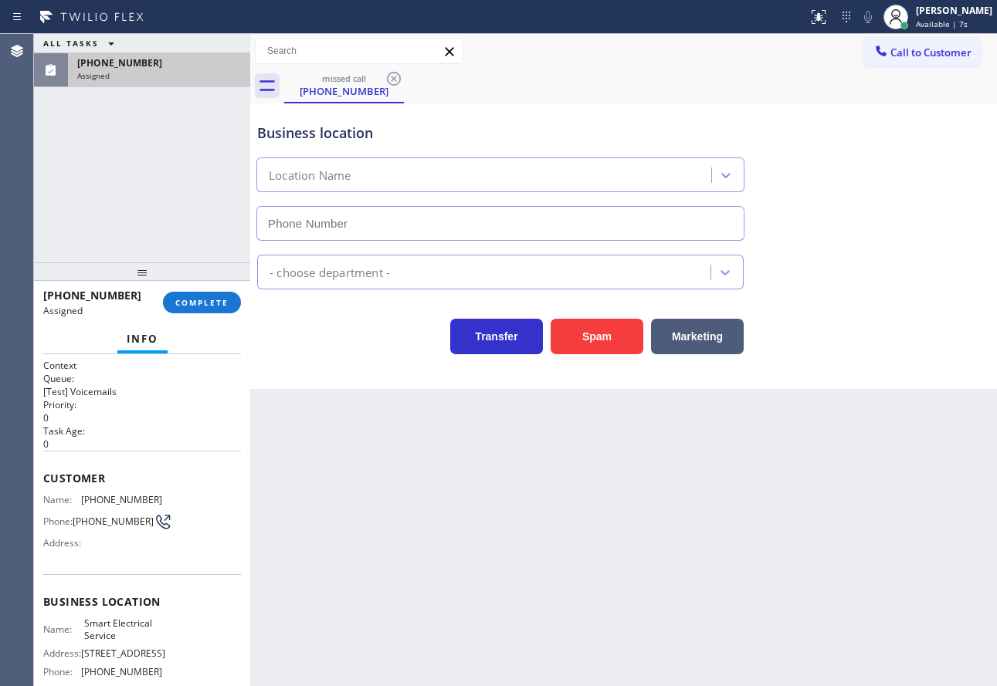
type input "[PHONE_NUMBER]"
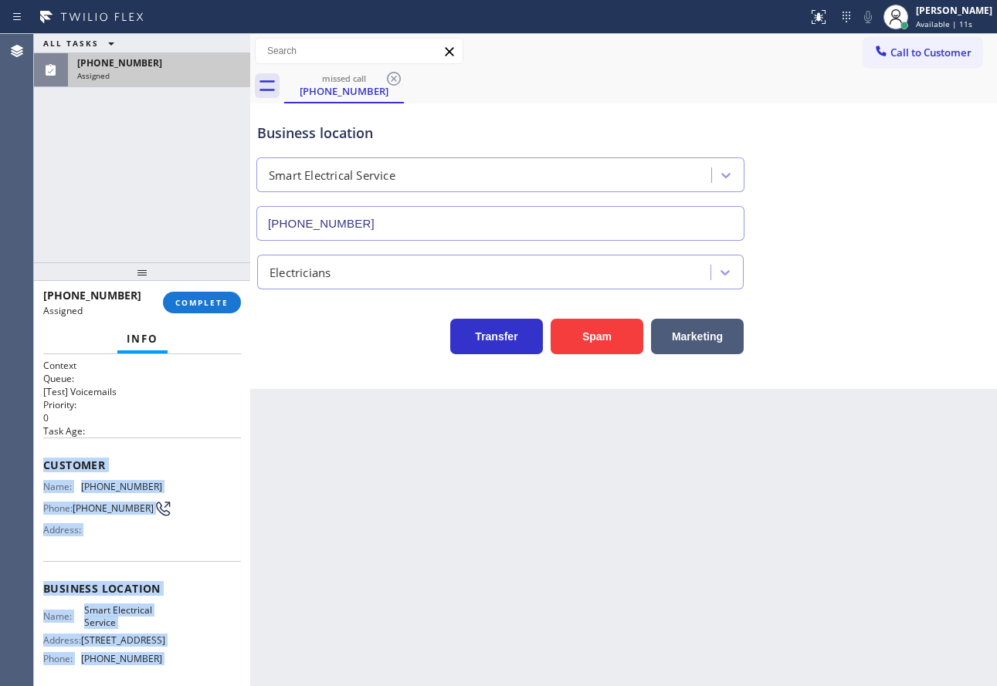
scroll to position [143, 0]
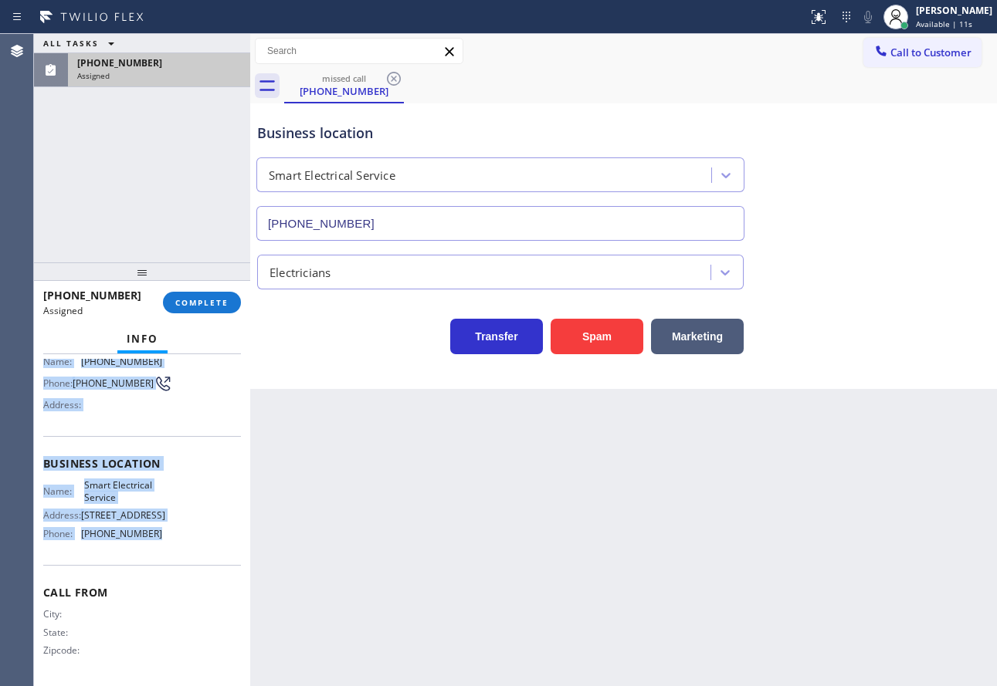
drag, startPoint x: 43, startPoint y: 467, endPoint x: 183, endPoint y: 548, distance: 161.5
click at [183, 548] on div "Context Queue: [Test] Voicemails Priority: 0 Task Age: Customer Name: [PHONE_NU…" at bounding box center [142, 458] width 198 height 448
copy div "Customer Name: [PHONE_NUMBER] Phone: [PHONE_NUMBER] Address: Business location …"
click at [209, 304] on span "COMPLETE" at bounding box center [201, 302] width 53 height 11
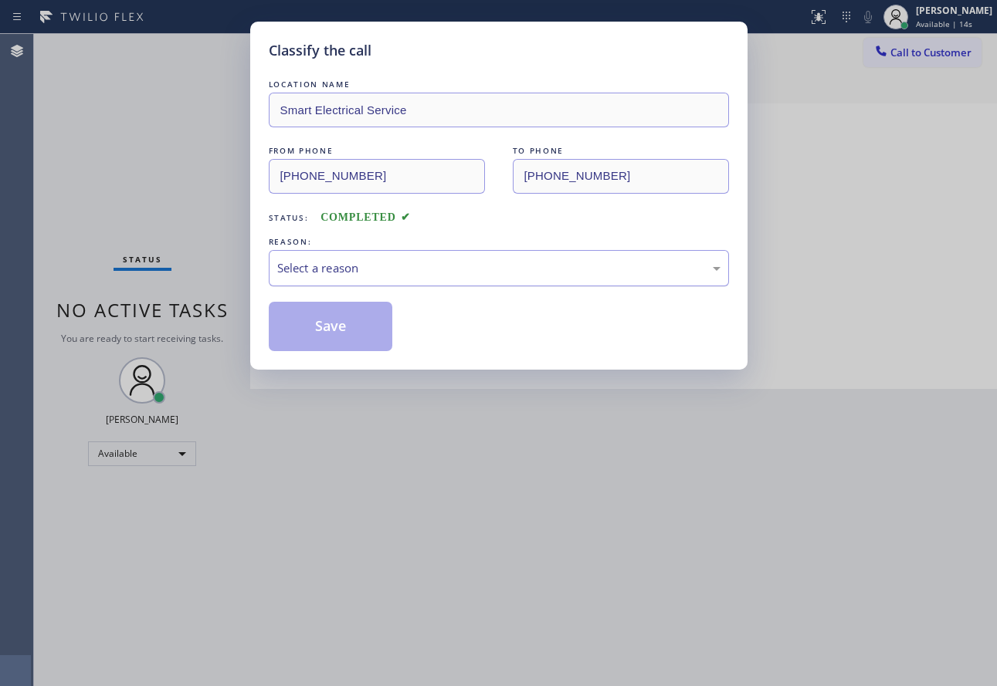
click at [457, 259] on div "Select a reason" at bounding box center [498, 268] width 443 height 18
click at [359, 270] on div "Tech, Unknown/didnt ring" at bounding box center [498, 268] width 443 height 18
click at [317, 329] on button "Save" at bounding box center [331, 326] width 124 height 49
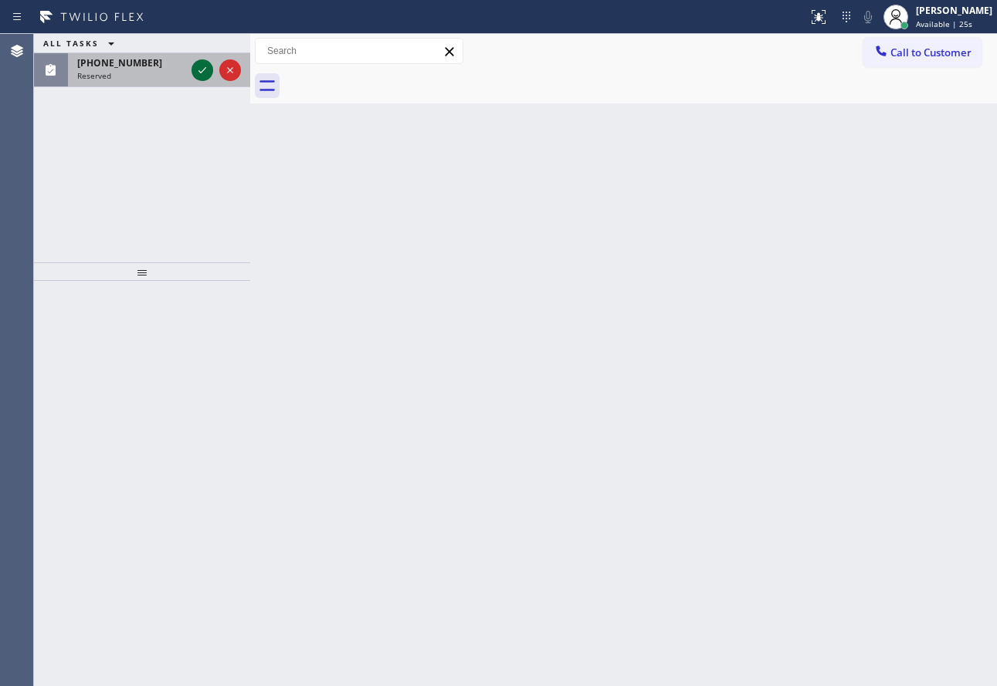
click at [200, 66] on icon at bounding box center [202, 70] width 19 height 19
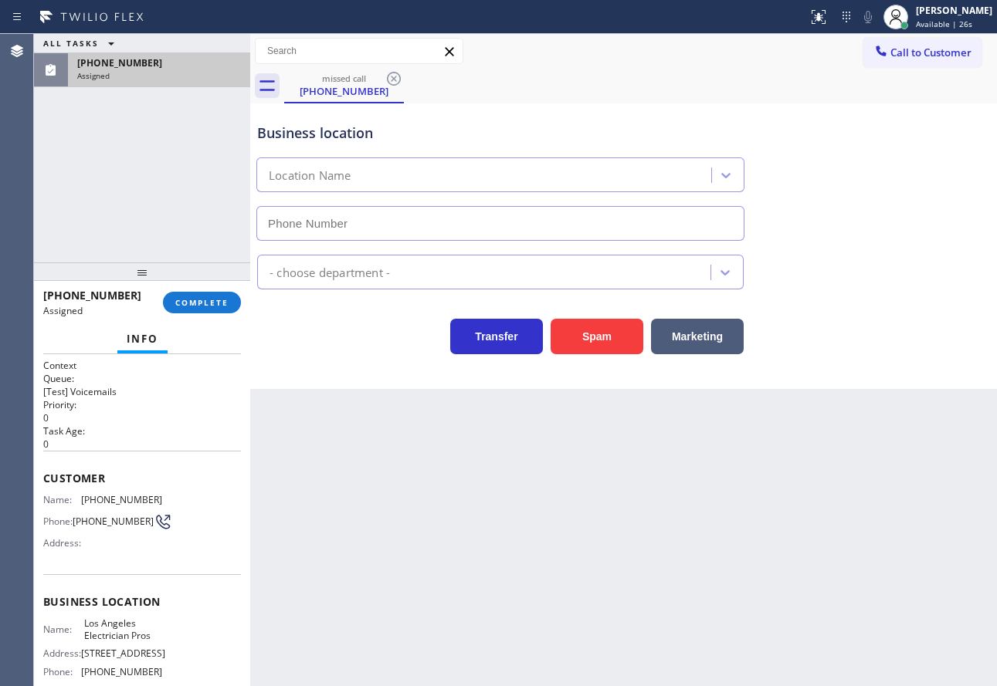
type input "[PHONE_NUMBER]"
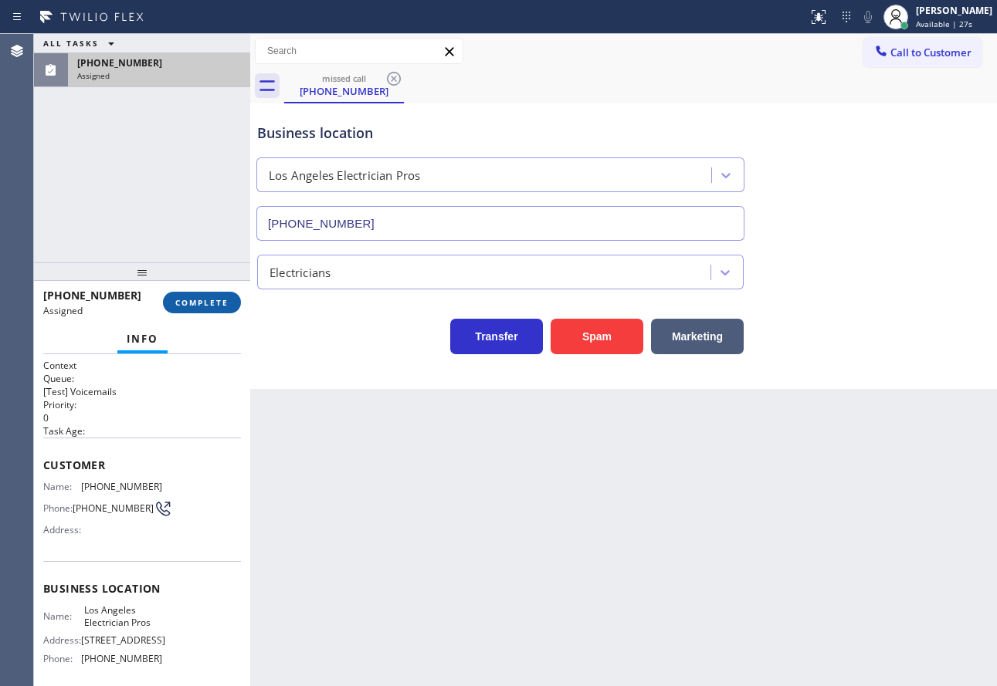
click at [190, 299] on span "COMPLETE" at bounding box center [201, 302] width 53 height 11
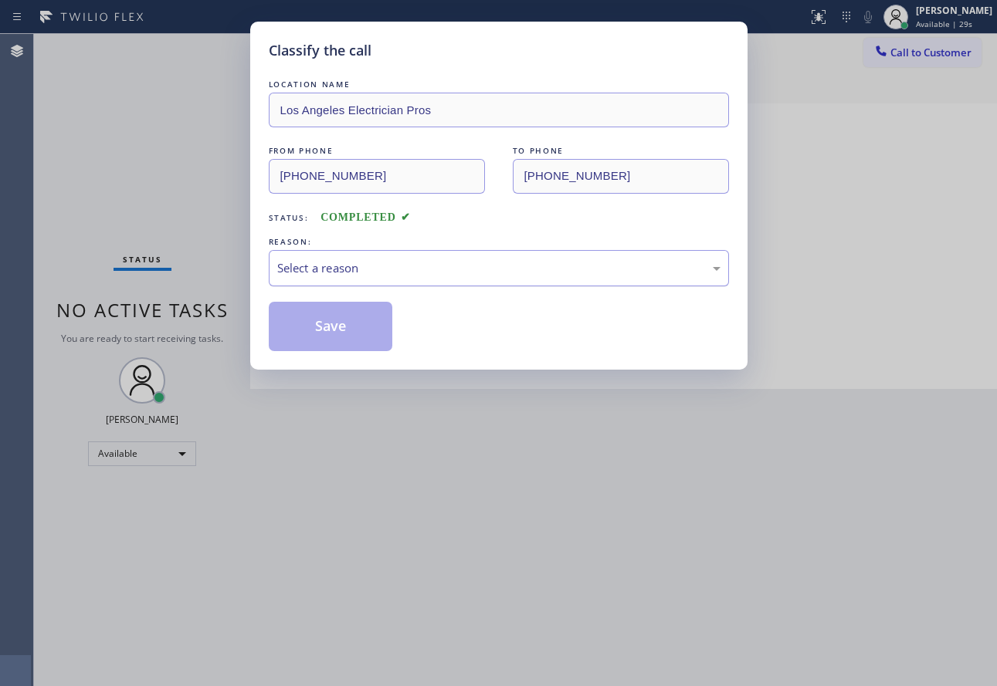
click at [360, 259] on div "Select a reason" at bounding box center [498, 268] width 443 height 18
click at [344, 300] on div "LOCATION NAME Los Angeles Electrician Pros FROM PHONE [PHONE_NUMBER] TO PHONE […" at bounding box center [499, 213] width 460 height 275
click at [332, 321] on button "Save" at bounding box center [331, 326] width 124 height 49
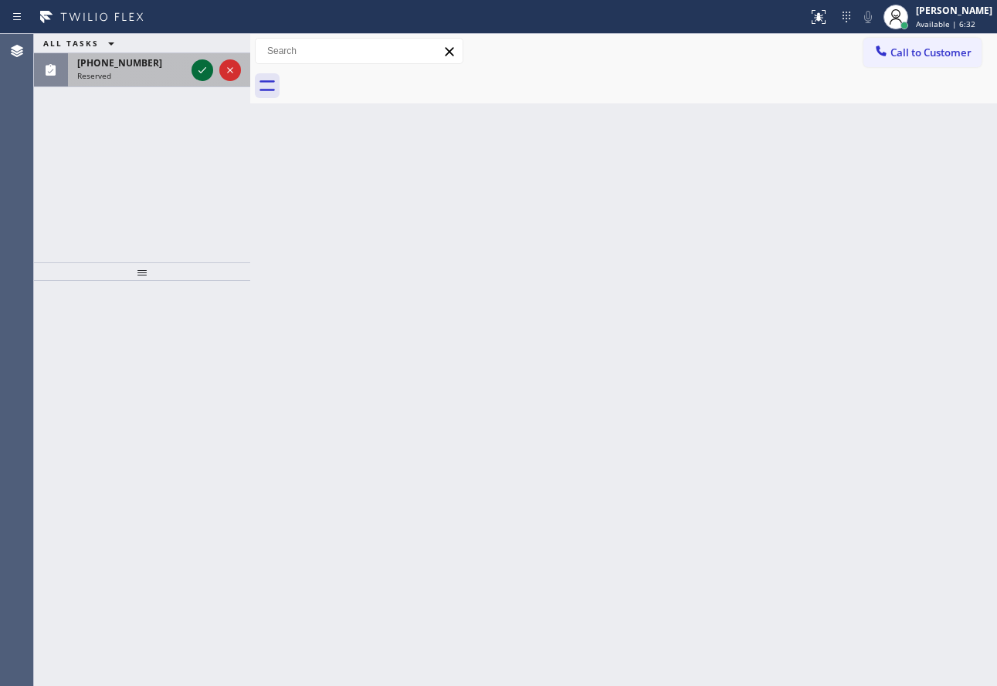
click at [205, 65] on icon at bounding box center [202, 70] width 19 height 19
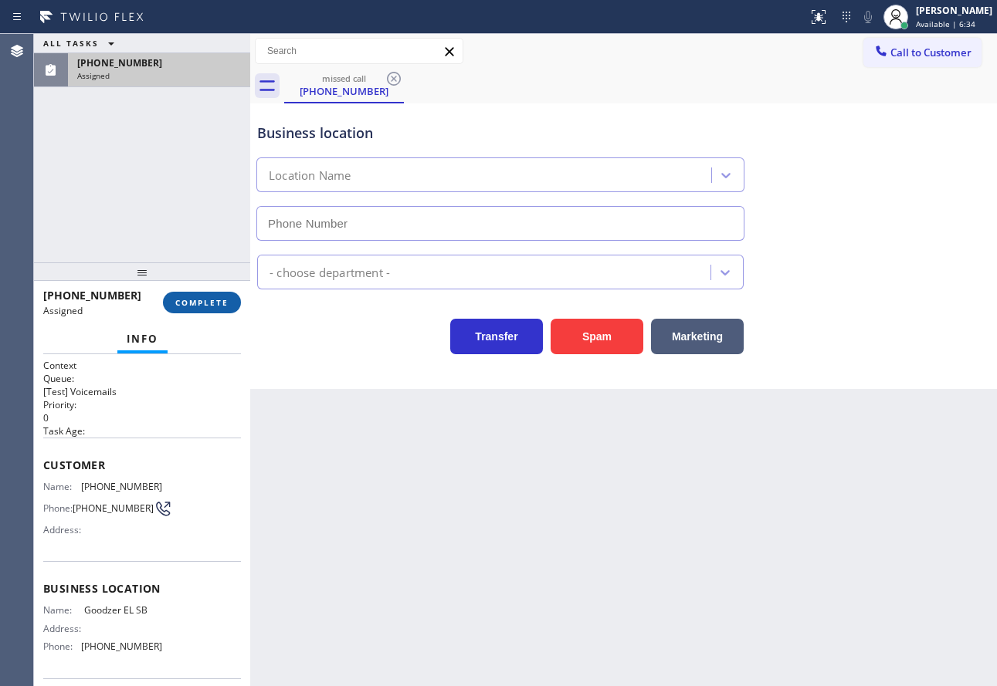
type input "[PHONE_NUMBER]"
click at [209, 297] on span "COMPLETE" at bounding box center [201, 302] width 53 height 11
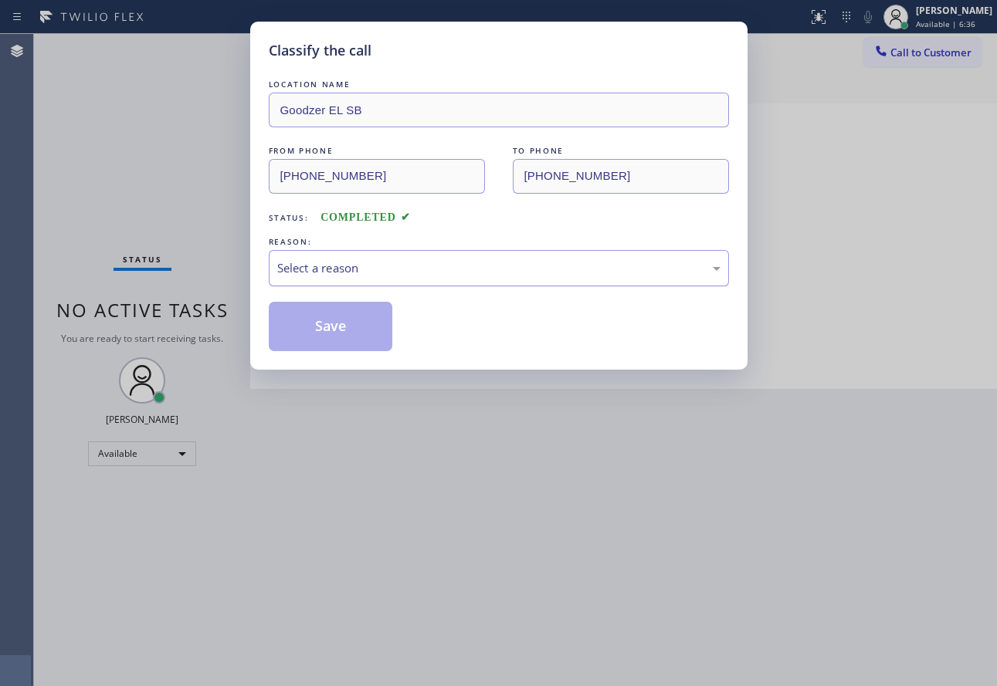
click at [398, 271] on div "Select a reason" at bounding box center [498, 268] width 443 height 18
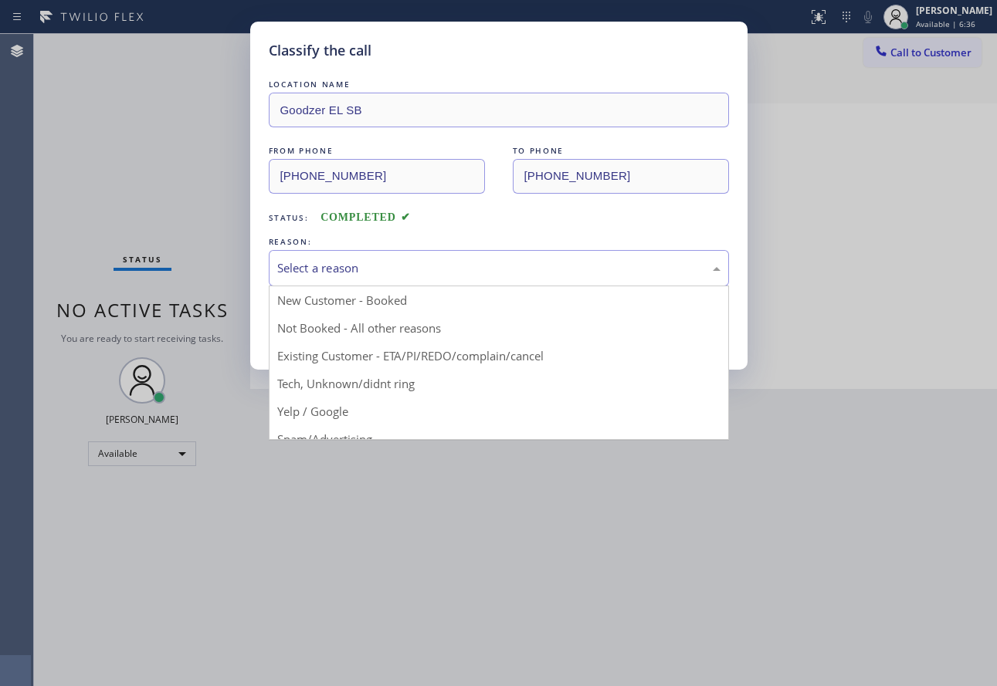
drag, startPoint x: 318, startPoint y: 432, endPoint x: 330, endPoint y: 386, distance: 47.0
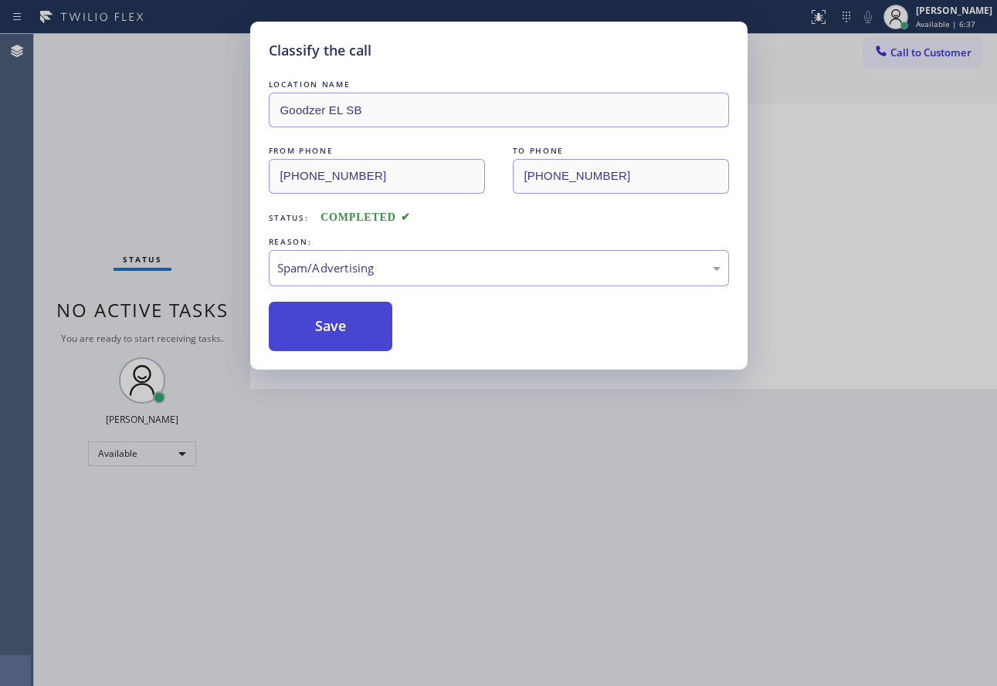
click at [338, 333] on button "Save" at bounding box center [331, 326] width 124 height 49
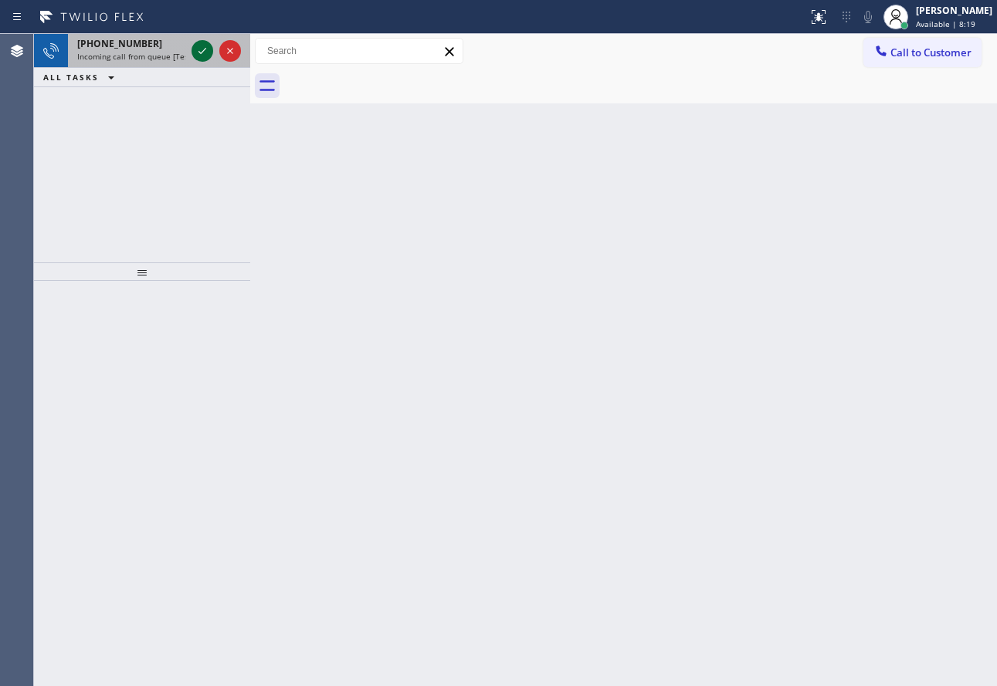
click at [198, 56] on icon at bounding box center [202, 51] width 19 height 19
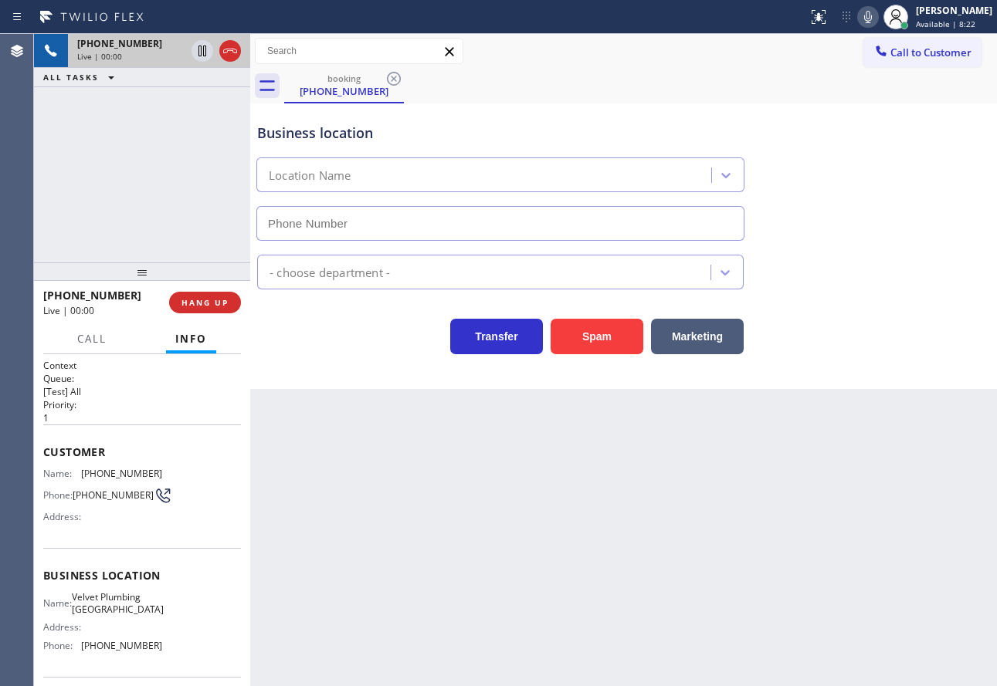
type input "[PHONE_NUMBER]"
click at [223, 306] on span "HANG UP" at bounding box center [204, 302] width 47 height 11
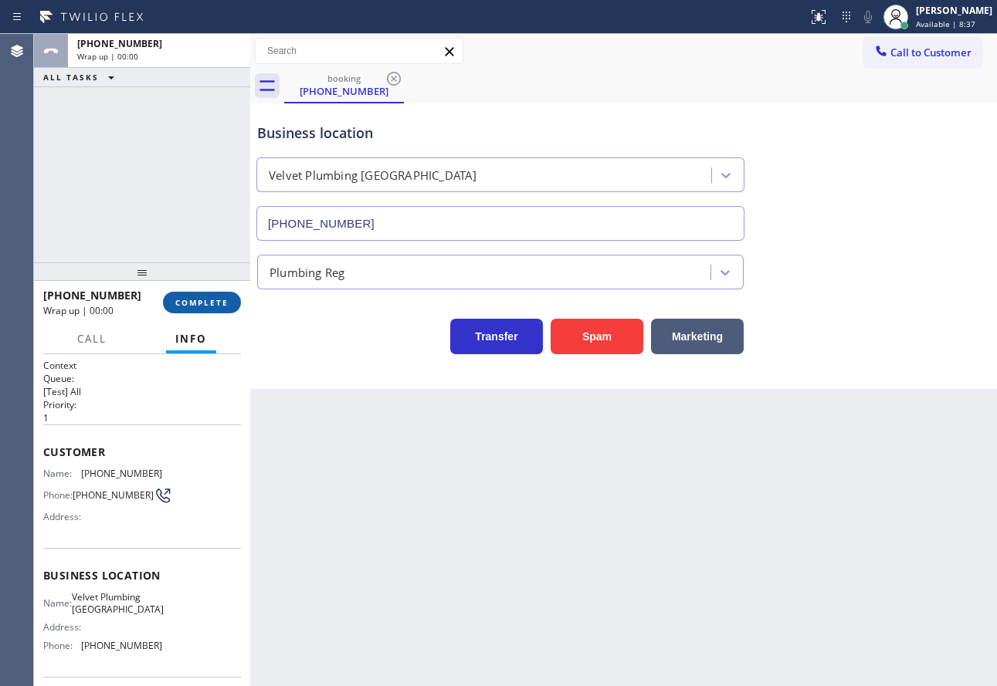
click at [223, 306] on span "COMPLETE" at bounding box center [201, 302] width 53 height 11
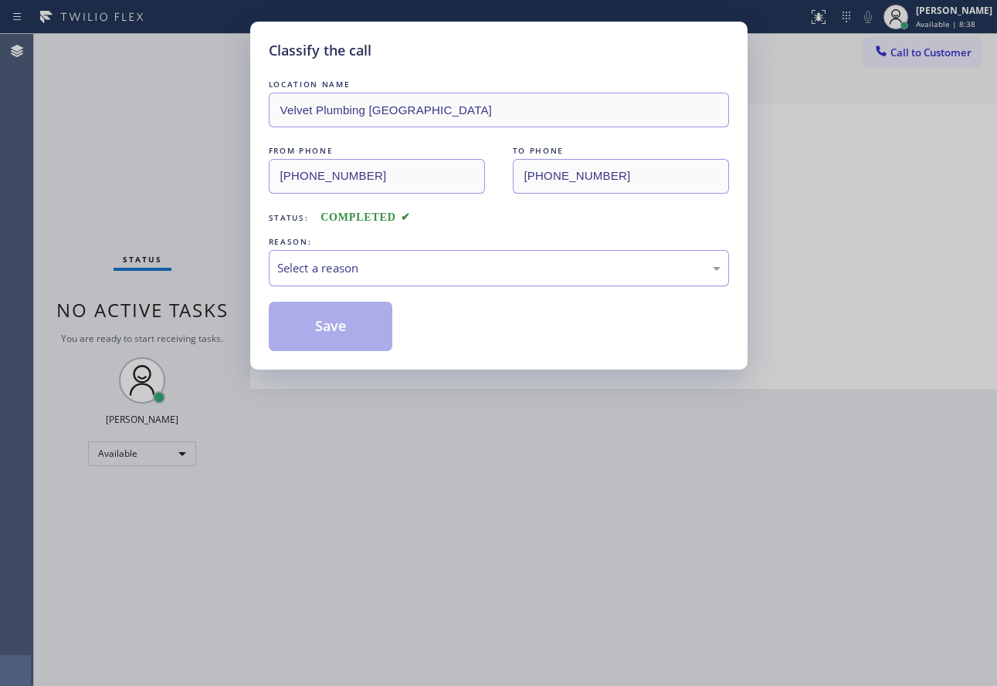
click at [353, 278] on div "Select a reason" at bounding box center [499, 268] width 460 height 36
click at [321, 361] on div "Classify the call LOCATION NAME Velvet Plumbing [GEOGRAPHIC_DATA] FROM PHONE [P…" at bounding box center [498, 196] width 497 height 348
click at [321, 333] on button "Save" at bounding box center [331, 326] width 124 height 49
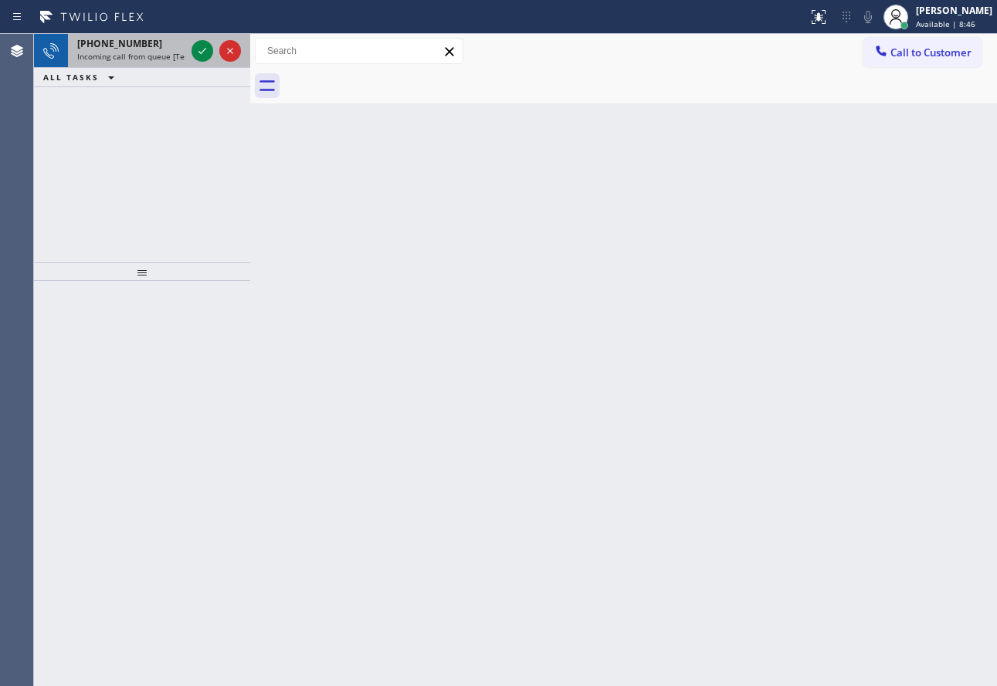
click at [178, 54] on span "Incoming call from queue [Test] All" at bounding box center [141, 56] width 128 height 11
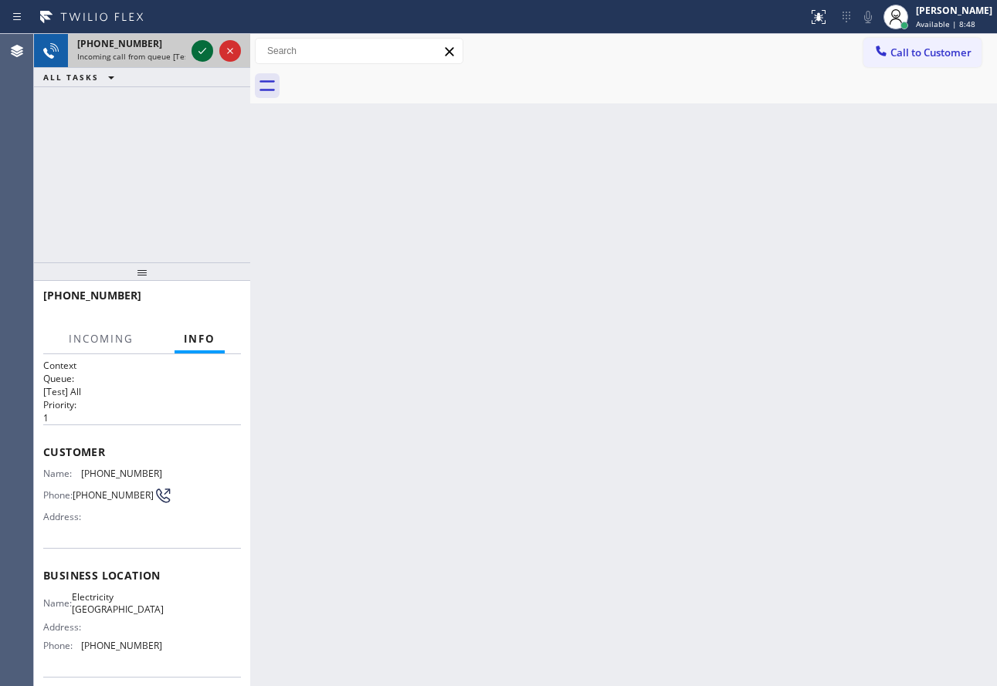
click at [198, 48] on icon at bounding box center [202, 51] width 19 height 19
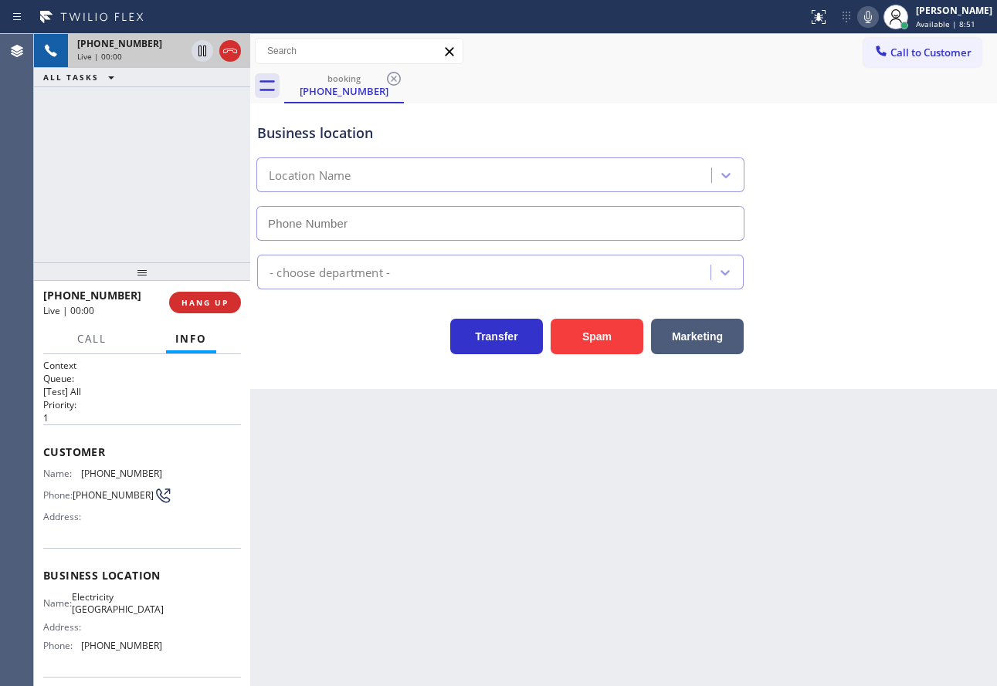
type input "[PHONE_NUMBER]"
click at [908, 296] on div "Transfer Spam Marketing" at bounding box center [623, 321] width 739 height 65
click at [220, 306] on span "HANG UP" at bounding box center [204, 302] width 47 height 11
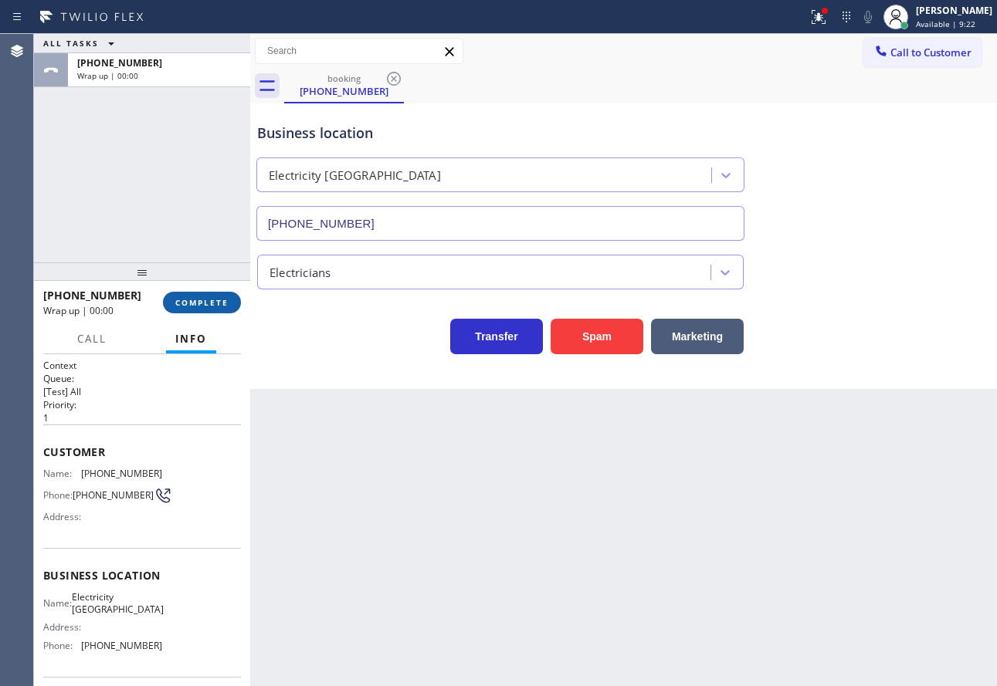
click at [220, 306] on span "COMPLETE" at bounding box center [201, 302] width 53 height 11
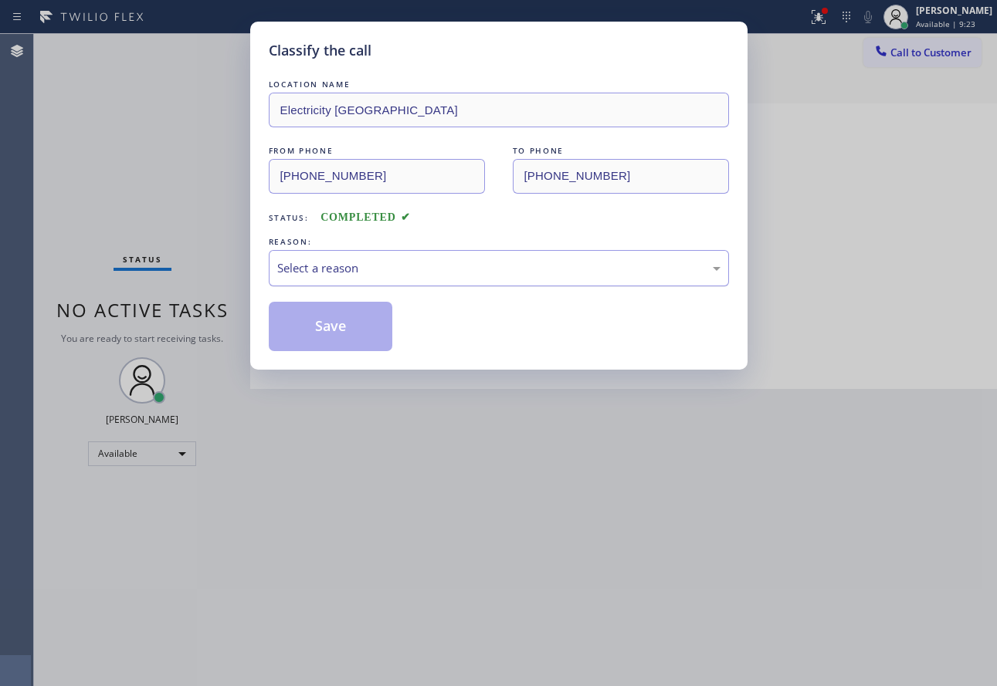
click at [455, 264] on div "Select a reason" at bounding box center [498, 268] width 443 height 18
click at [324, 323] on button "Save" at bounding box center [331, 326] width 124 height 49
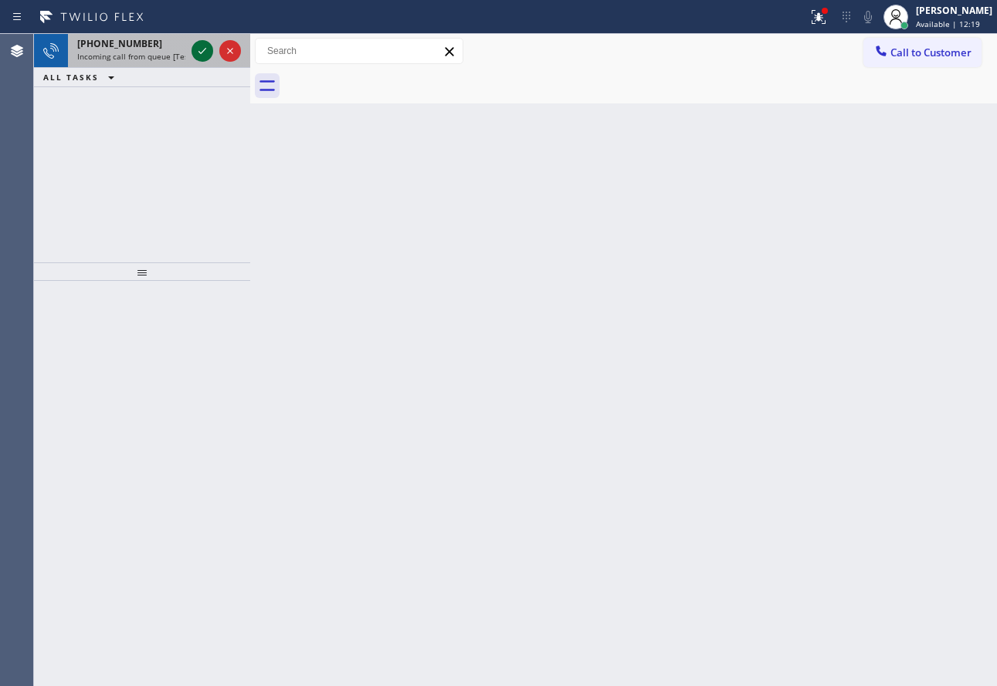
click at [205, 49] on icon at bounding box center [202, 51] width 19 height 19
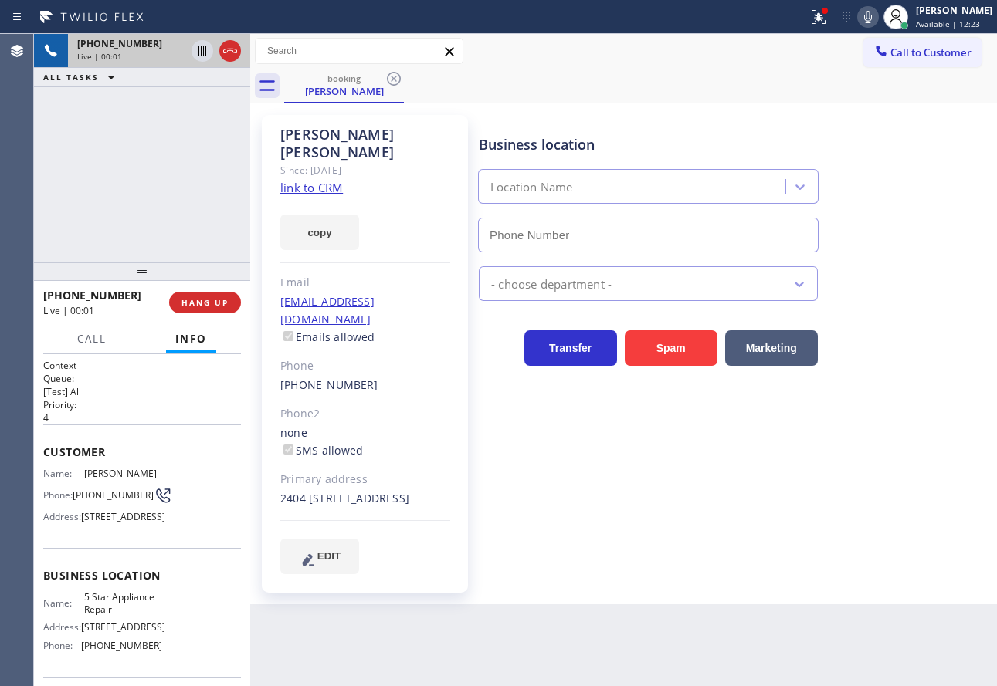
type input "[PHONE_NUMBER]"
click at [318, 180] on link "link to CRM" at bounding box center [311, 187] width 63 height 15
click at [205, 302] on span "HANG UP" at bounding box center [204, 302] width 47 height 11
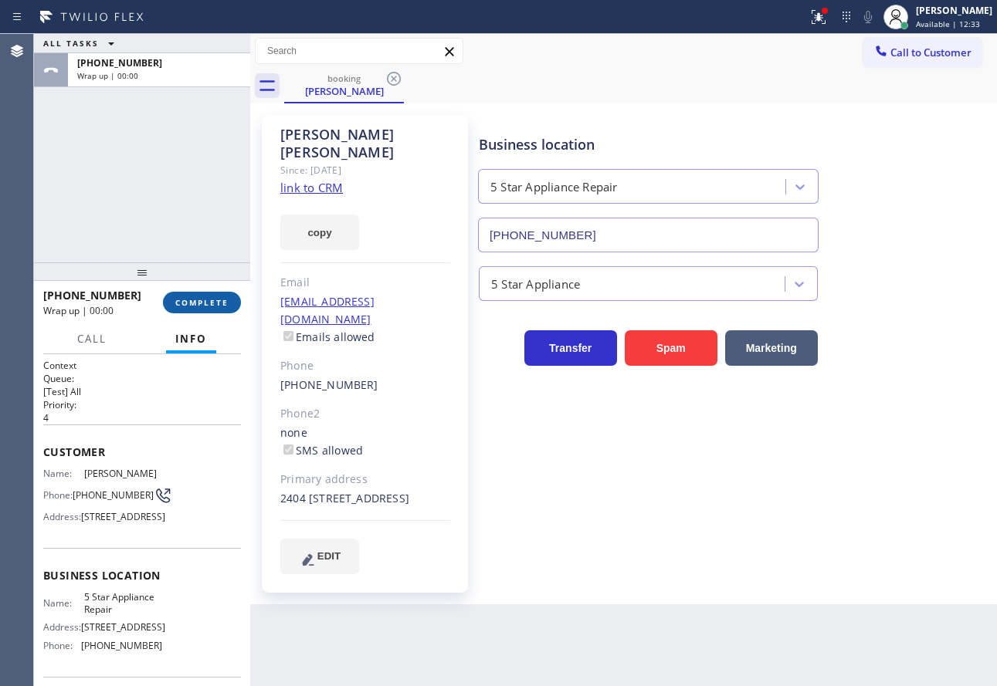
click at [205, 302] on span "COMPLETE" at bounding box center [201, 302] width 53 height 11
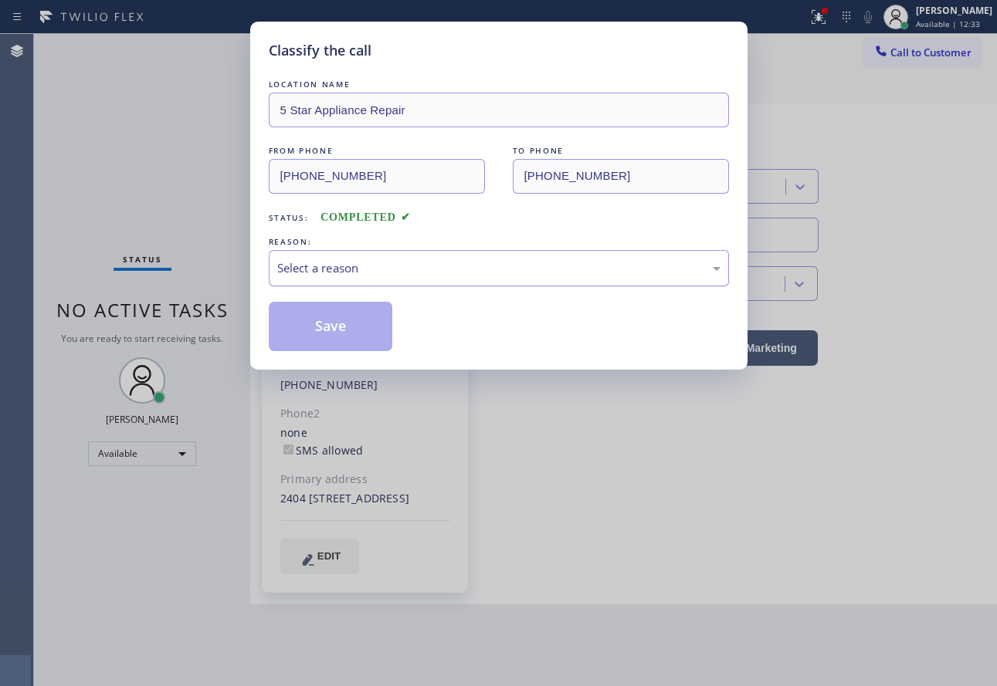
click at [429, 272] on div "Select a reason" at bounding box center [498, 268] width 443 height 18
drag, startPoint x: 349, startPoint y: 383, endPoint x: 328, endPoint y: 314, distance: 71.8
click at [326, 308] on button "Save" at bounding box center [331, 326] width 124 height 49
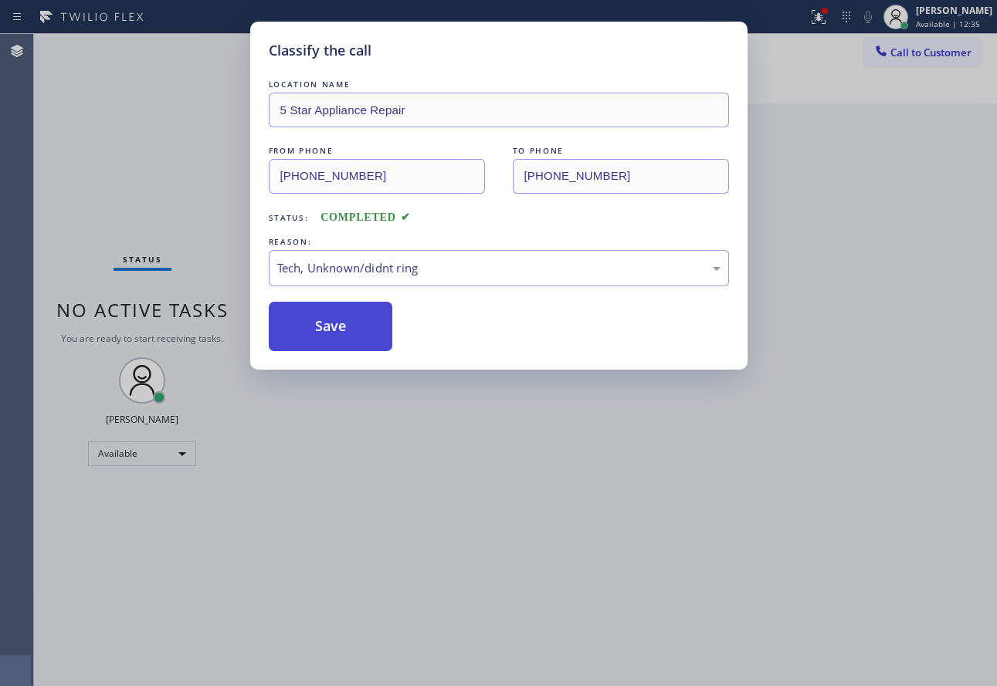
click at [324, 314] on button "Save" at bounding box center [331, 326] width 124 height 49
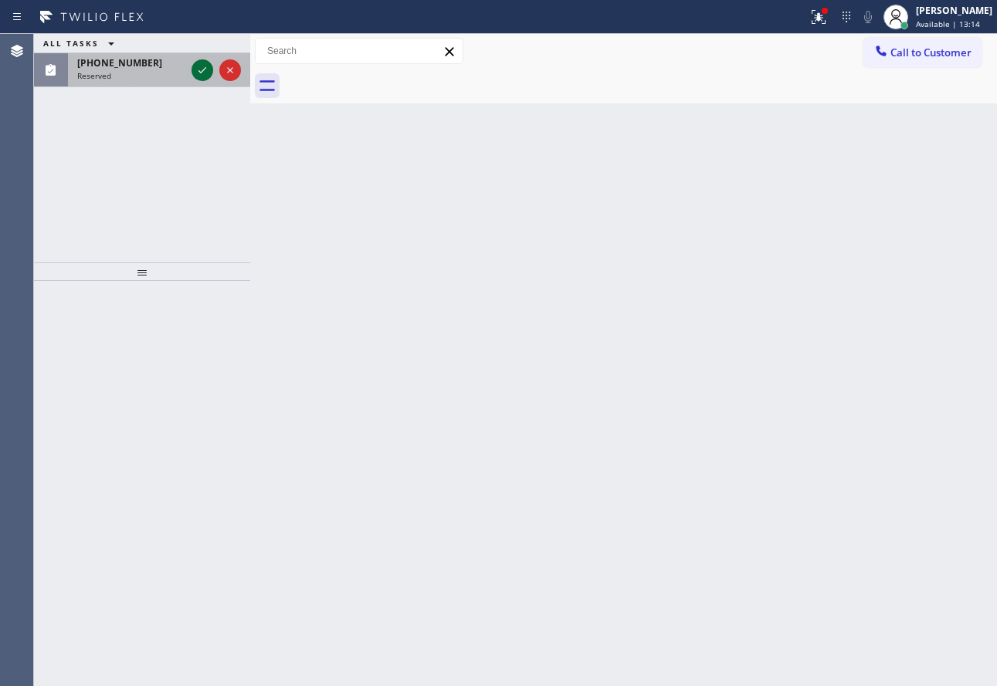
click at [195, 66] on icon at bounding box center [202, 70] width 19 height 19
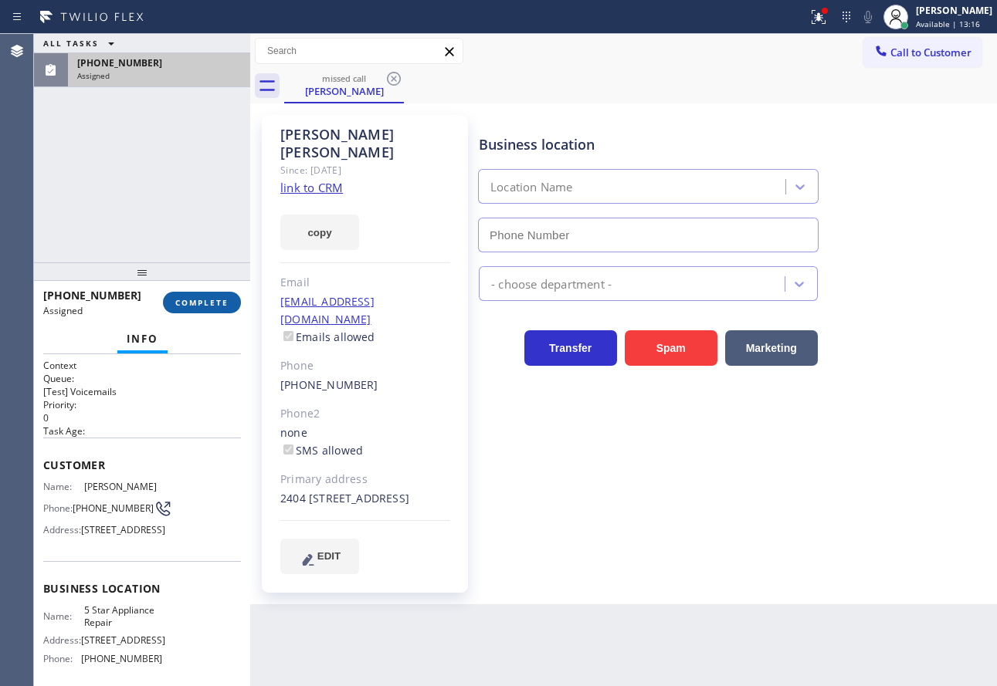
click at [211, 305] on span "COMPLETE" at bounding box center [201, 302] width 53 height 11
type input "[PHONE_NUMBER]"
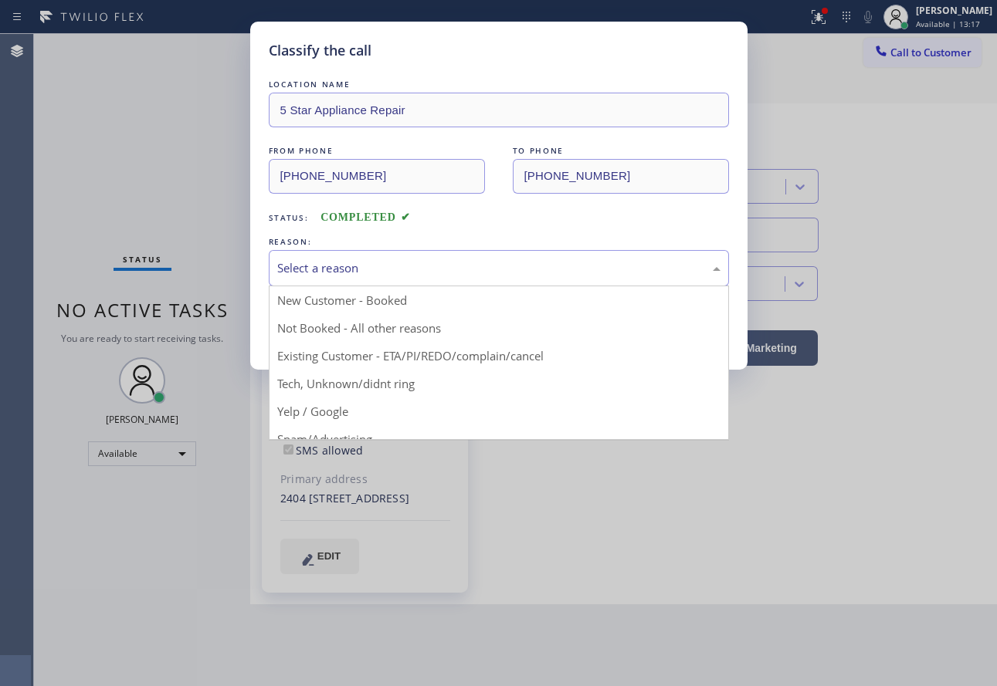
click at [446, 264] on div "Select a reason" at bounding box center [498, 268] width 443 height 18
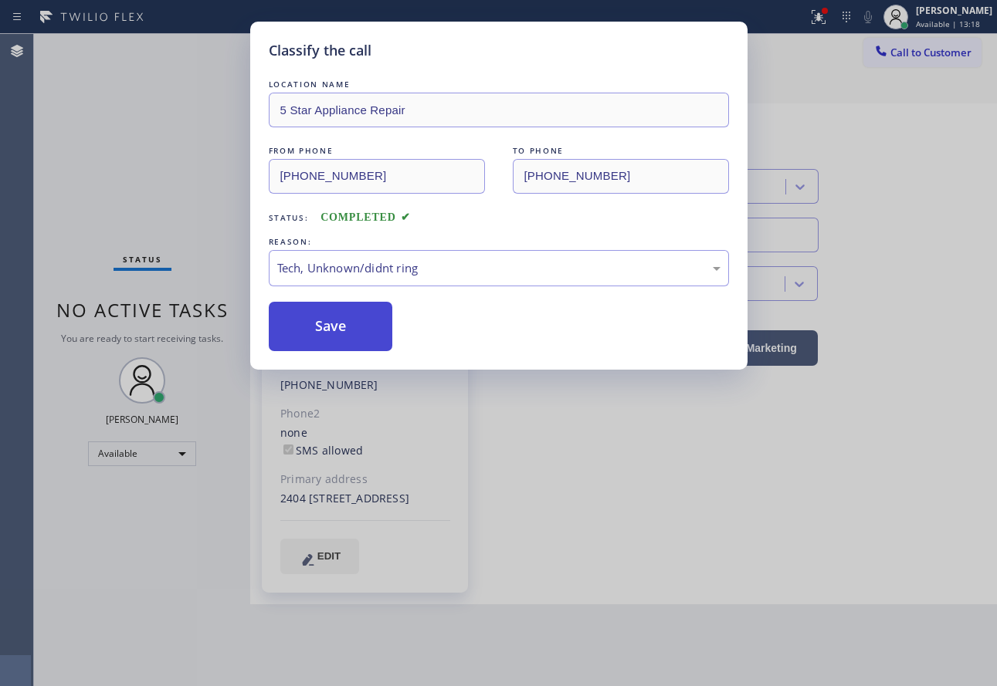
click at [331, 340] on button "Save" at bounding box center [331, 326] width 124 height 49
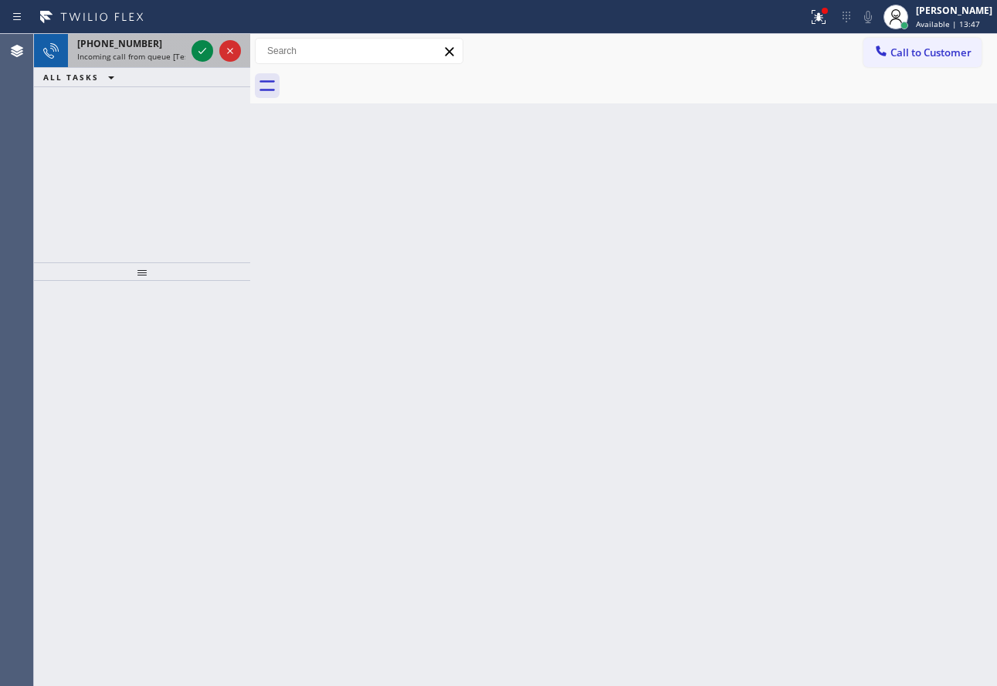
click at [159, 45] on div "[PHONE_NUMBER]" at bounding box center [131, 43] width 108 height 13
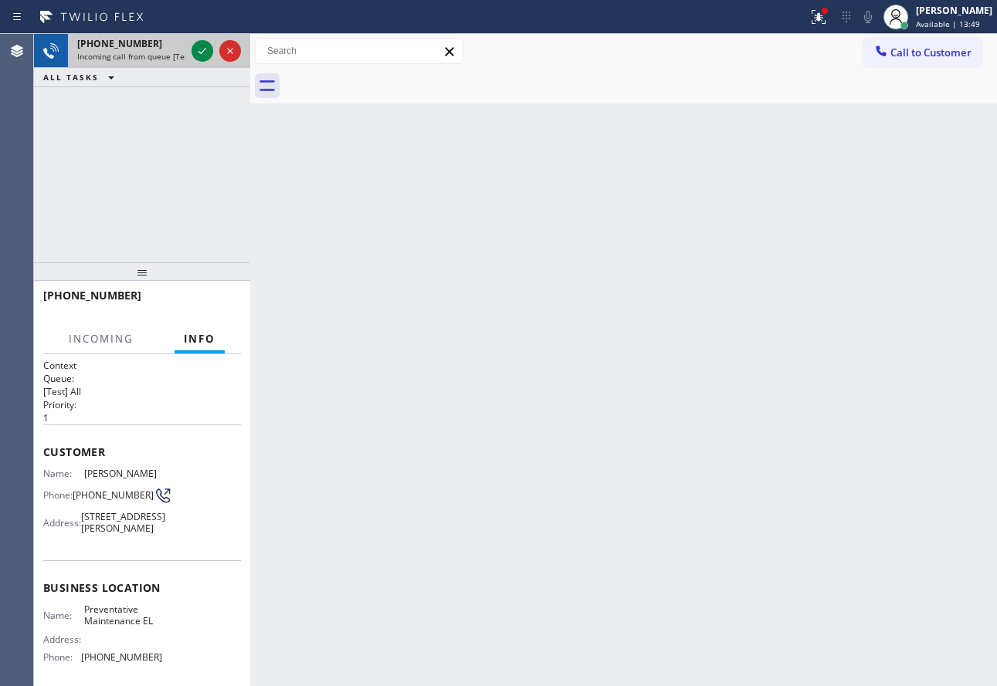
click at [201, 62] on div at bounding box center [216, 51] width 56 height 34
click at [201, 56] on icon at bounding box center [202, 51] width 19 height 19
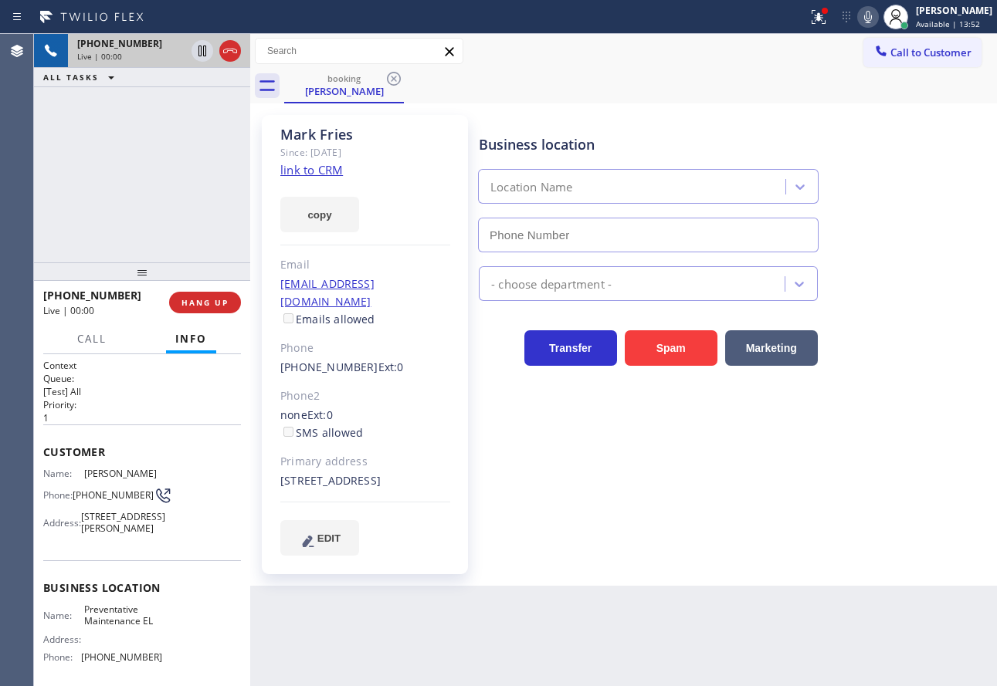
type input "[PHONE_NUMBER]"
click at [314, 173] on link "link to CRM" at bounding box center [311, 169] width 63 height 15
click at [877, 15] on icon at bounding box center [867, 17] width 19 height 19
click at [205, 49] on icon at bounding box center [202, 51] width 8 height 11
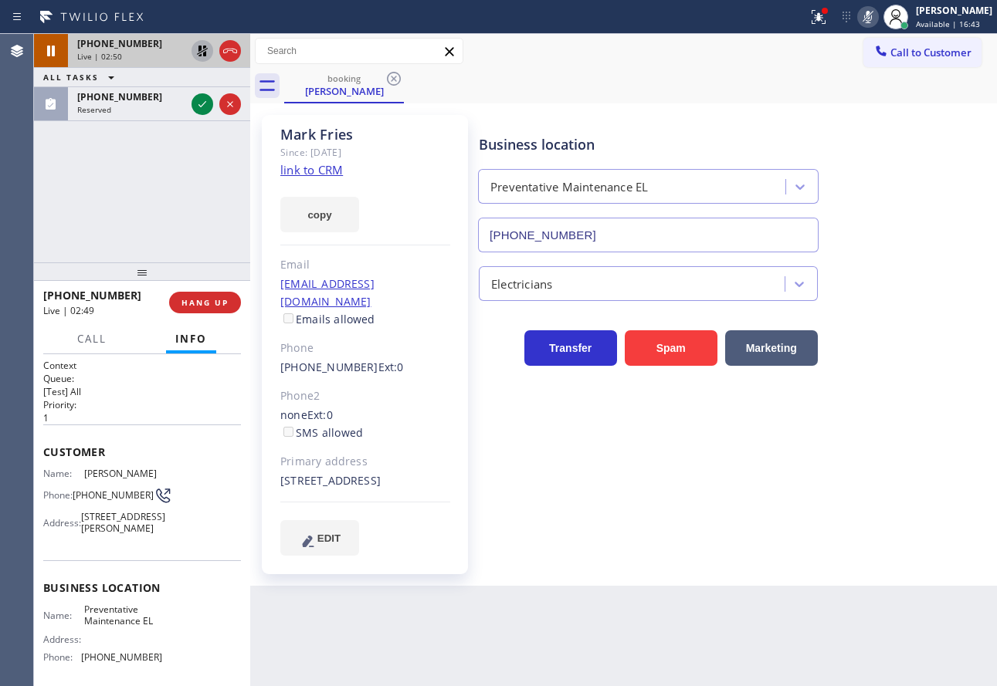
click at [877, 16] on icon at bounding box center [867, 17] width 19 height 19
click at [201, 52] on icon at bounding box center [202, 51] width 19 height 19
click at [147, 171] on div "[PHONE_NUMBER] Live | 02:59 ALL TASKS ALL TASKS ACTIVE TASKS TASKS IN WRAP UP […" at bounding box center [142, 148] width 216 height 228
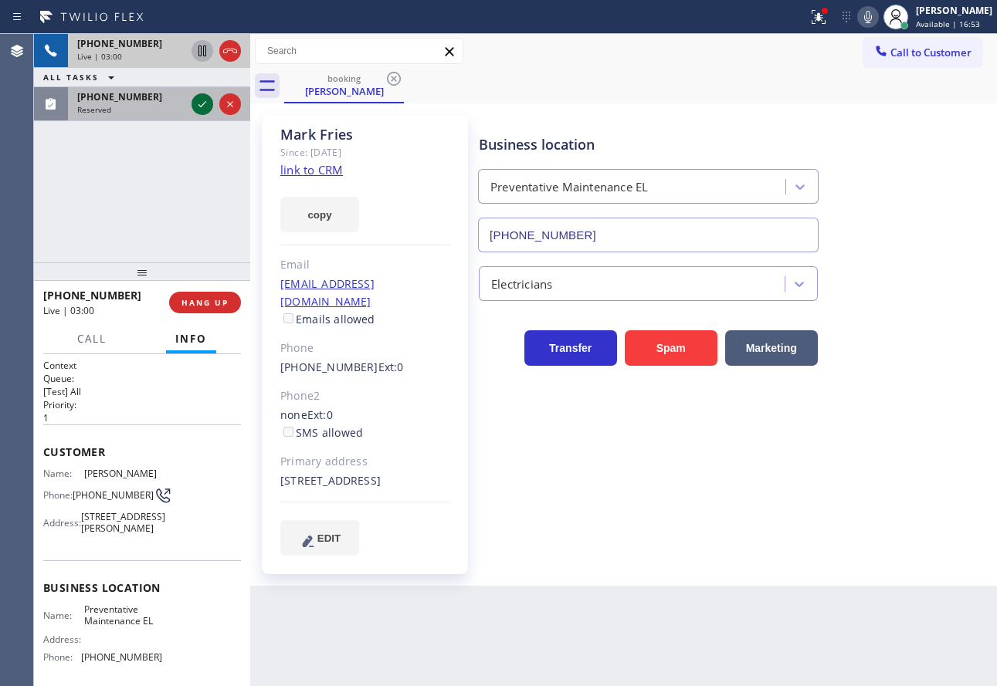
click at [196, 107] on icon at bounding box center [202, 104] width 19 height 19
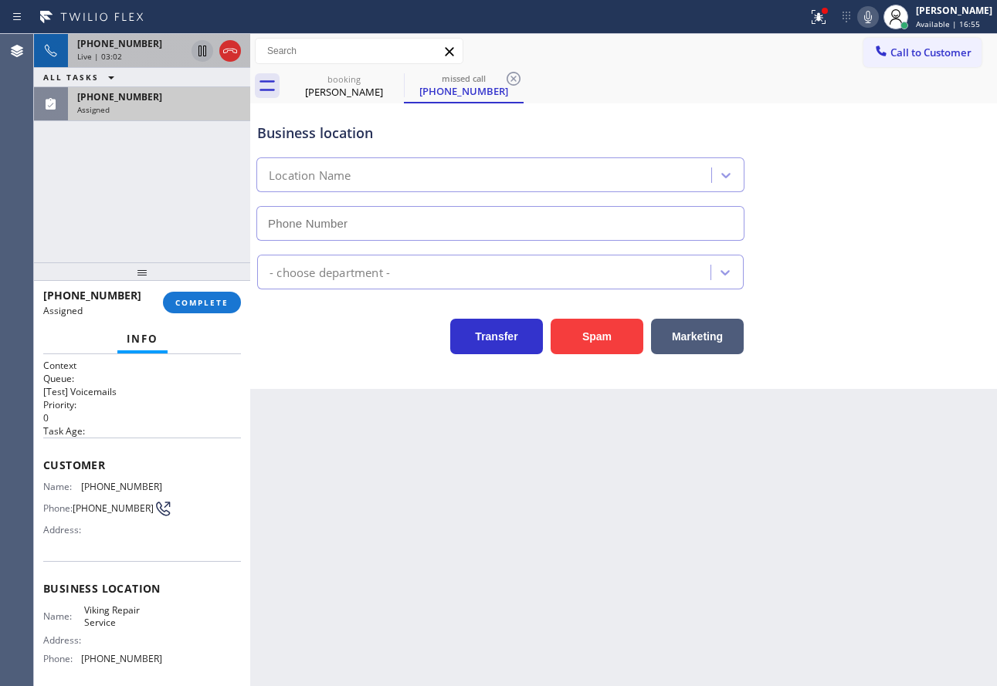
type input "[PHONE_NUMBER]"
click at [227, 54] on icon at bounding box center [230, 51] width 19 height 19
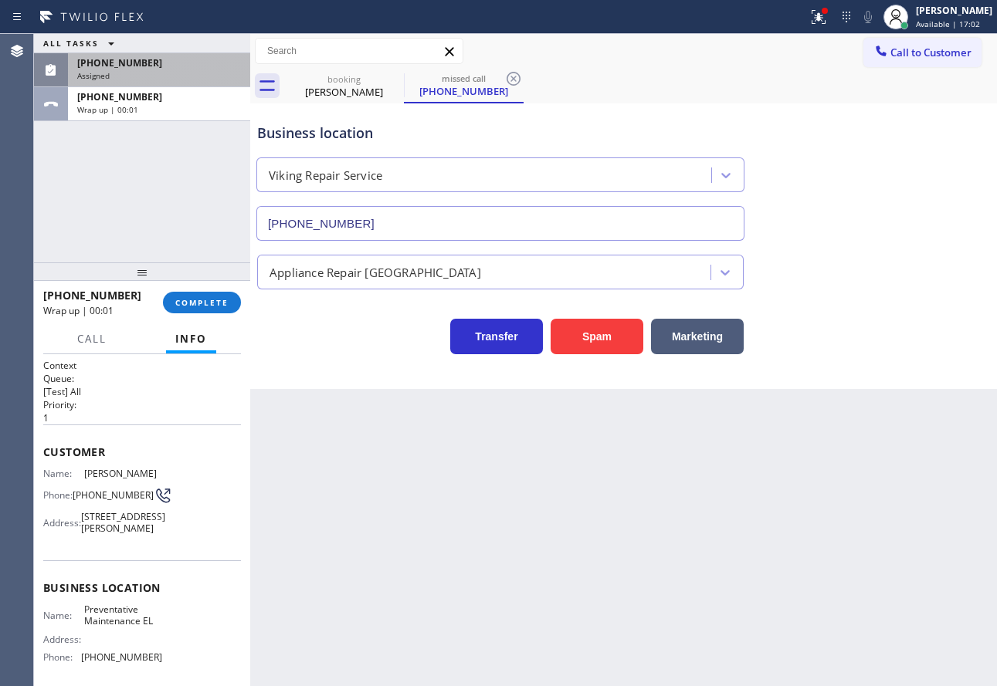
click at [160, 64] on div "[PHONE_NUMBER]" at bounding box center [159, 62] width 164 height 13
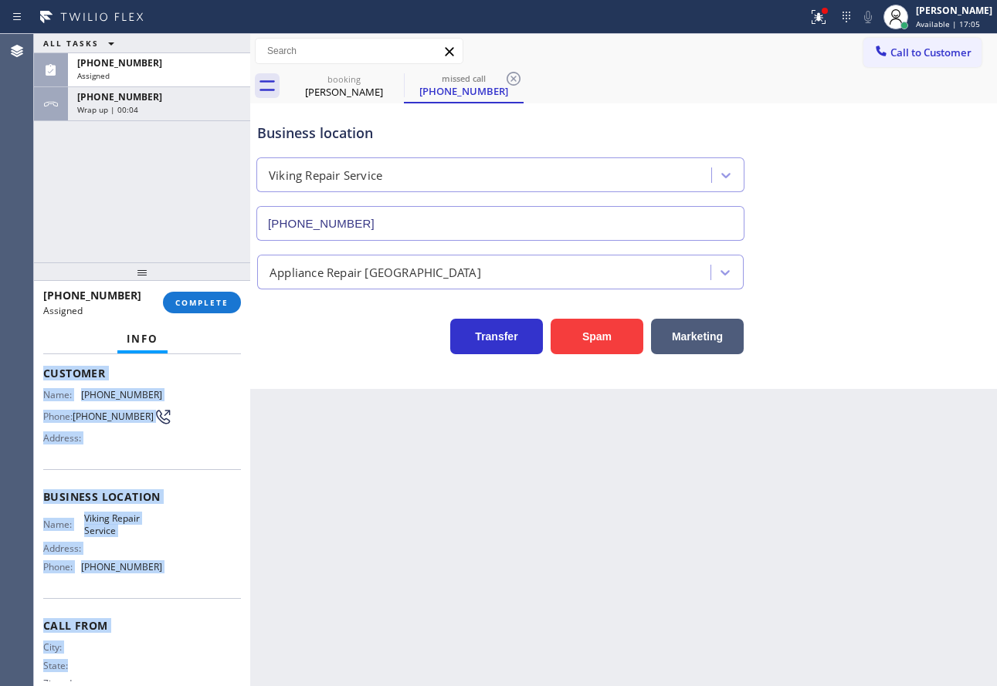
scroll to position [120, 0]
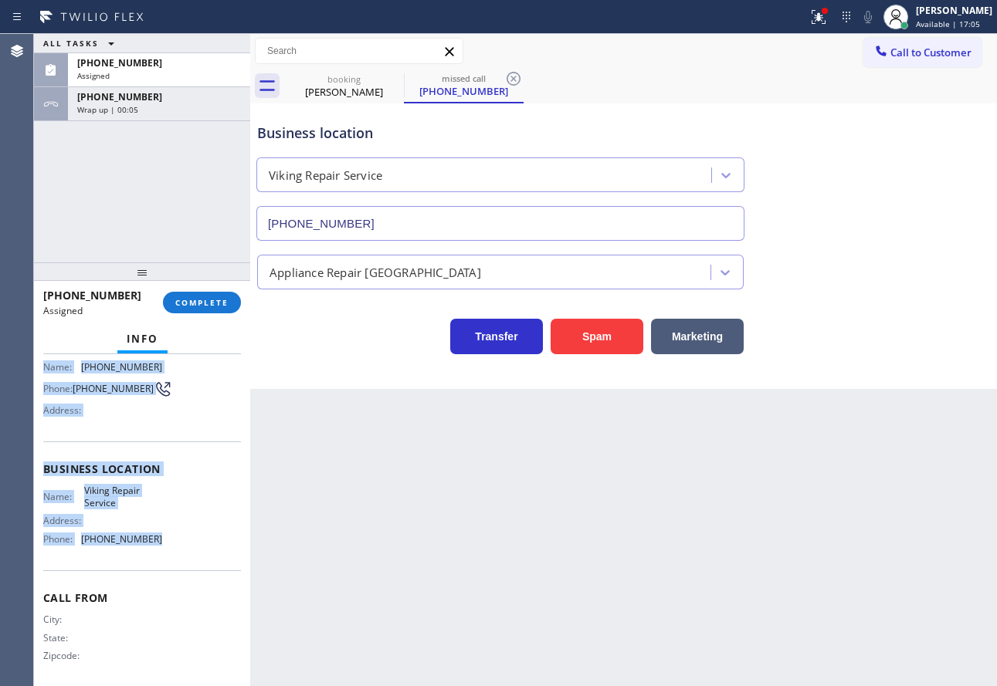
drag, startPoint x: 39, startPoint y: 464, endPoint x: 168, endPoint y: 543, distance: 151.5
click at [168, 543] on div "Context Queue: [Test] Voicemails Priority: 0 Task Age: Customer Name: [PHONE_NU…" at bounding box center [142, 520] width 216 height 332
copy div "Customer Name: [PHONE_NUMBER] Phone: [PHONE_NUMBER] Address: Business location …"
click at [189, 303] on span "COMPLETE" at bounding box center [201, 302] width 53 height 11
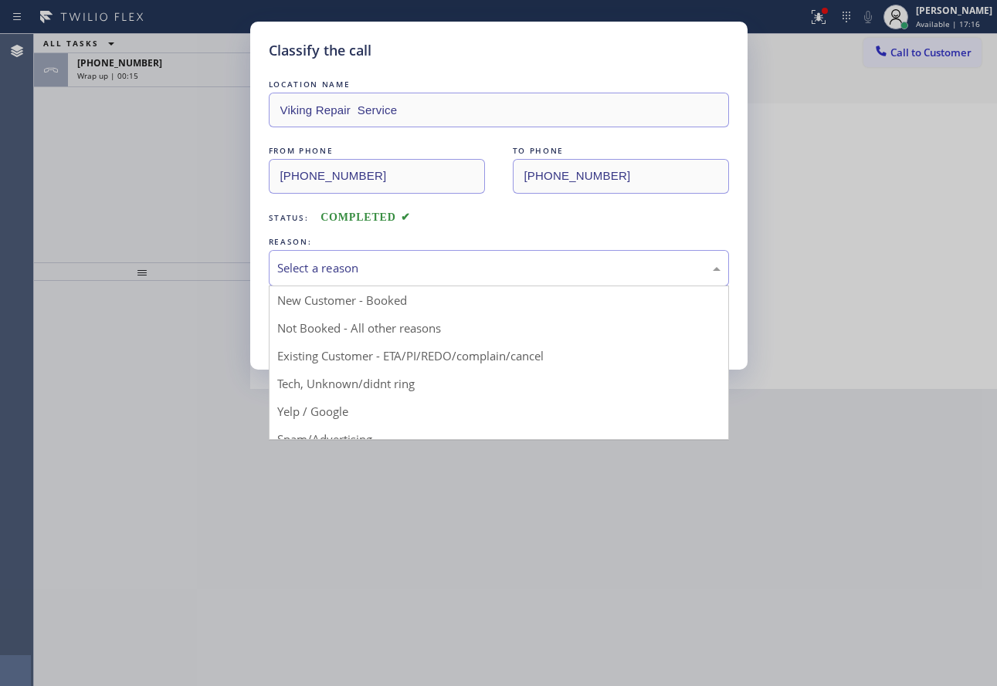
click at [374, 259] on div "Select a reason" at bounding box center [498, 268] width 443 height 18
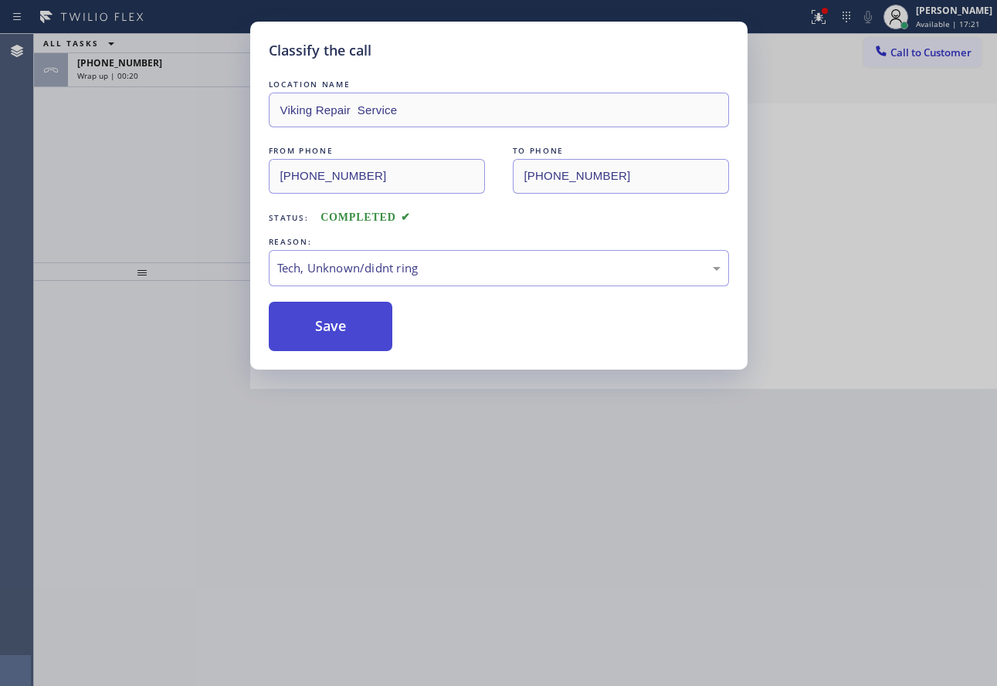
click at [342, 330] on button "Save" at bounding box center [331, 326] width 124 height 49
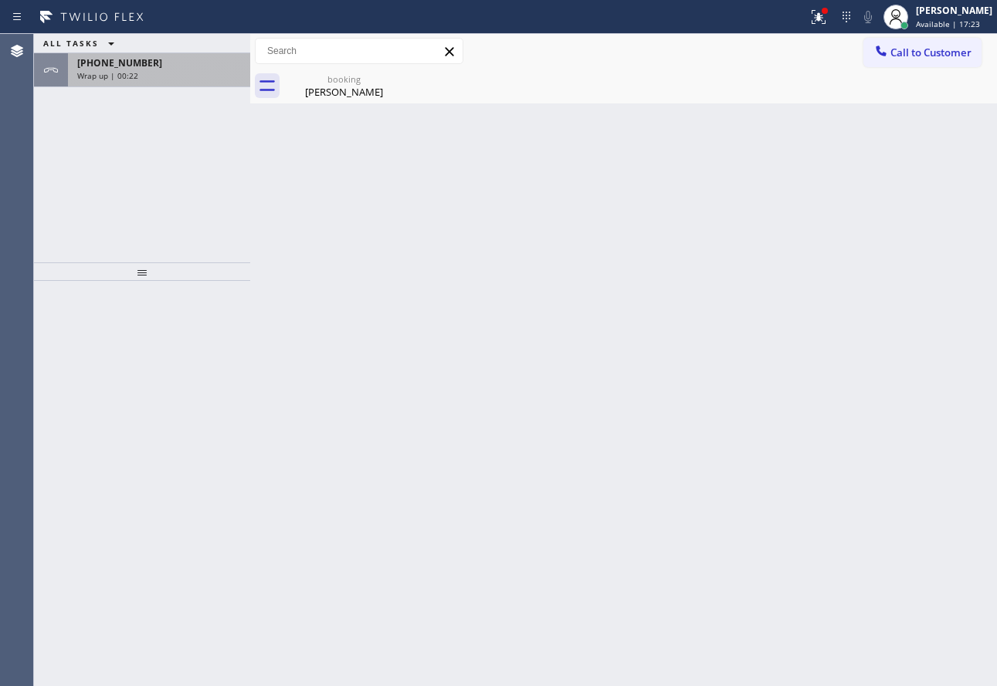
click at [167, 76] on div "Wrap up | 00:22" at bounding box center [159, 75] width 164 height 11
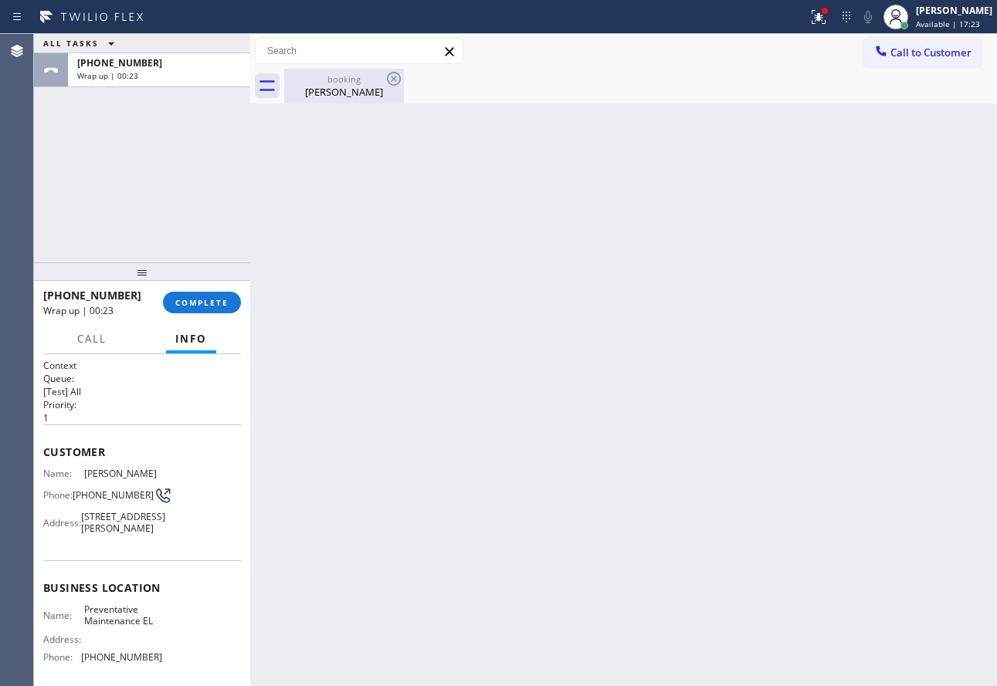
click at [330, 87] on div "[PERSON_NAME]" at bounding box center [344, 92] width 117 height 14
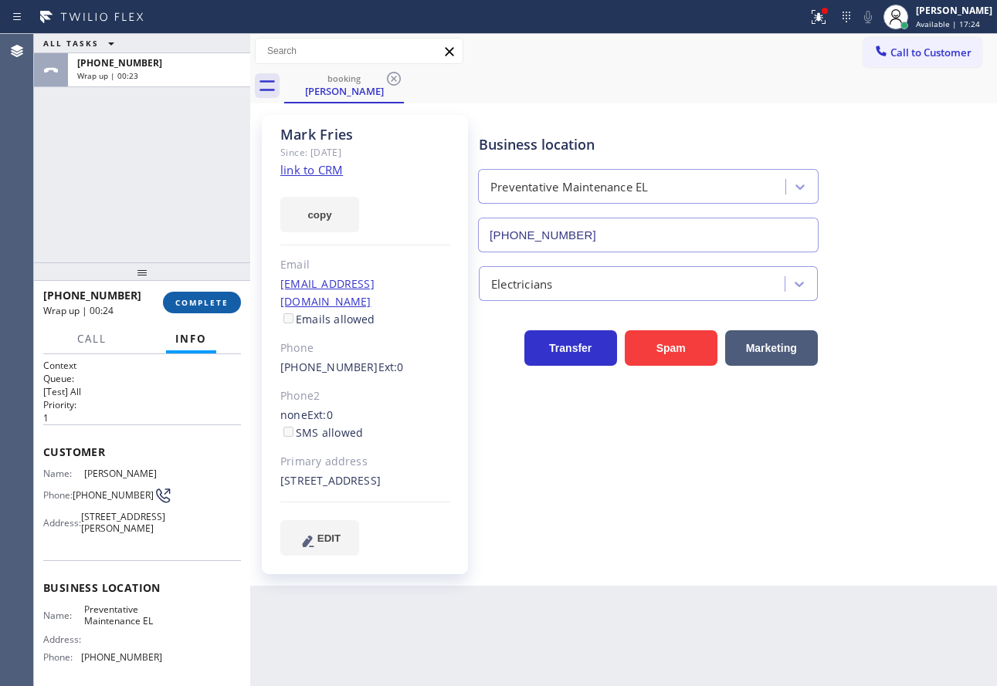
click at [235, 305] on button "COMPLETE" at bounding box center [202, 303] width 78 height 22
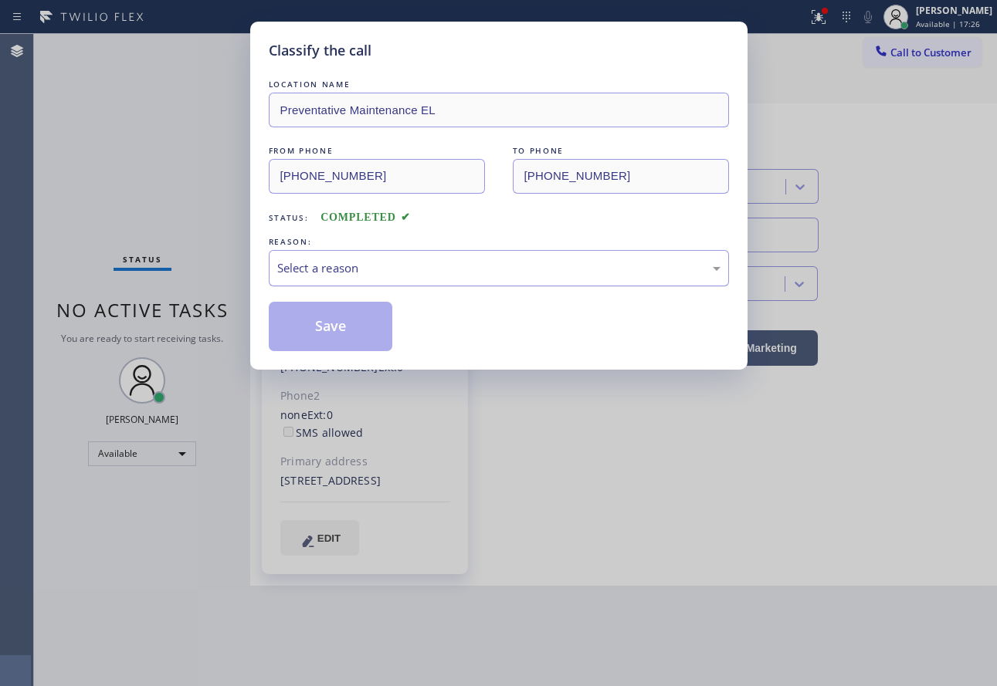
click at [425, 256] on div "Select a reason" at bounding box center [499, 268] width 460 height 36
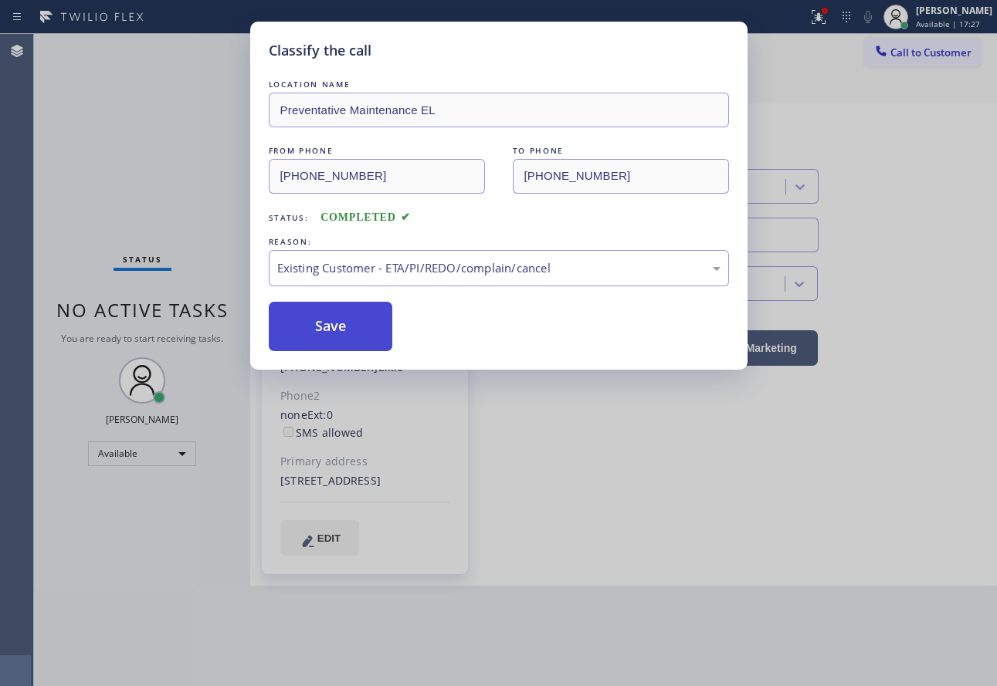
click at [338, 314] on button "Save" at bounding box center [331, 326] width 124 height 49
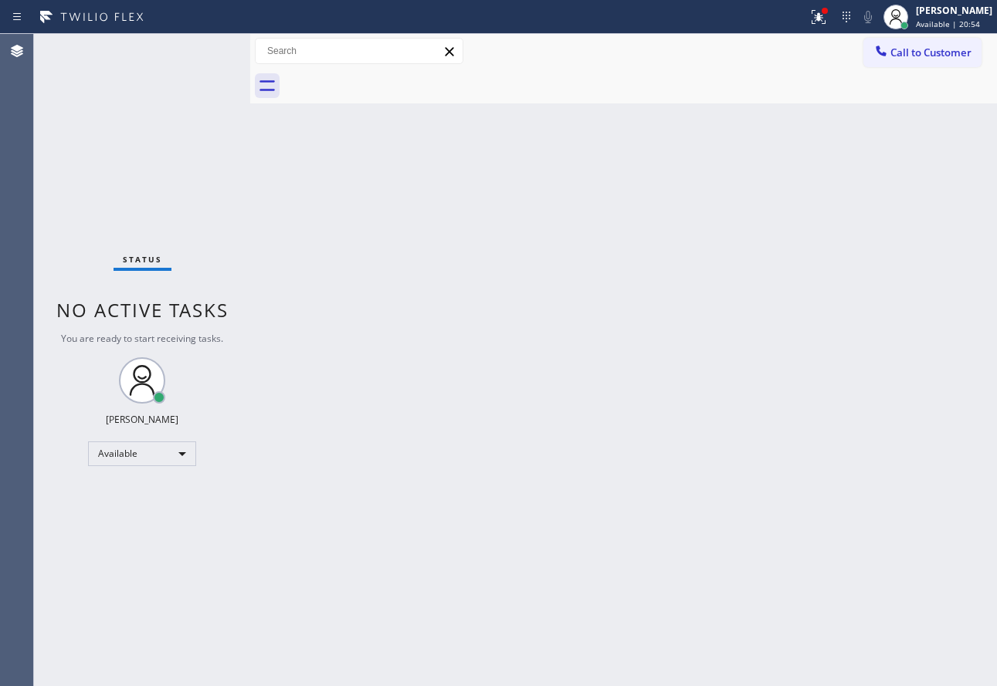
click at [714, 406] on div "Back to Dashboard Change Sender ID Customers Technicians Select a contact Outbo…" at bounding box center [623, 360] width 746 height 652
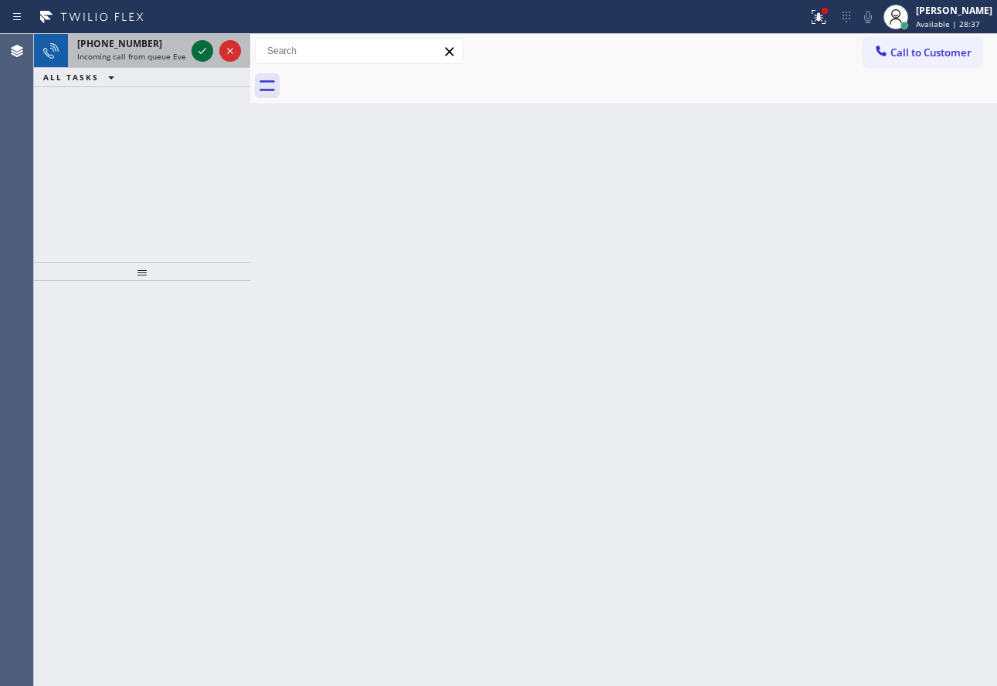
click at [194, 50] on icon at bounding box center [202, 51] width 19 height 19
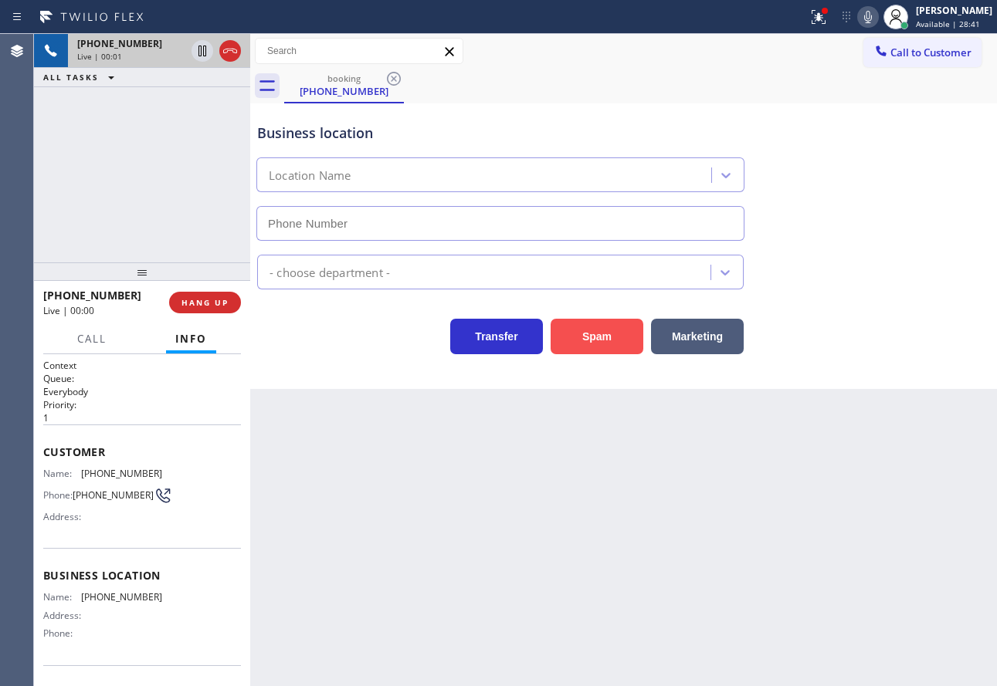
click at [606, 339] on button "Spam" at bounding box center [596, 337] width 93 height 36
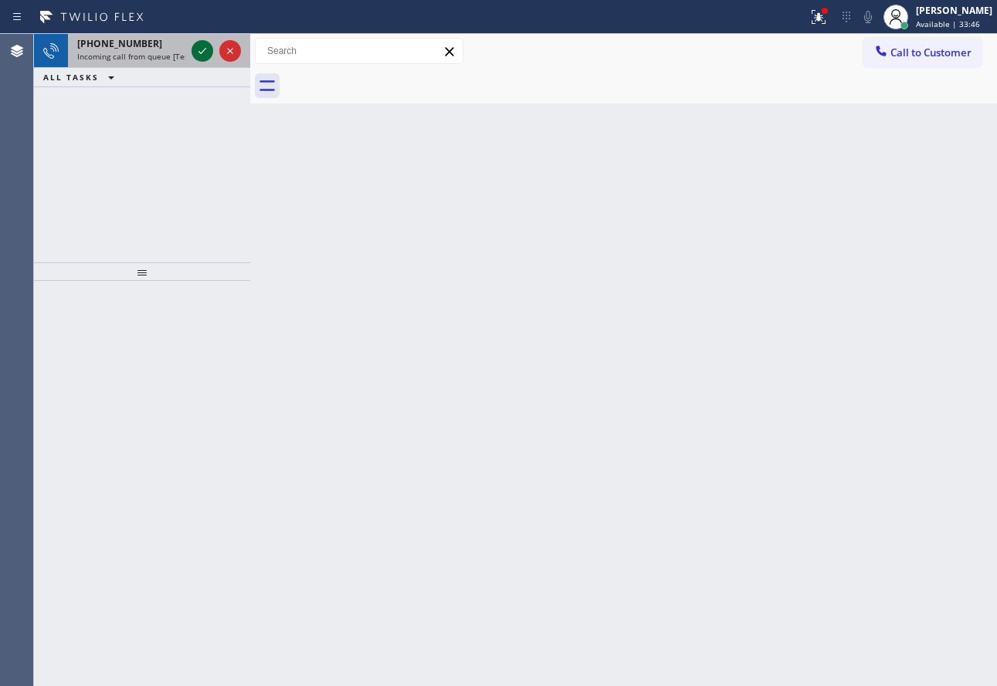
click at [203, 52] on icon at bounding box center [202, 51] width 8 height 6
click at [205, 48] on icon at bounding box center [202, 51] width 19 height 19
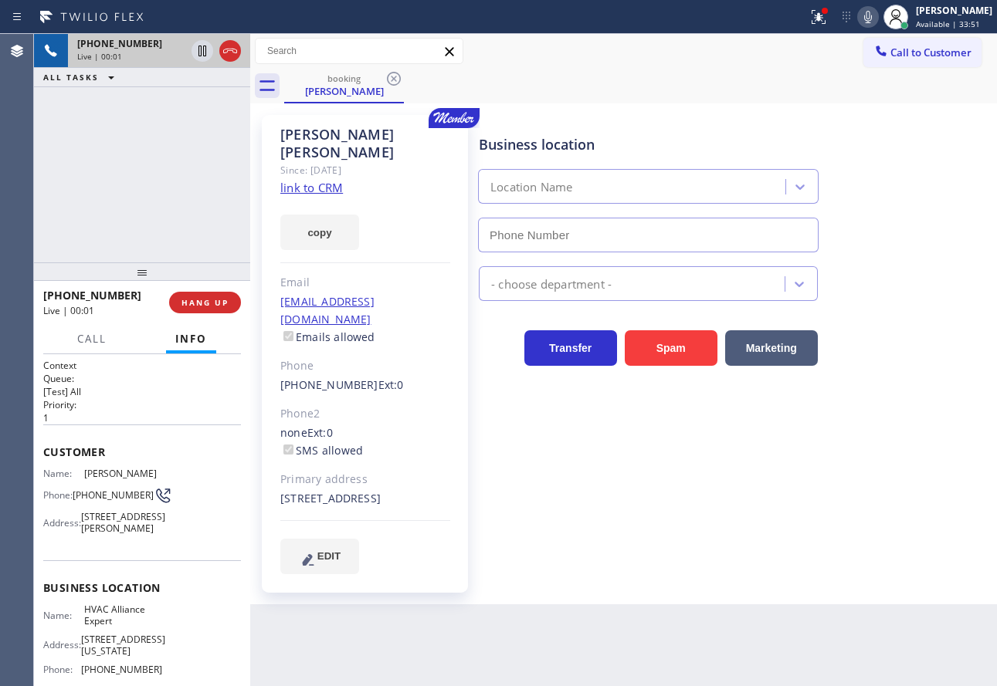
type input "[PHONE_NUMBER]"
click at [309, 180] on link "link to CRM" at bounding box center [311, 187] width 63 height 15
click at [872, 21] on icon at bounding box center [868, 17] width 8 height 12
click at [202, 58] on icon at bounding box center [202, 51] width 19 height 19
click at [877, 21] on icon at bounding box center [867, 17] width 19 height 19
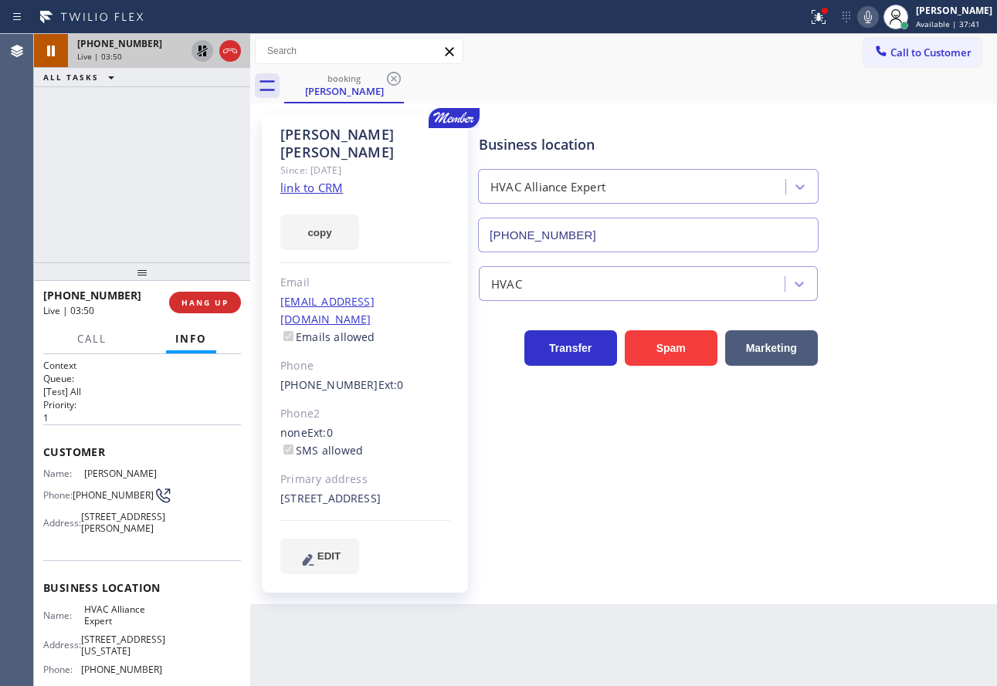
click at [204, 52] on icon at bounding box center [202, 51] width 19 height 19
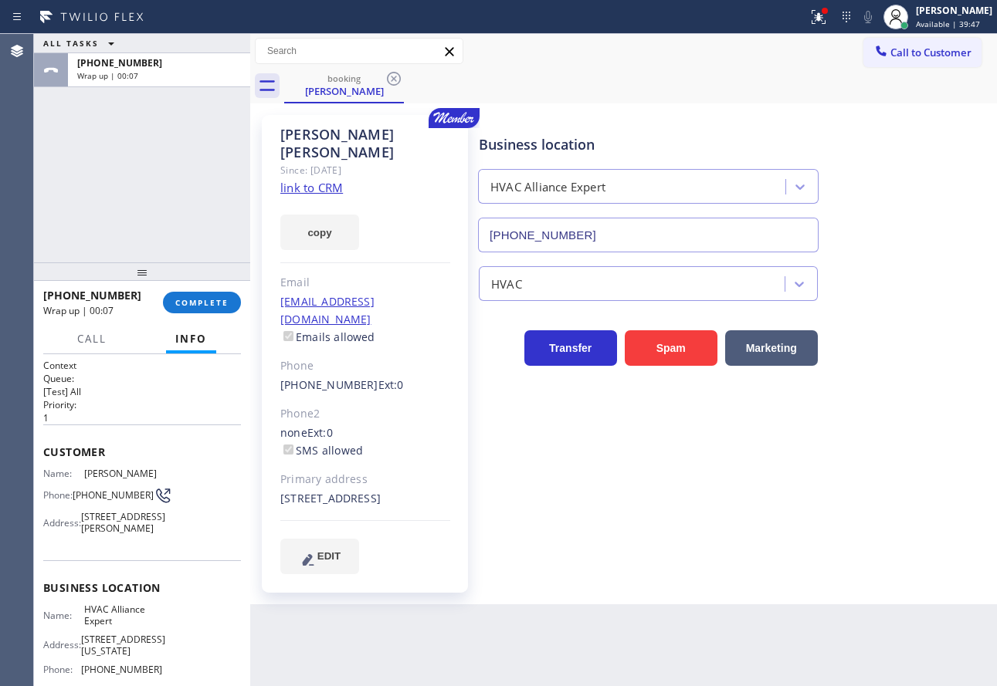
scroll to position [77, 0]
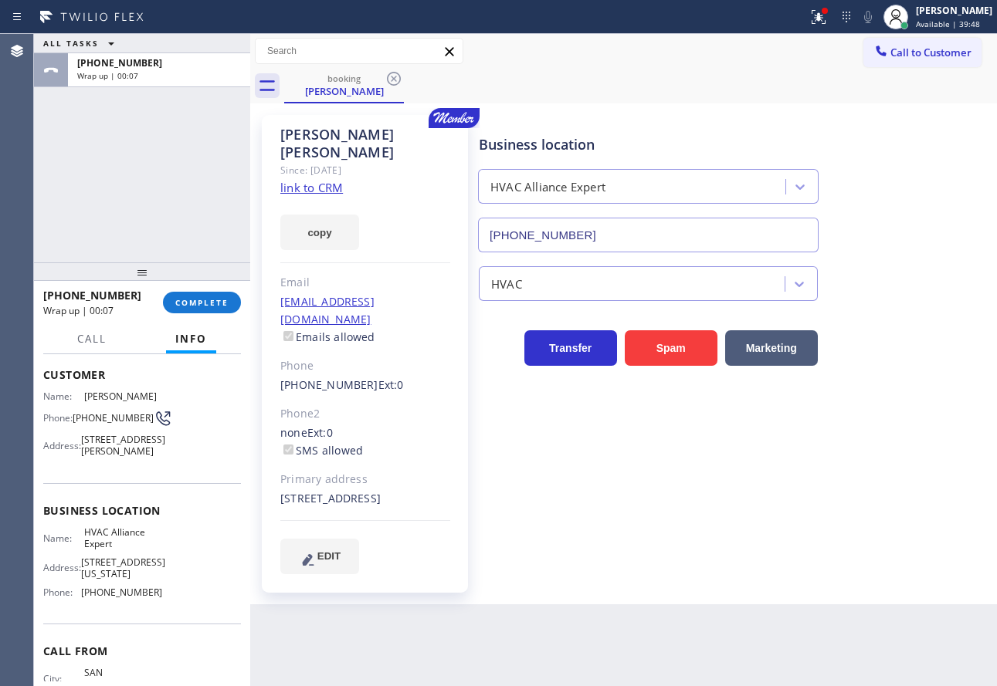
click at [130, 598] on span "[PHONE_NUMBER]" at bounding box center [121, 593] width 81 height 12
copy span "[PHONE_NUMBER]"
click at [112, 550] on span "HVAC Alliance Expert" at bounding box center [122, 538] width 77 height 24
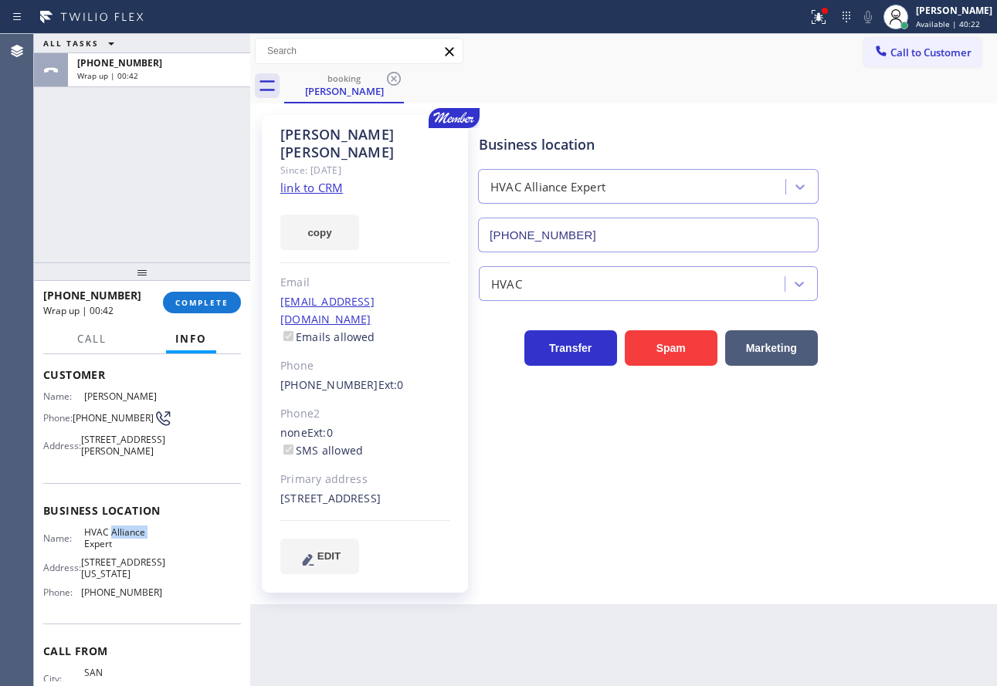
click at [112, 550] on span "HVAC Alliance Expert" at bounding box center [122, 538] width 77 height 24
copy span "HVAC Alliance Expert"
click at [192, 306] on span "COMPLETE" at bounding box center [201, 302] width 53 height 11
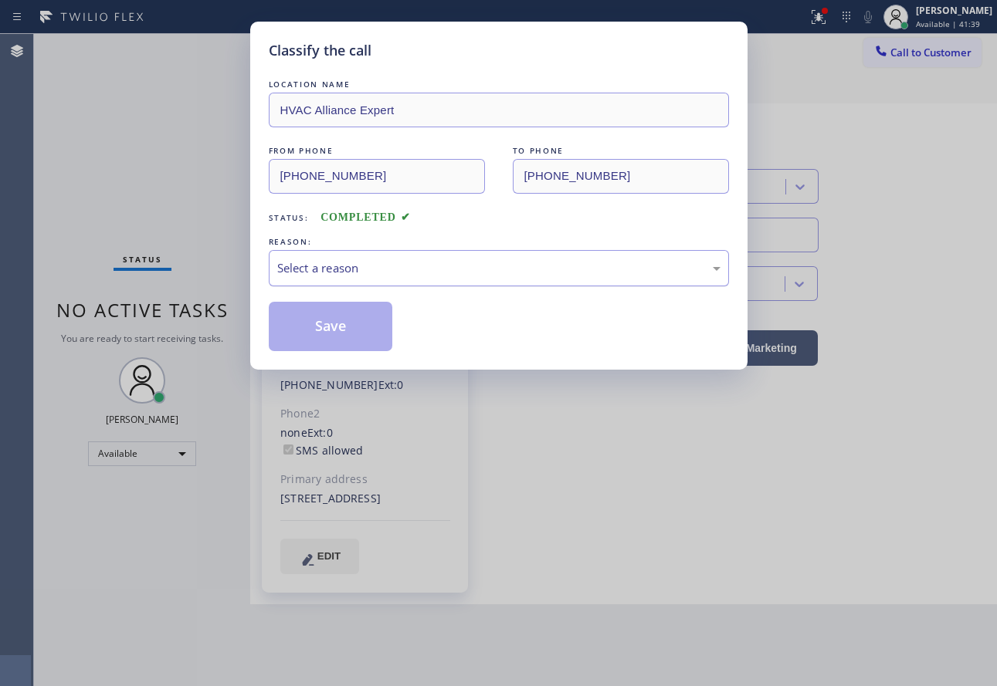
click at [353, 262] on div "Select a reason" at bounding box center [498, 268] width 443 height 18
click at [330, 316] on button "Save" at bounding box center [331, 326] width 124 height 49
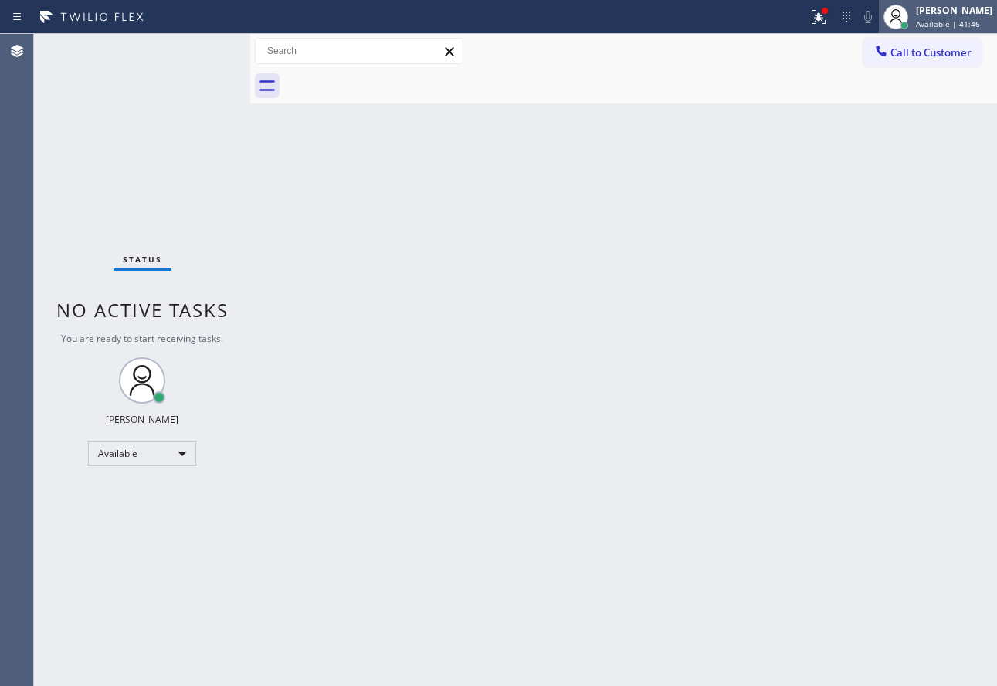
click at [949, 10] on div "[PERSON_NAME]" at bounding box center [954, 10] width 76 height 13
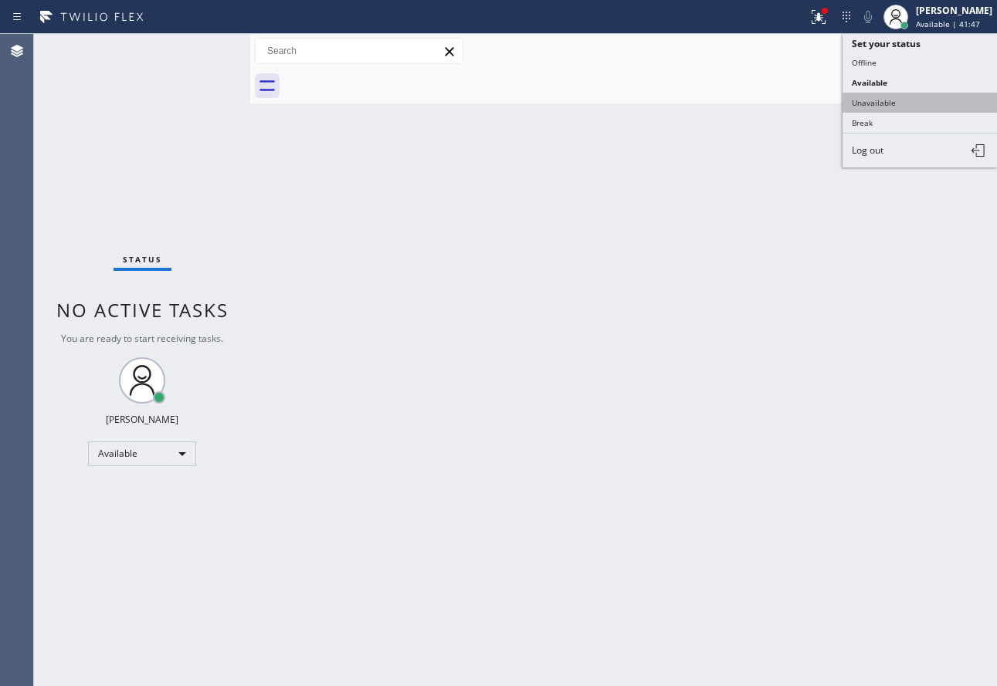
click at [891, 105] on button "Unavailable" at bounding box center [919, 103] width 154 height 20
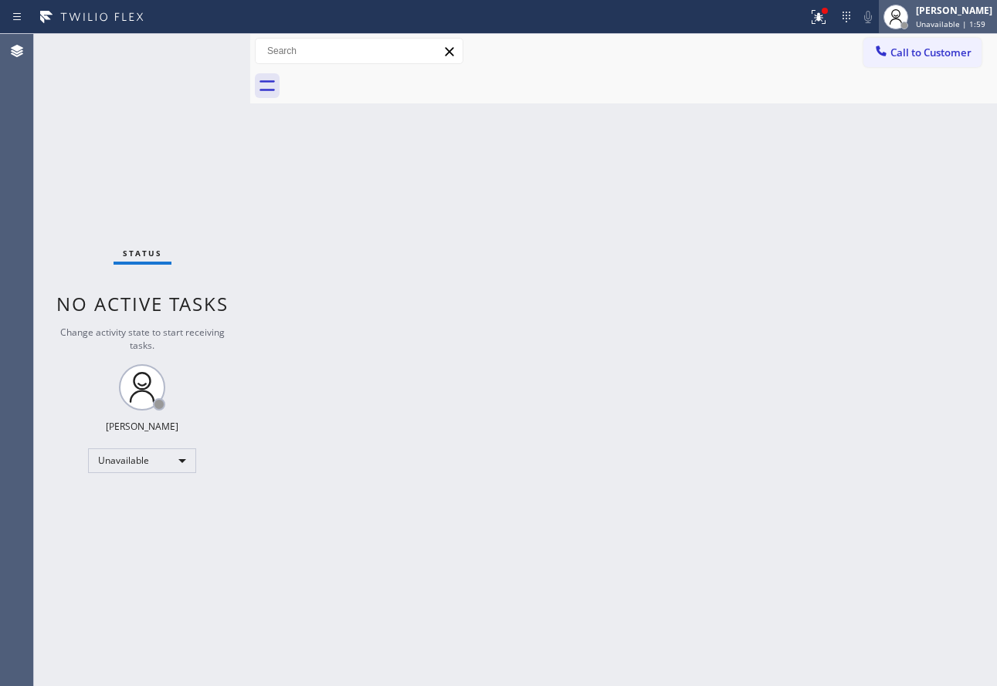
click at [943, 19] on span "Unavailable | 1:59" at bounding box center [950, 24] width 69 height 11
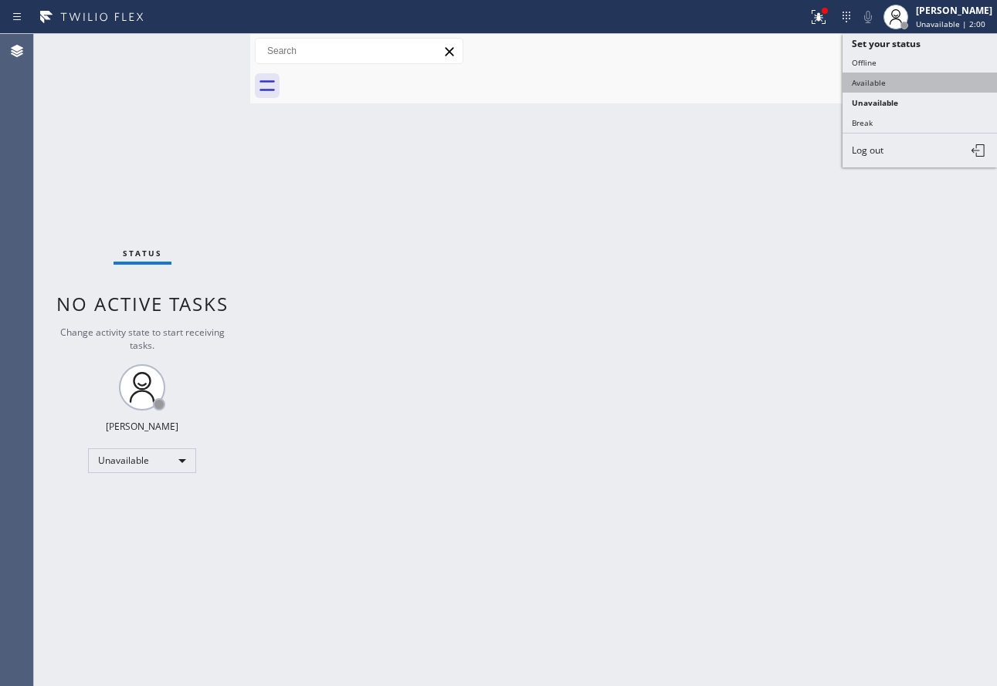
click at [889, 82] on button "Available" at bounding box center [919, 83] width 154 height 20
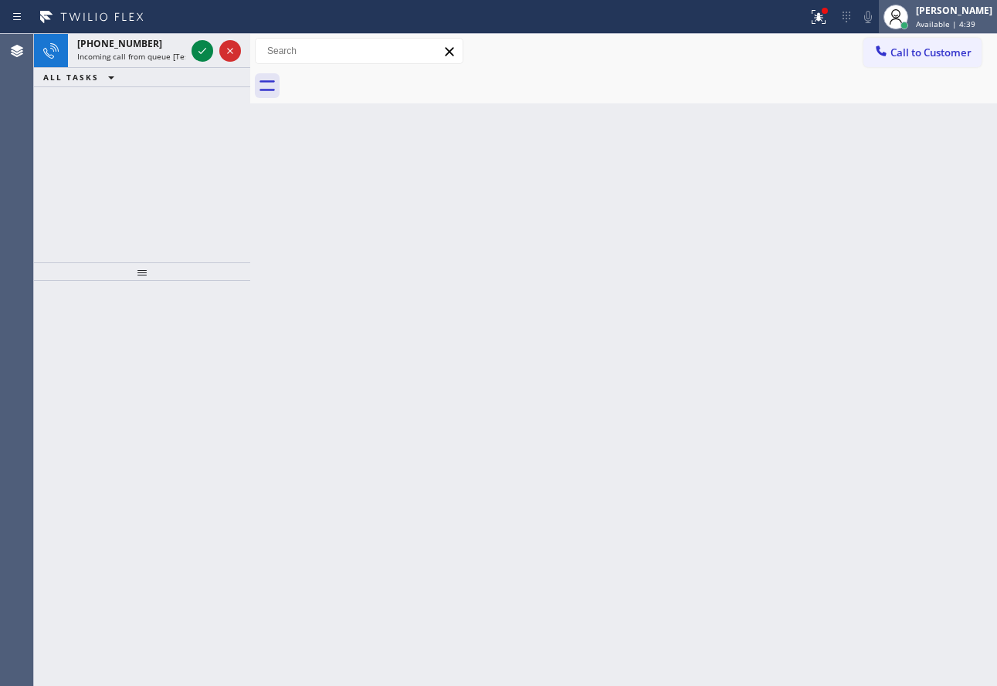
click at [936, 19] on span "Available | 4:39" at bounding box center [945, 24] width 59 height 11
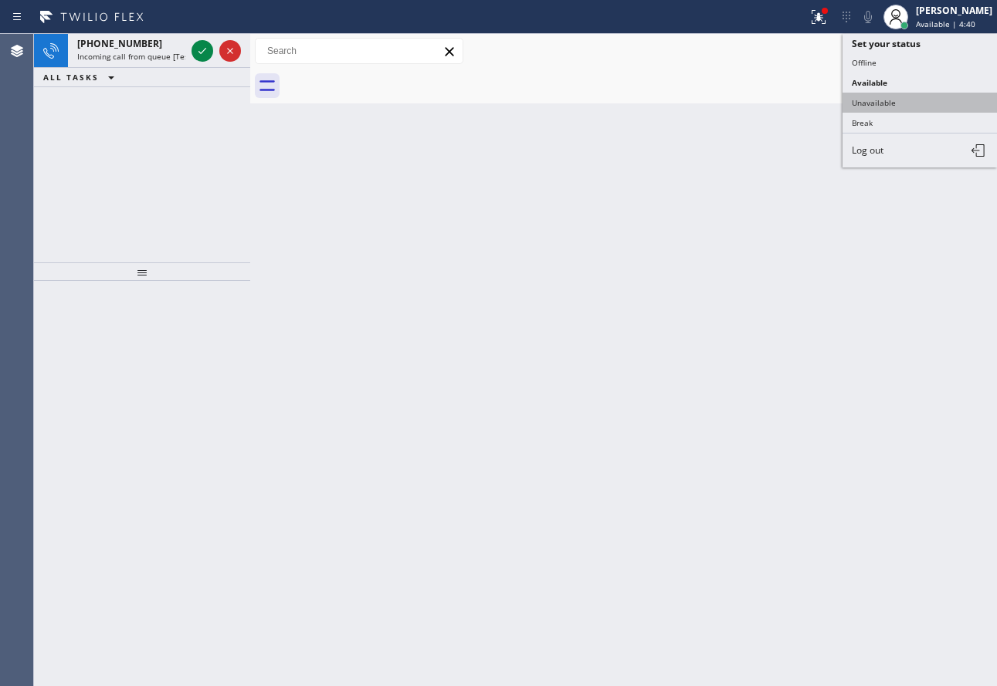
click at [889, 97] on button "Unavailable" at bounding box center [919, 103] width 154 height 20
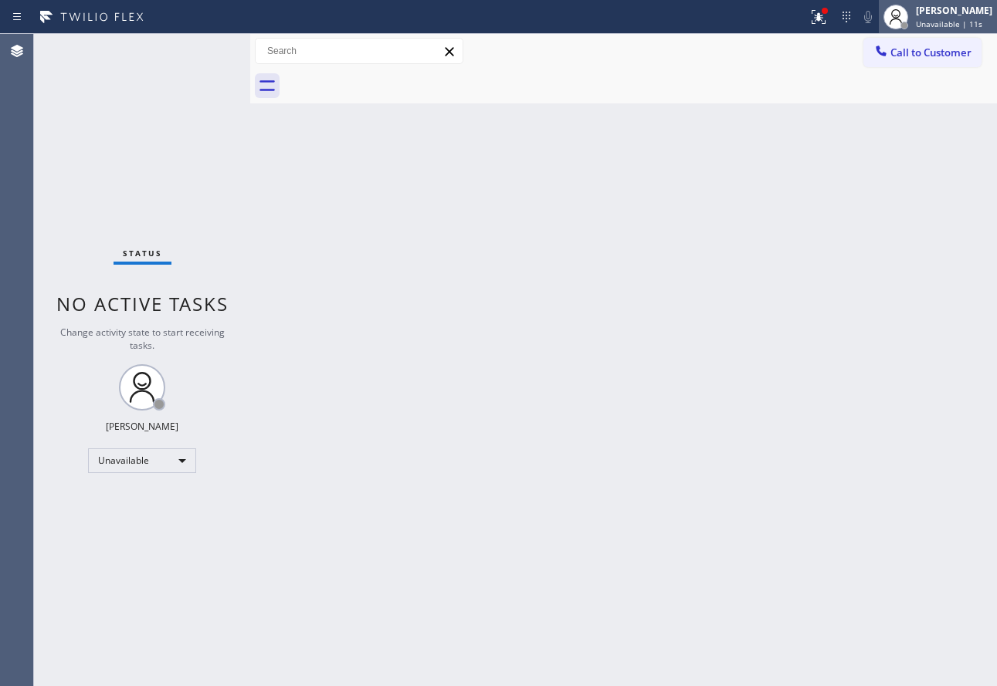
click at [949, 15] on div "[PERSON_NAME]" at bounding box center [954, 10] width 76 height 13
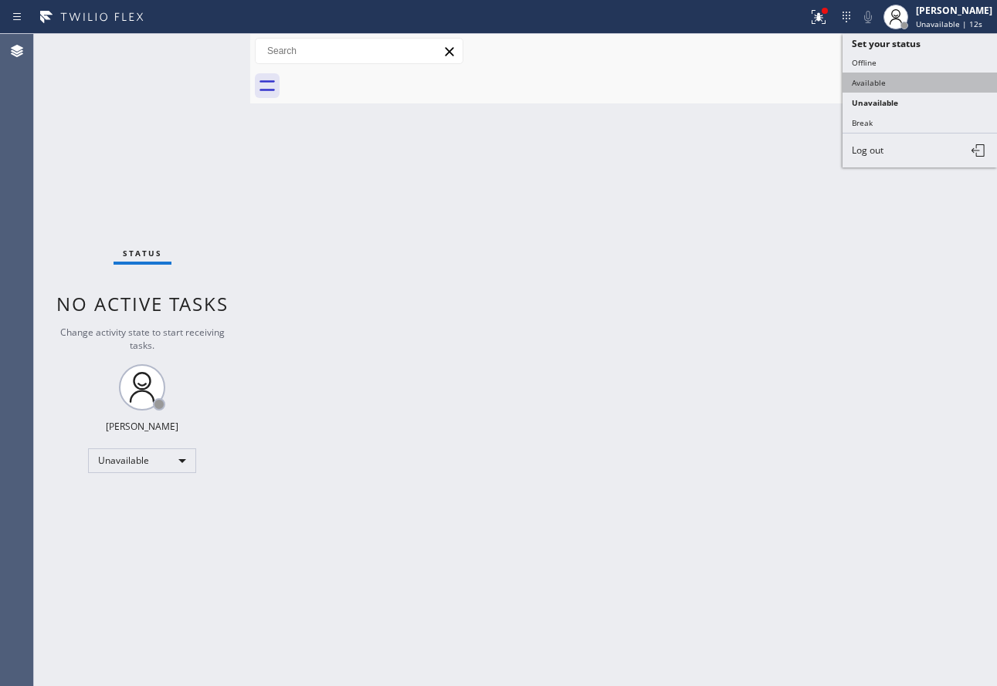
click at [878, 80] on button "Available" at bounding box center [919, 83] width 154 height 20
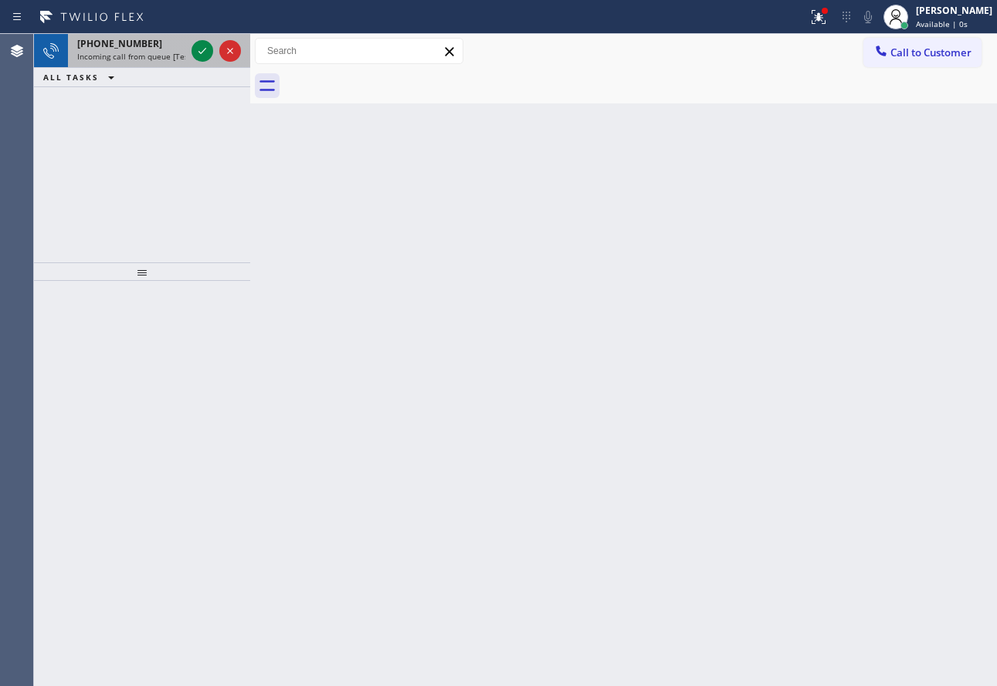
click at [119, 47] on span "[PHONE_NUMBER]" at bounding box center [119, 43] width 85 height 13
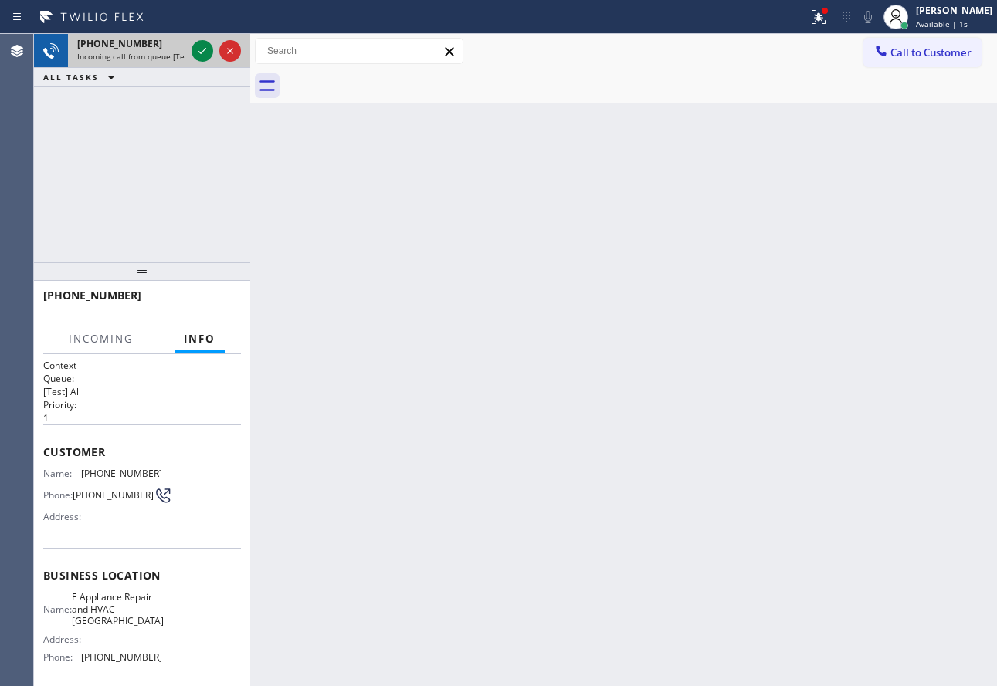
click at [188, 53] on div "[PHONE_NUMBER] Incoming call from queue [Test] All" at bounding box center [128, 51] width 120 height 34
click at [198, 51] on icon at bounding box center [202, 51] width 19 height 19
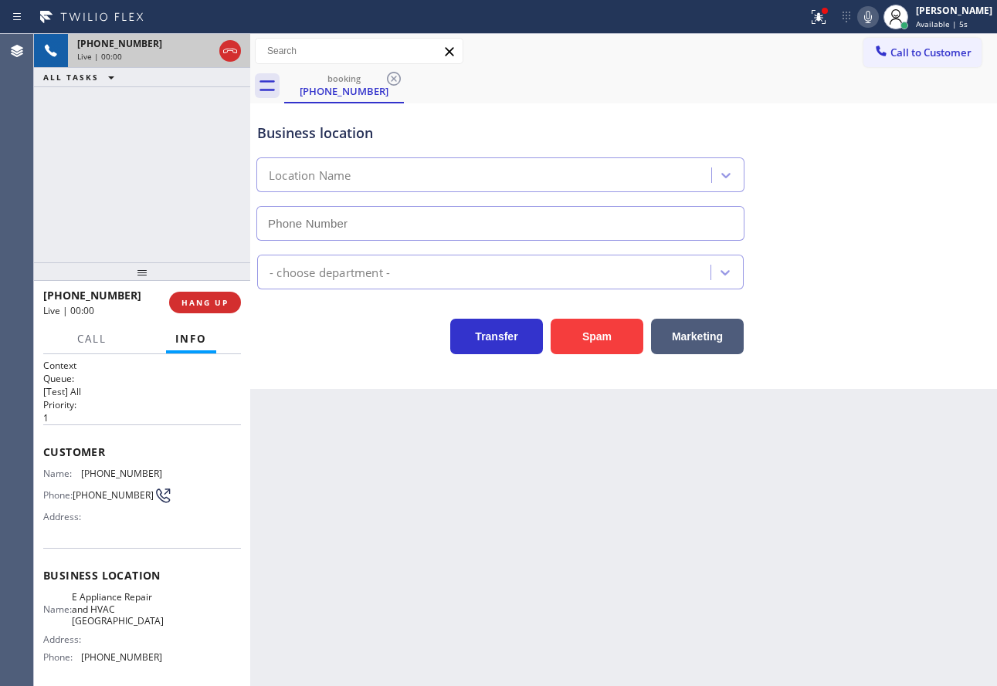
type input "[PHONE_NUMBER]"
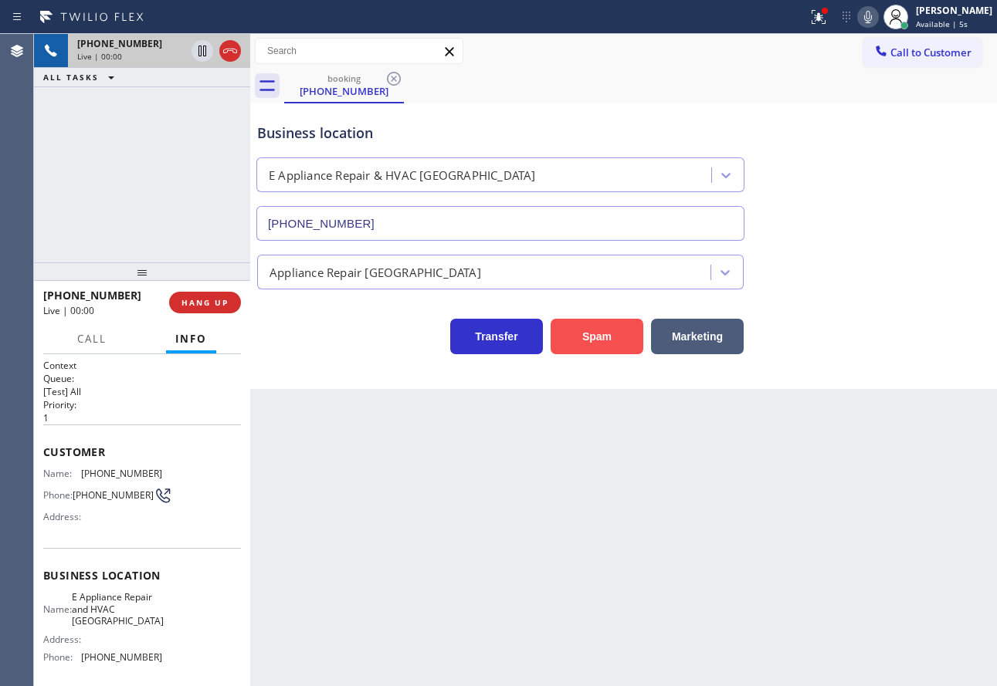
click at [578, 336] on button "Spam" at bounding box center [596, 337] width 93 height 36
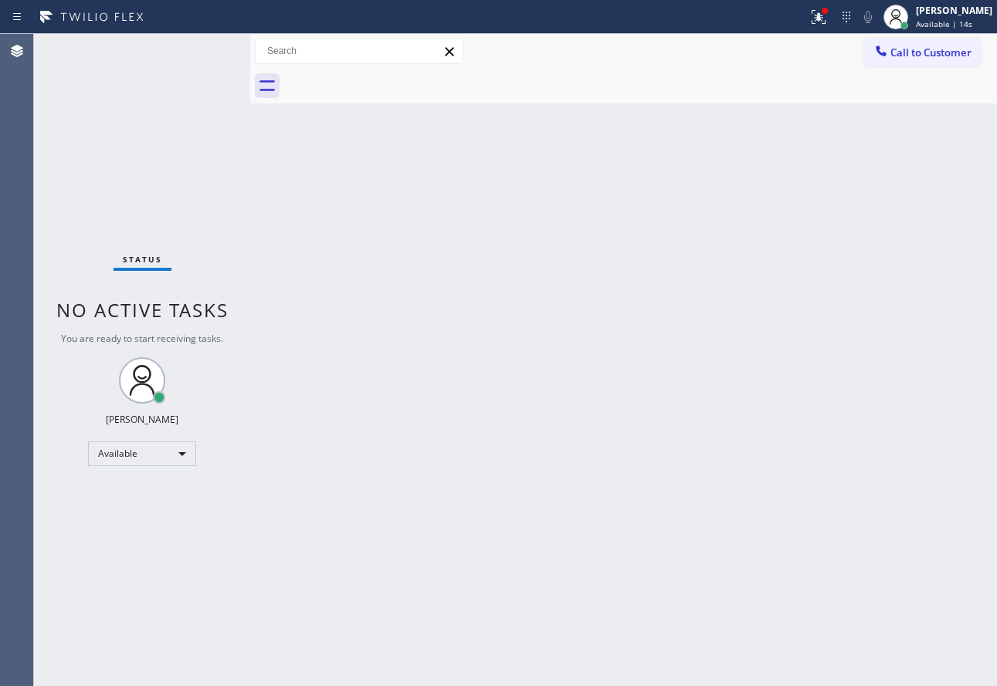
click at [742, 491] on div "Back to Dashboard Change Sender ID Customers Technicians Select a contact Outbo…" at bounding box center [623, 360] width 746 height 652
click at [912, 16] on div at bounding box center [895, 17] width 34 height 34
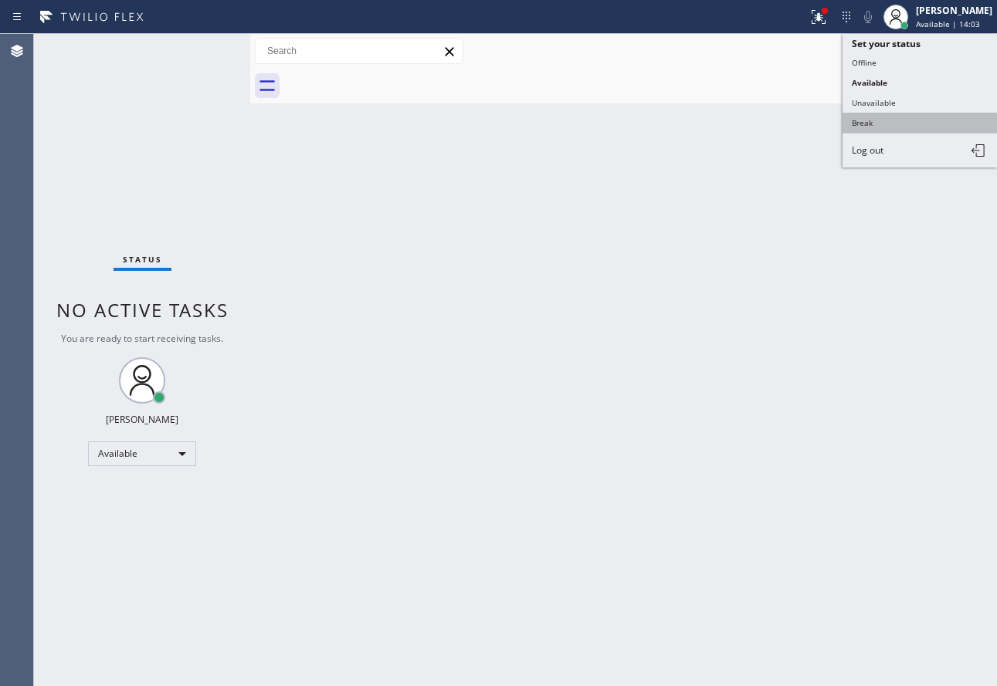
click at [866, 120] on button "Break" at bounding box center [919, 123] width 154 height 20
